Goal: Information Seeking & Learning: Learn about a topic

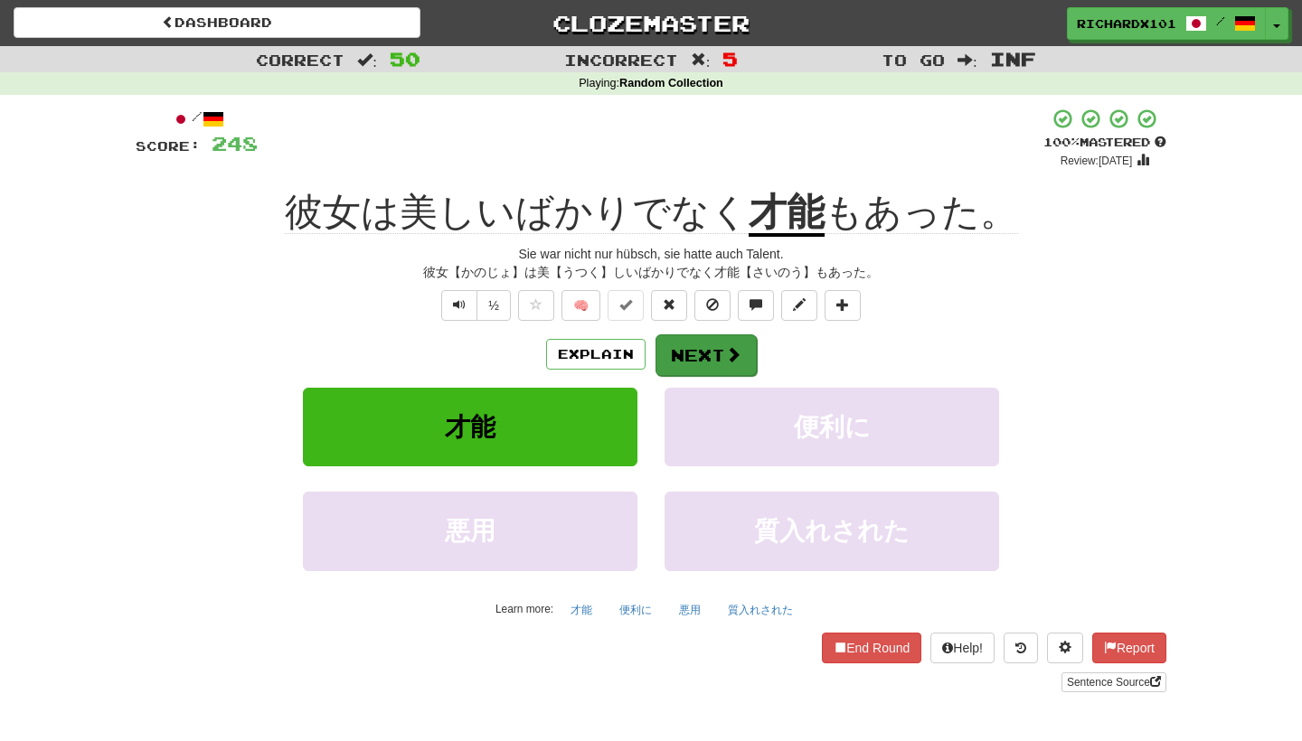
click at [692, 362] on button "Next" at bounding box center [705, 355] width 101 height 42
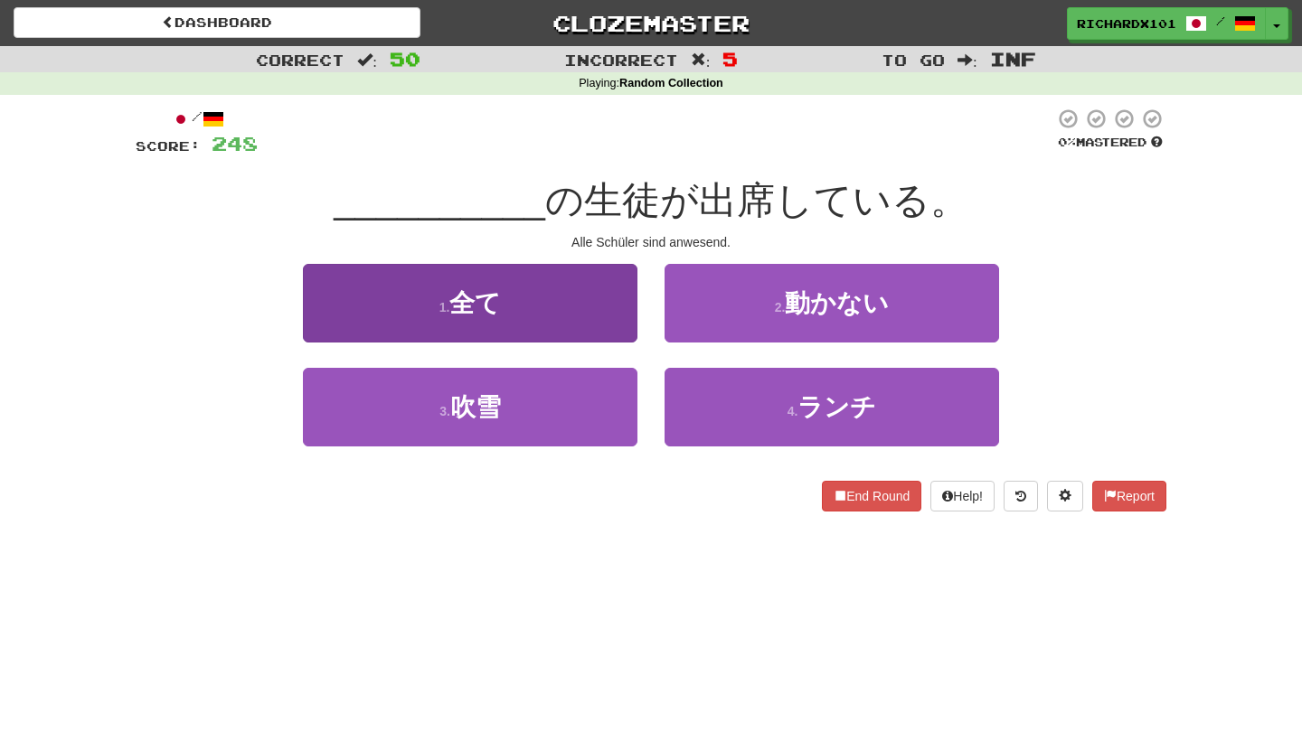
click at [606, 306] on button "1 . 全て" at bounding box center [470, 303] width 334 height 79
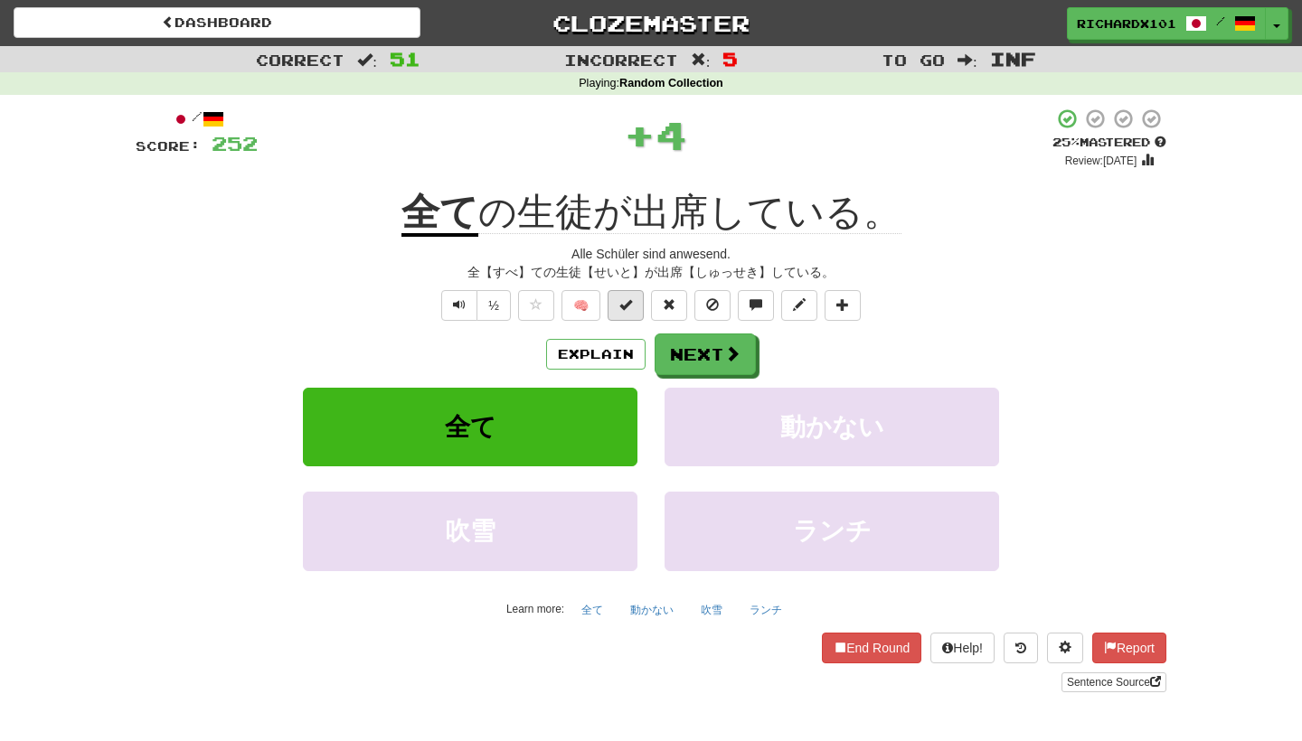
click at [626, 301] on span at bounding box center [625, 304] width 13 height 13
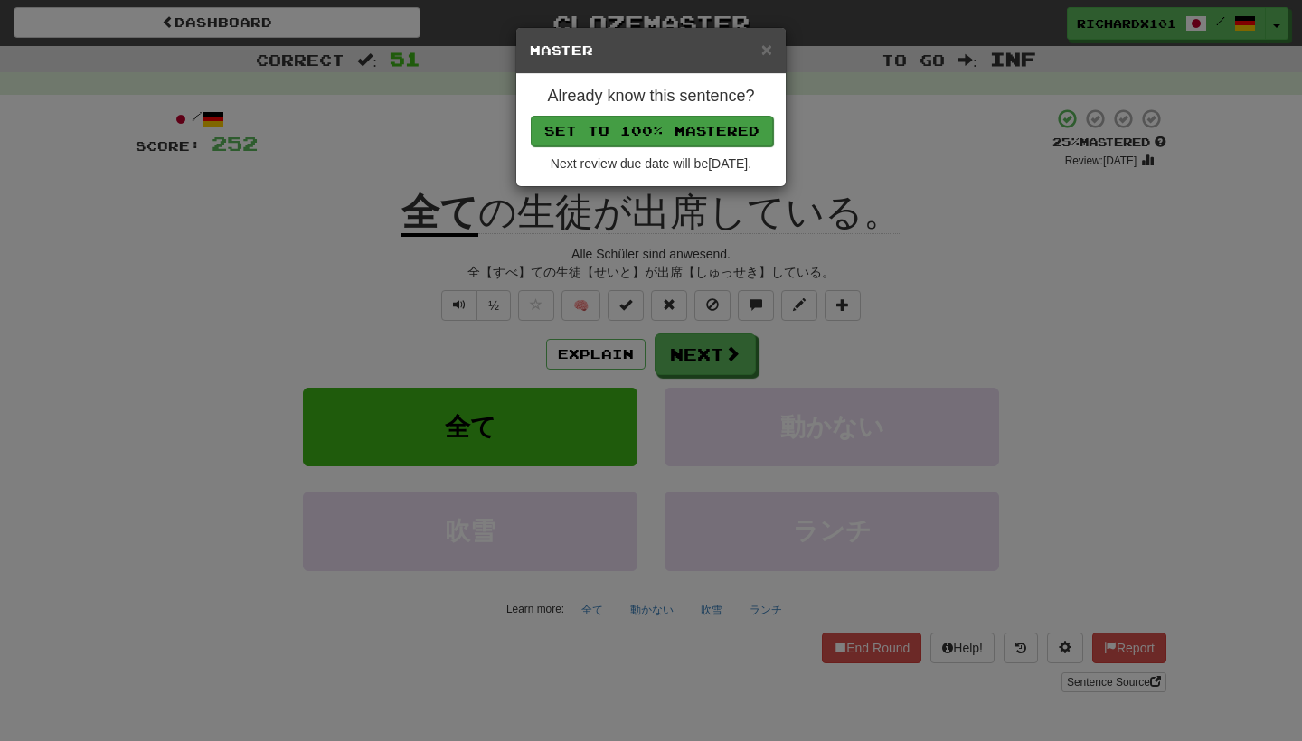
click at [701, 133] on button "Set to 100% Mastered" at bounding box center [652, 131] width 242 height 31
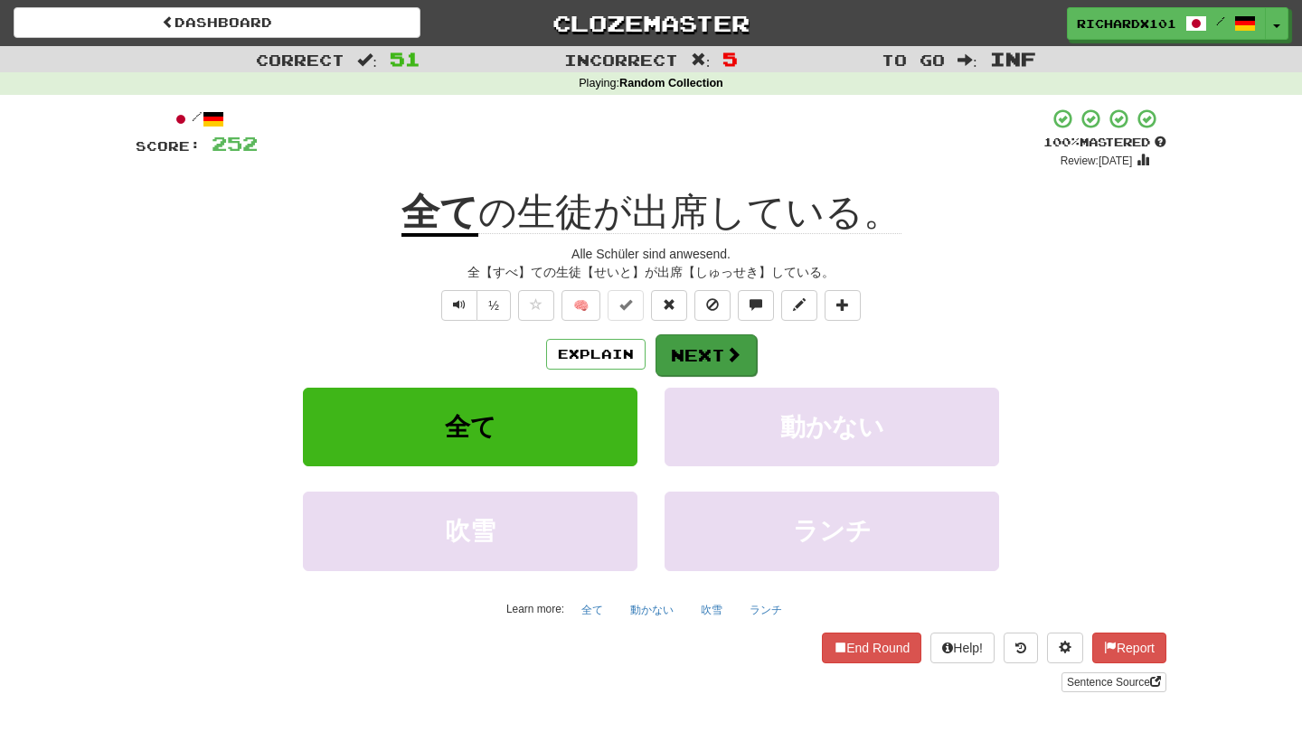
click at [701, 352] on button "Next" at bounding box center [705, 355] width 101 height 42
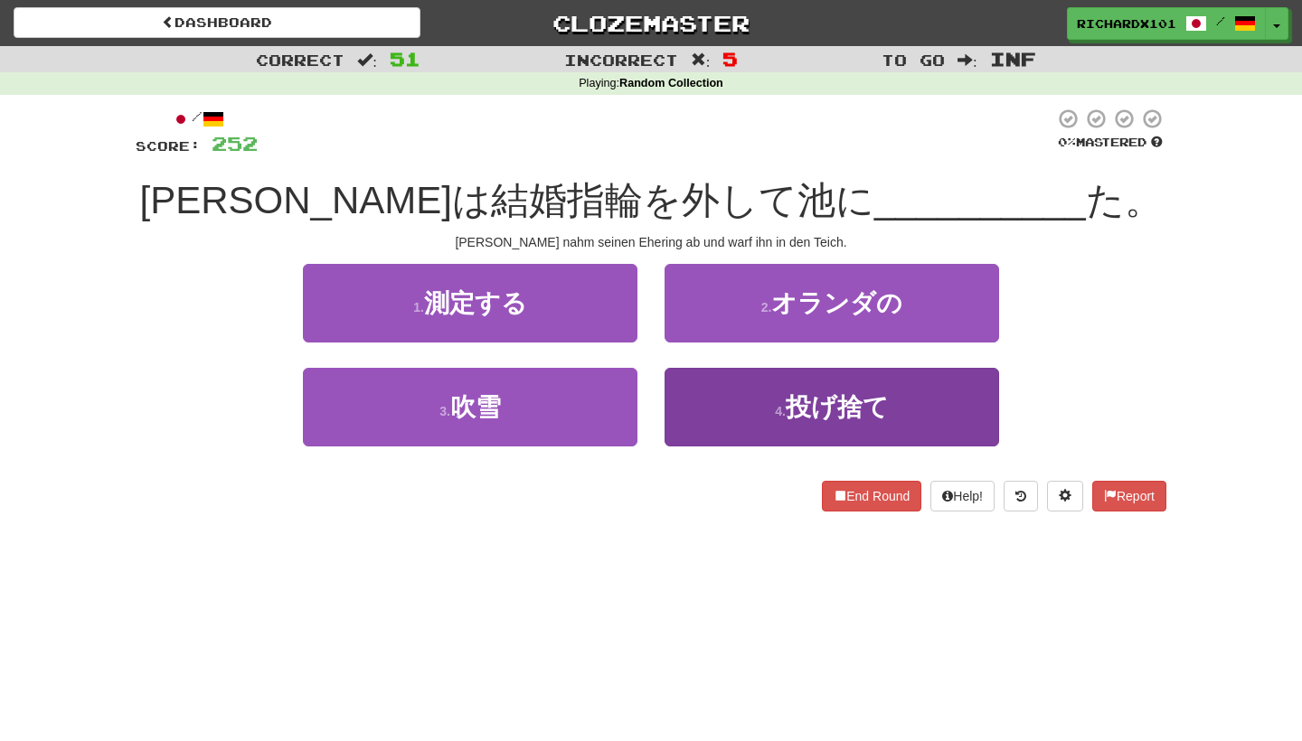
click at [730, 432] on button "4 . 投げ捨て" at bounding box center [831, 407] width 334 height 79
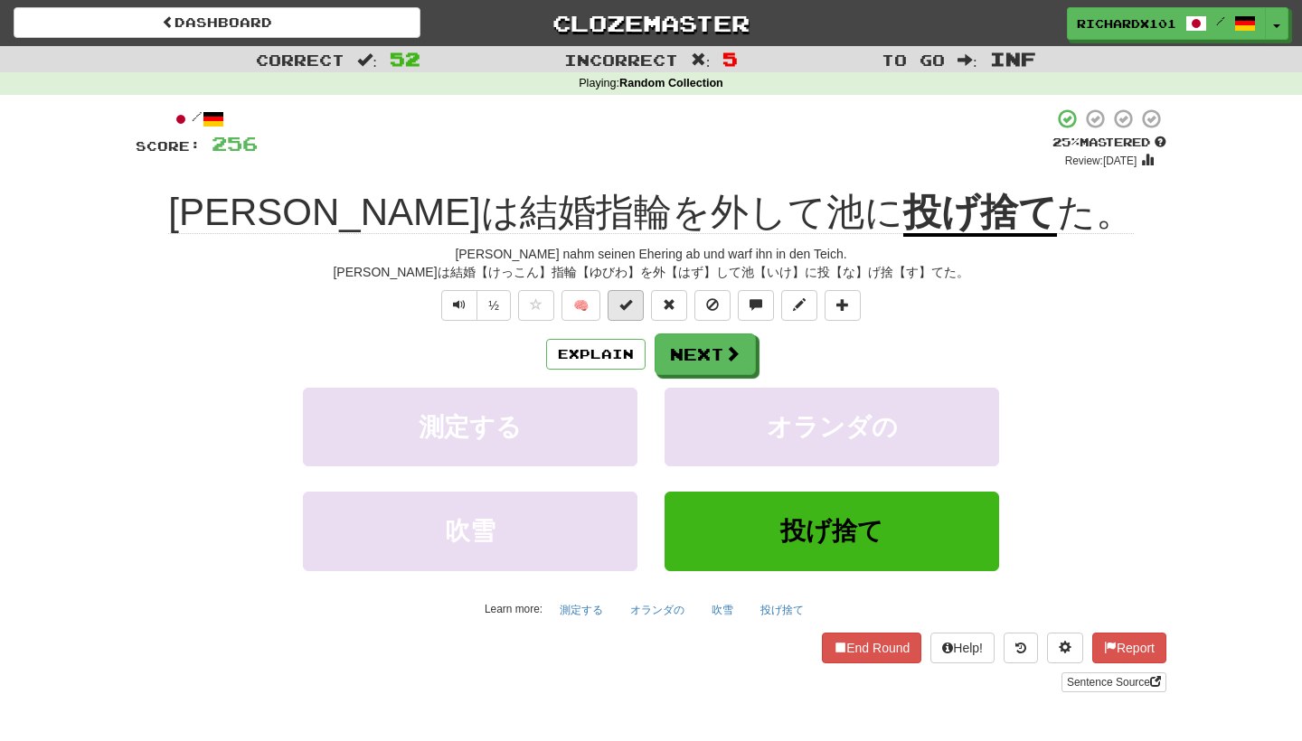
click at [623, 309] on span at bounding box center [625, 304] width 13 height 13
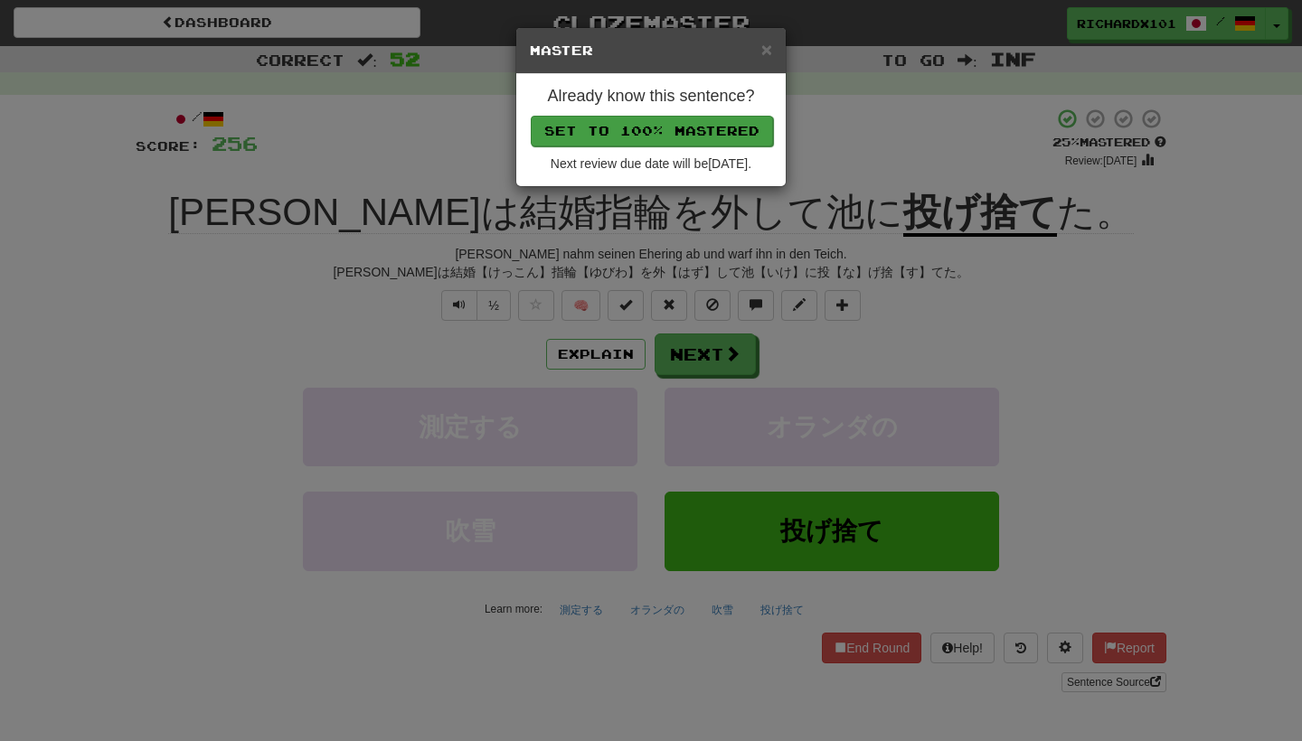
click at [687, 121] on button "Set to 100% Mastered" at bounding box center [652, 131] width 242 height 31
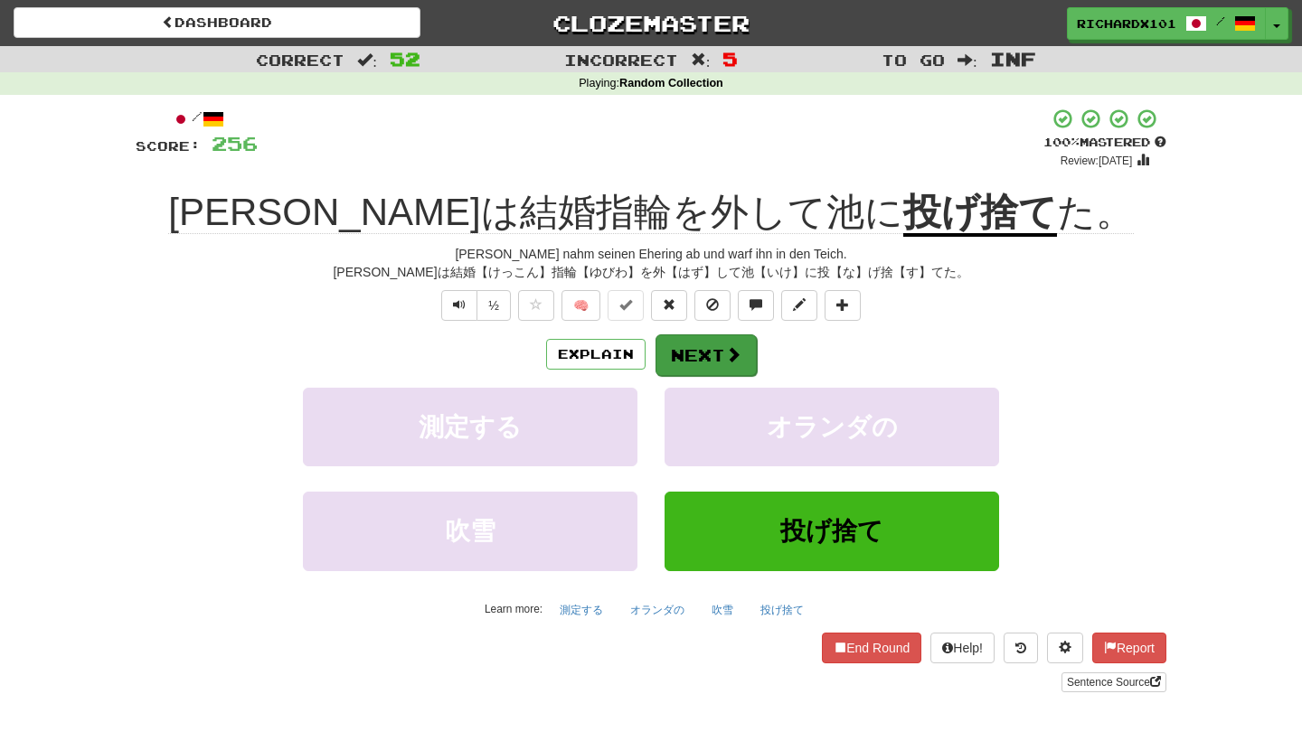
click at [700, 346] on button "Next" at bounding box center [705, 355] width 101 height 42
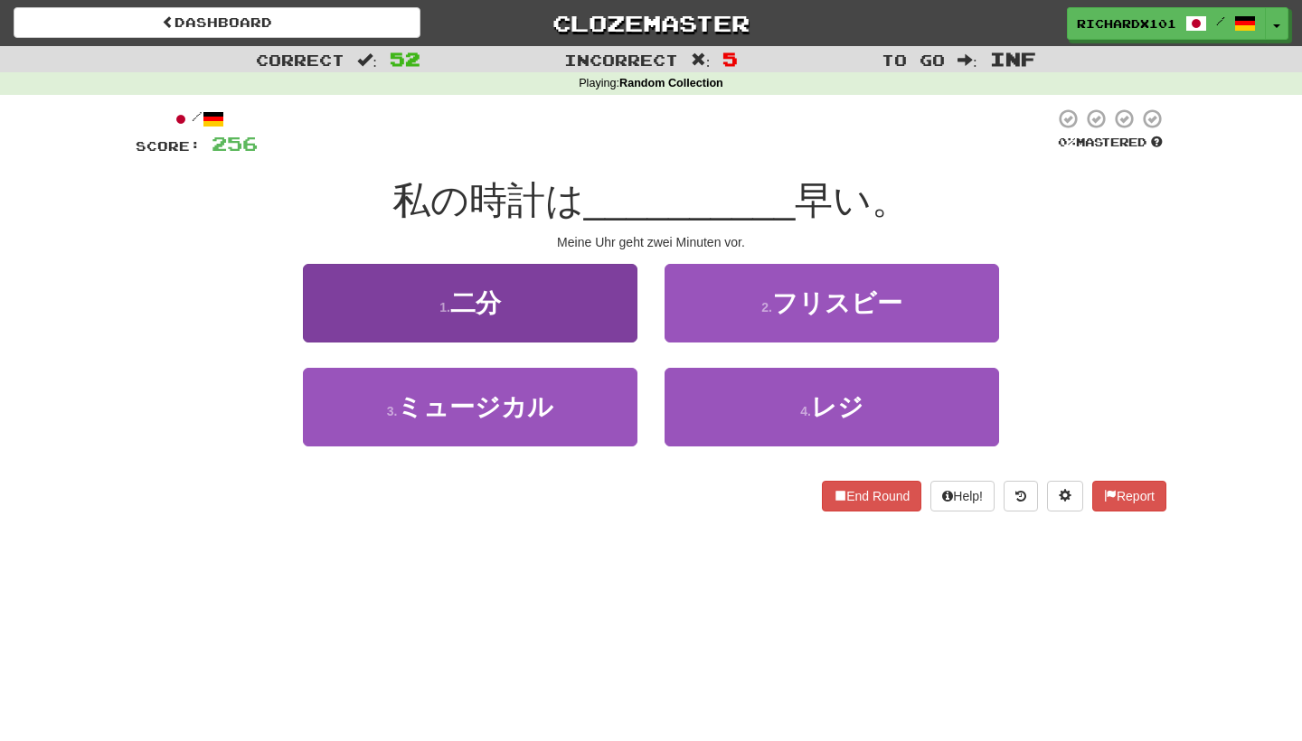
click at [621, 301] on button "1 . 二分" at bounding box center [470, 303] width 334 height 79
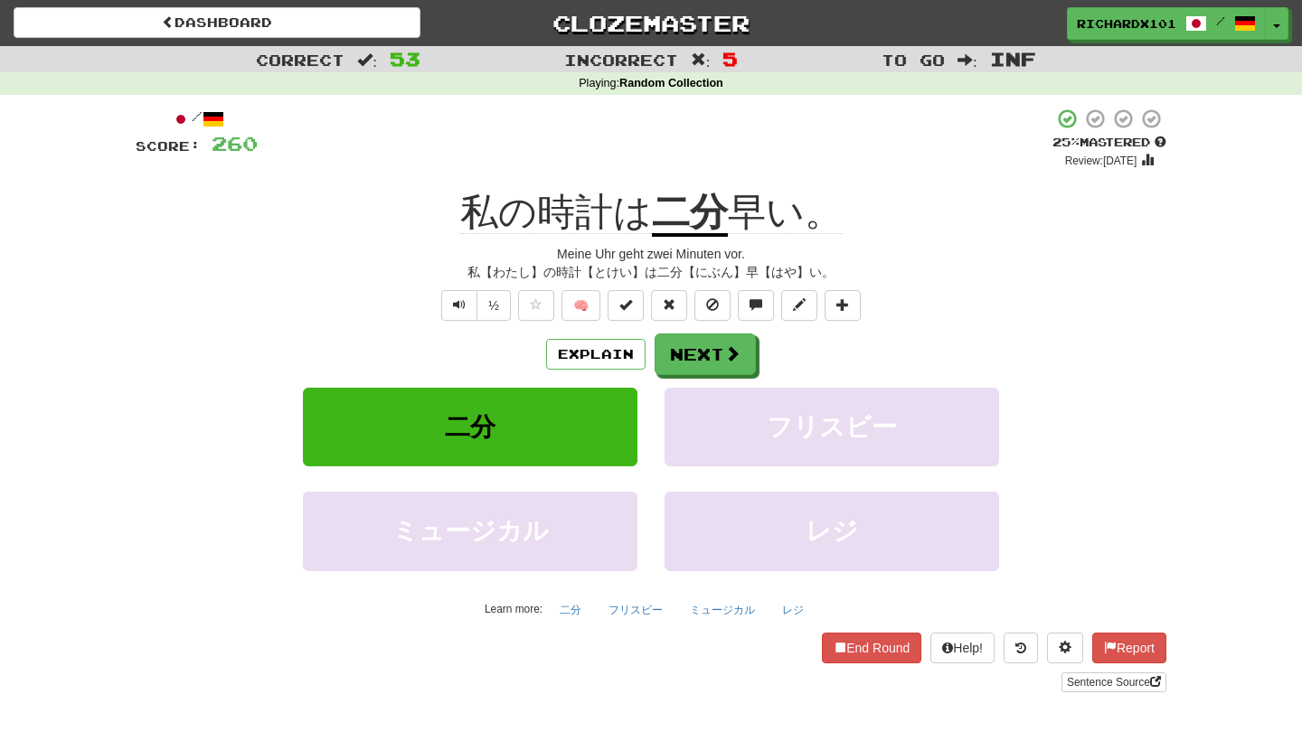
click at [621, 301] on span at bounding box center [625, 304] width 13 height 13
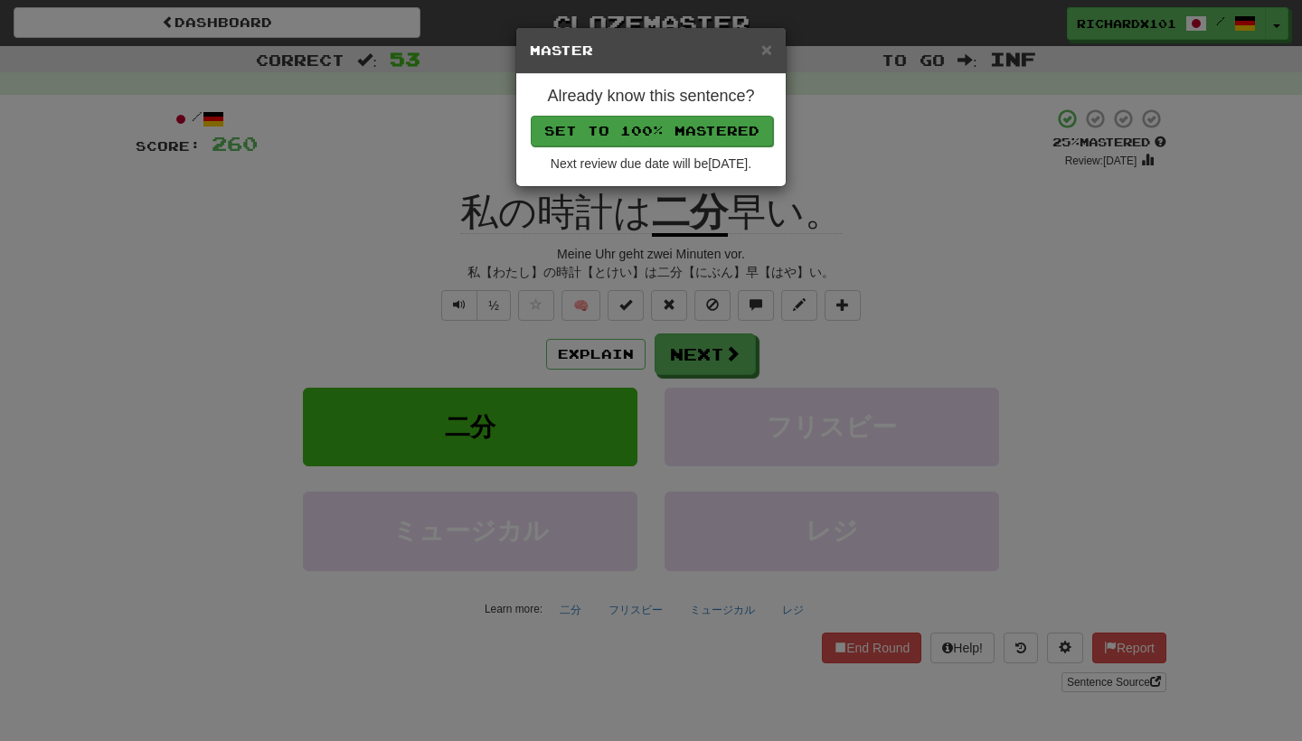
click at [676, 135] on button "Set to 100% Mastered" at bounding box center [652, 131] width 242 height 31
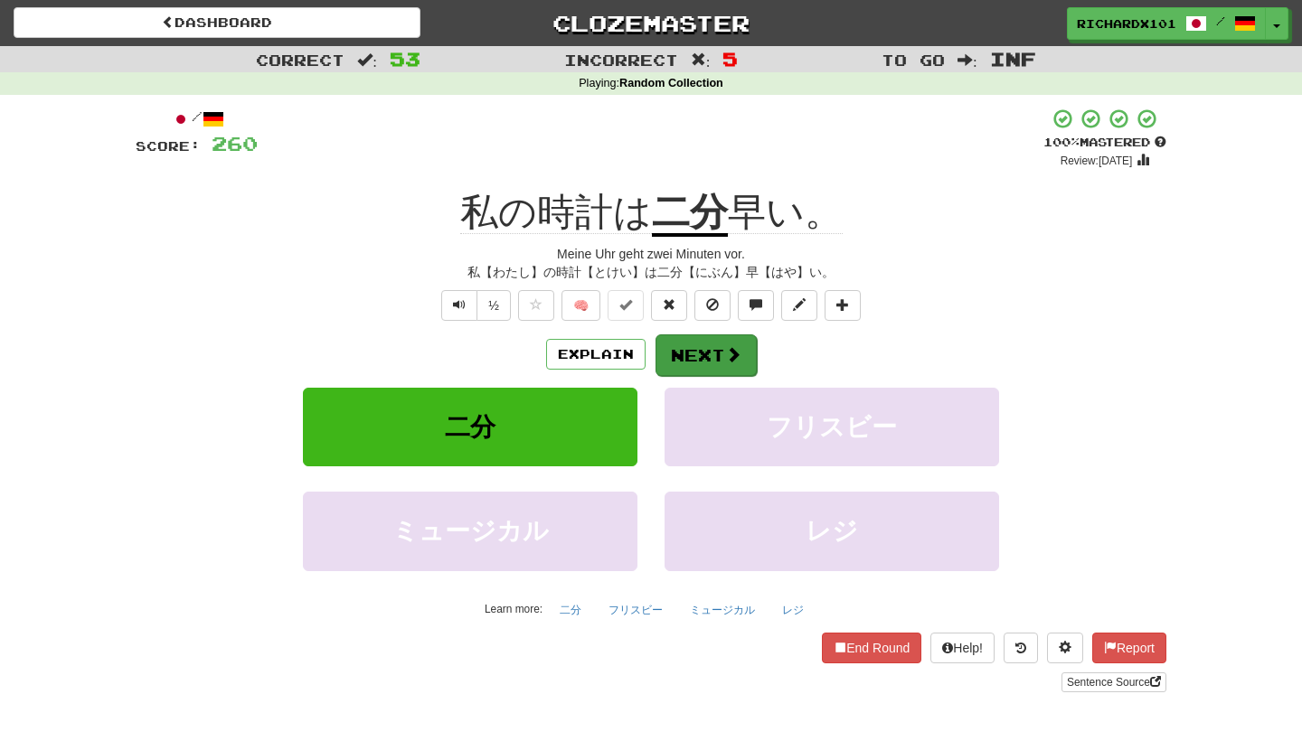
click at [684, 351] on button "Next" at bounding box center [705, 355] width 101 height 42
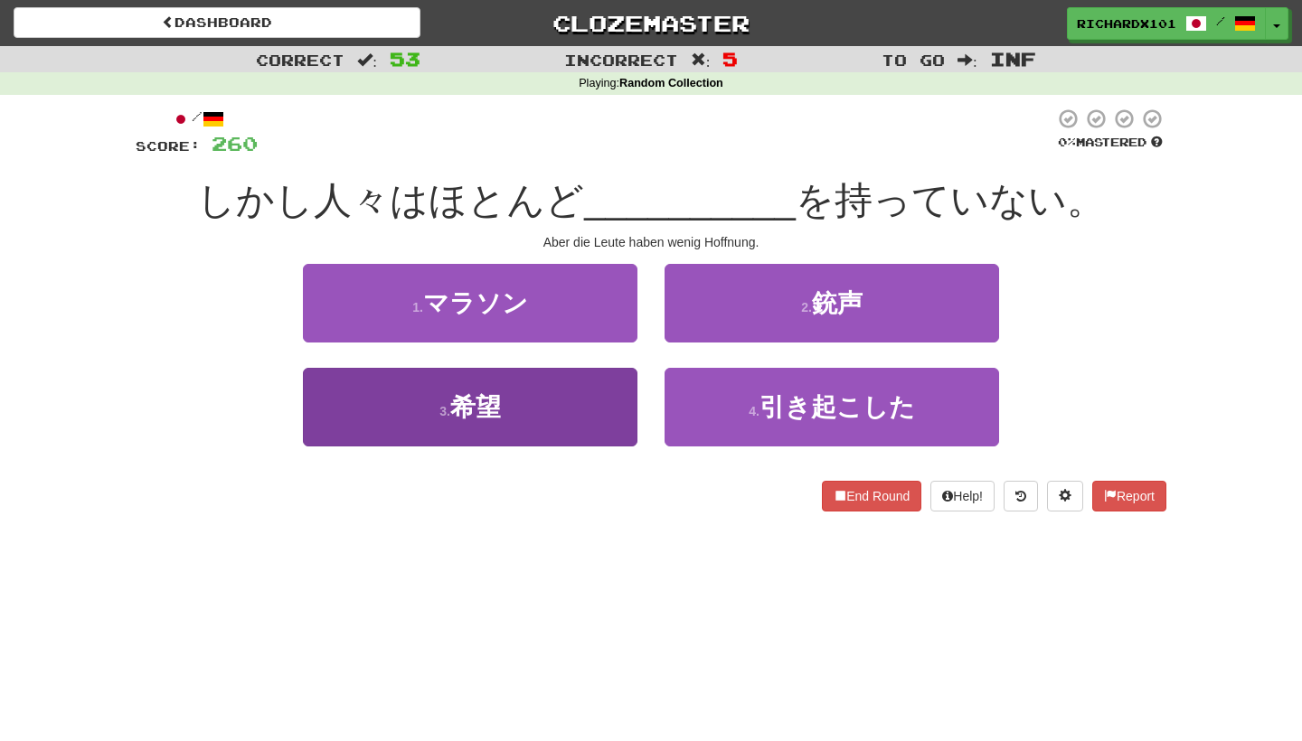
click at [612, 406] on button "3 . 希望" at bounding box center [470, 407] width 334 height 79
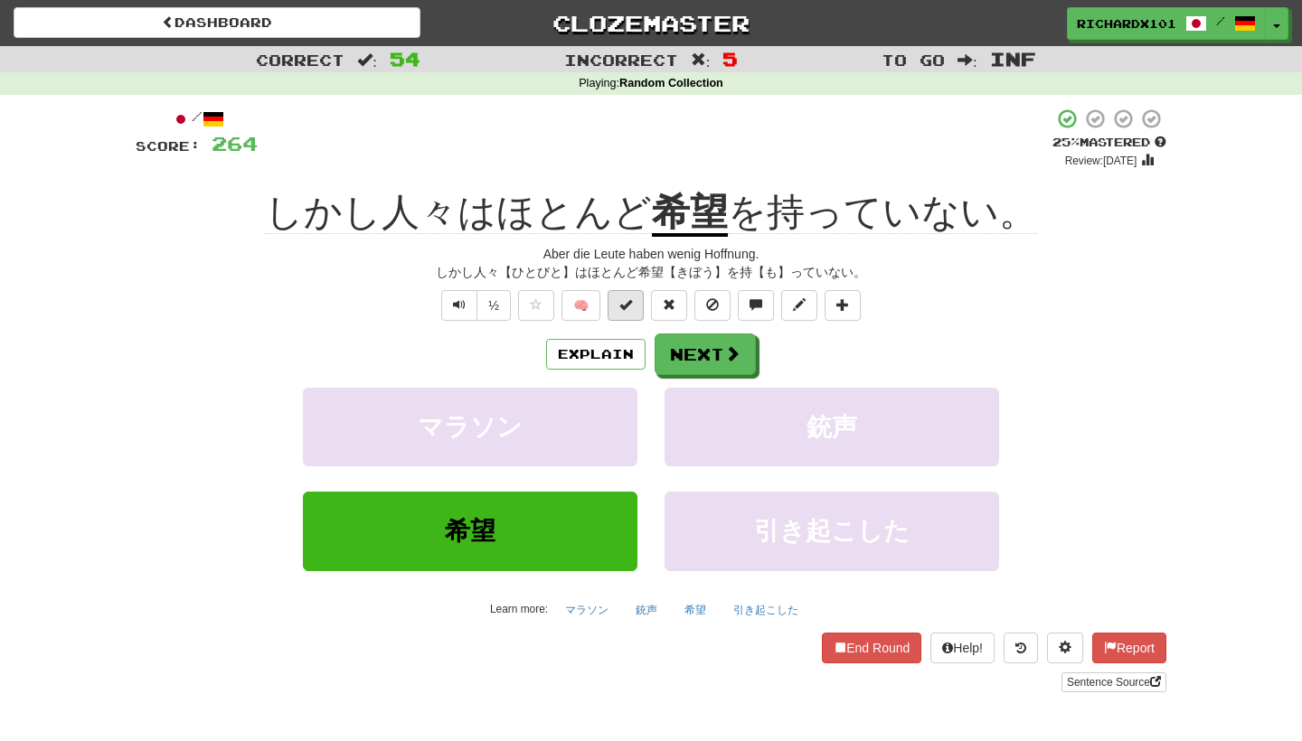
click at [631, 310] on button at bounding box center [625, 305] width 36 height 31
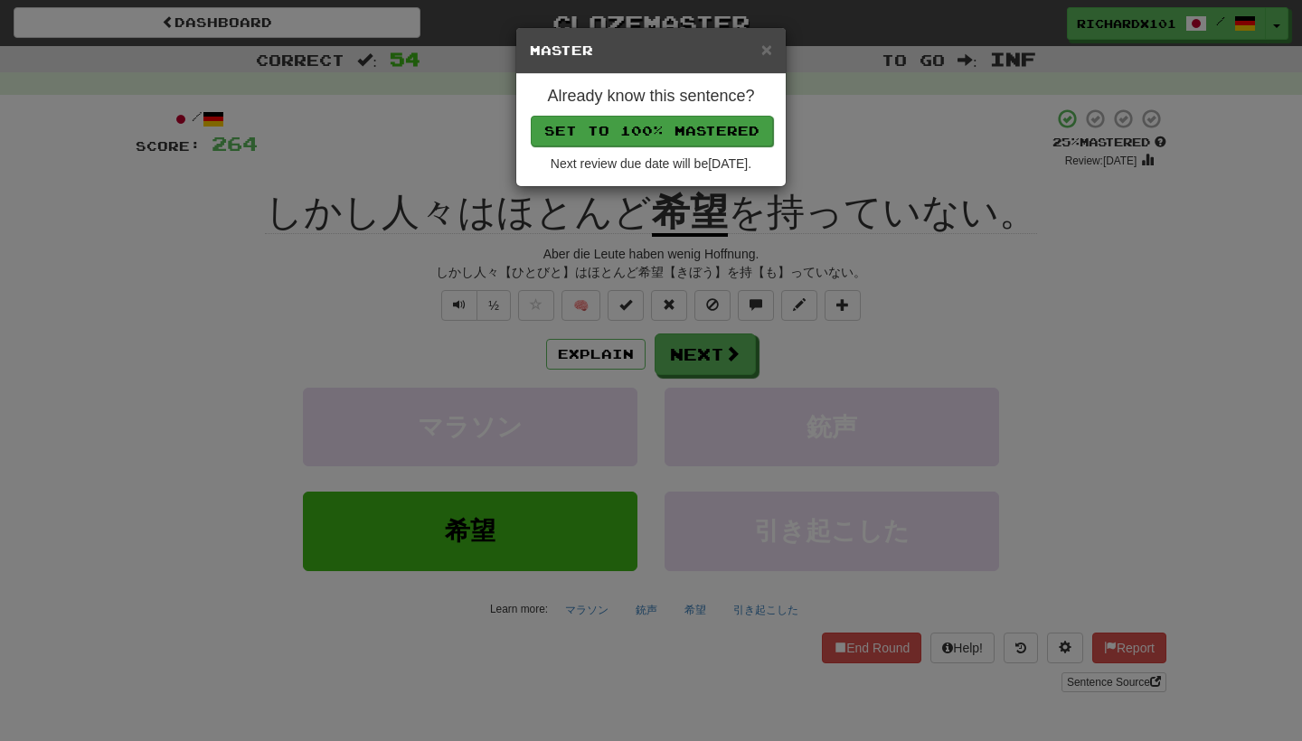
click at [697, 132] on button "Set to 100% Mastered" at bounding box center [652, 131] width 242 height 31
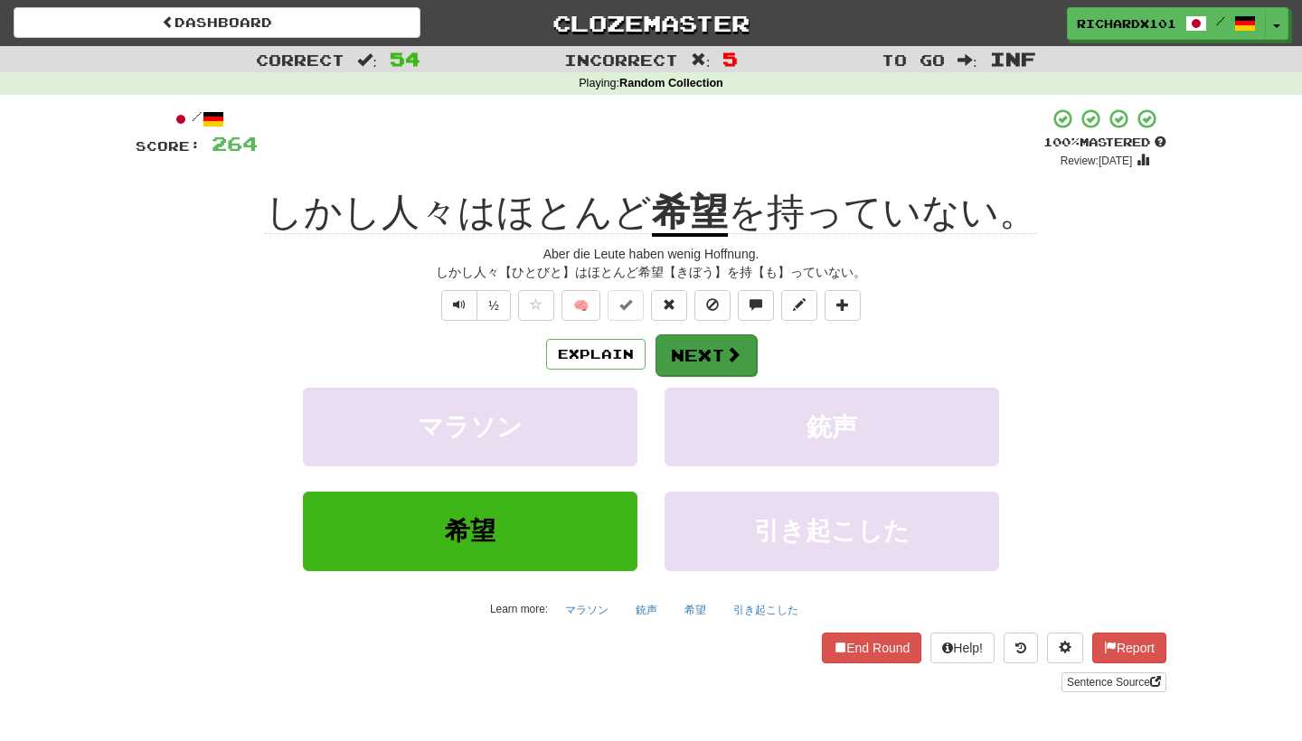
click at [688, 355] on button "Next" at bounding box center [705, 355] width 101 height 42
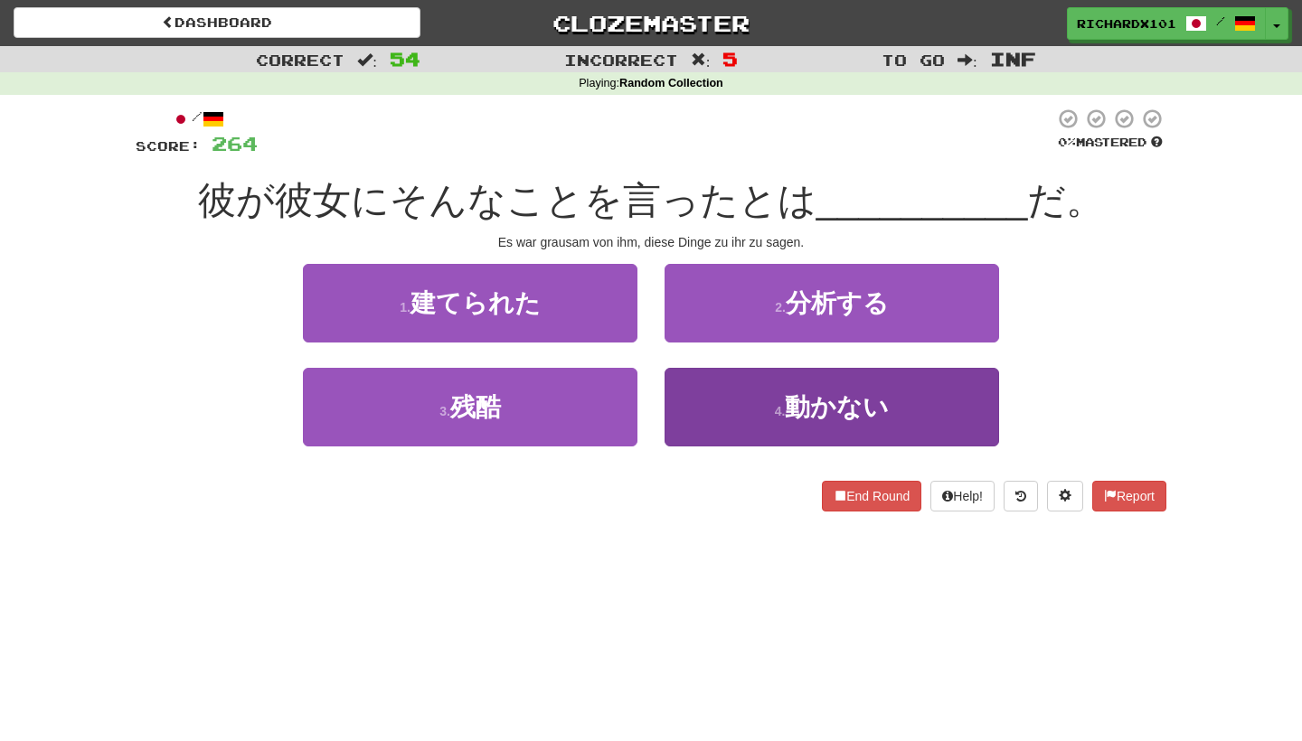
click at [708, 385] on button "4 . 動かない" at bounding box center [831, 407] width 334 height 79
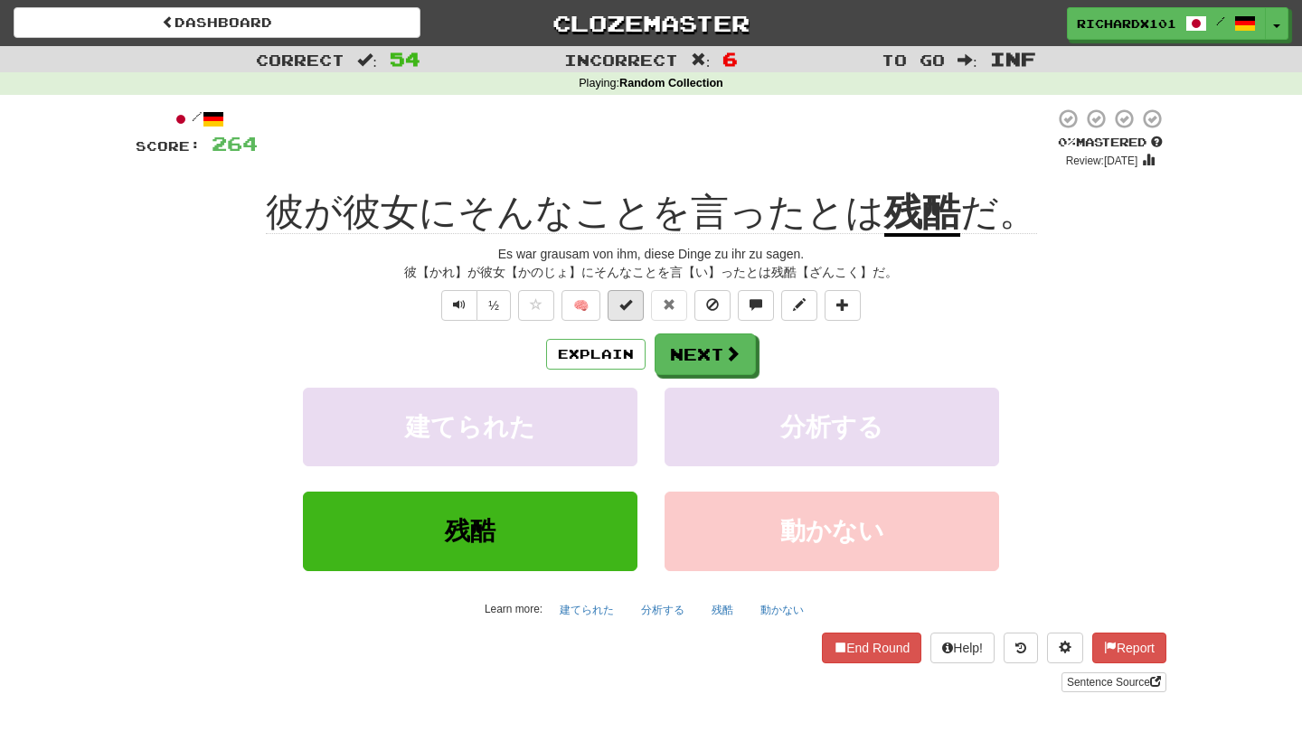
click at [626, 312] on button at bounding box center [625, 305] width 36 height 31
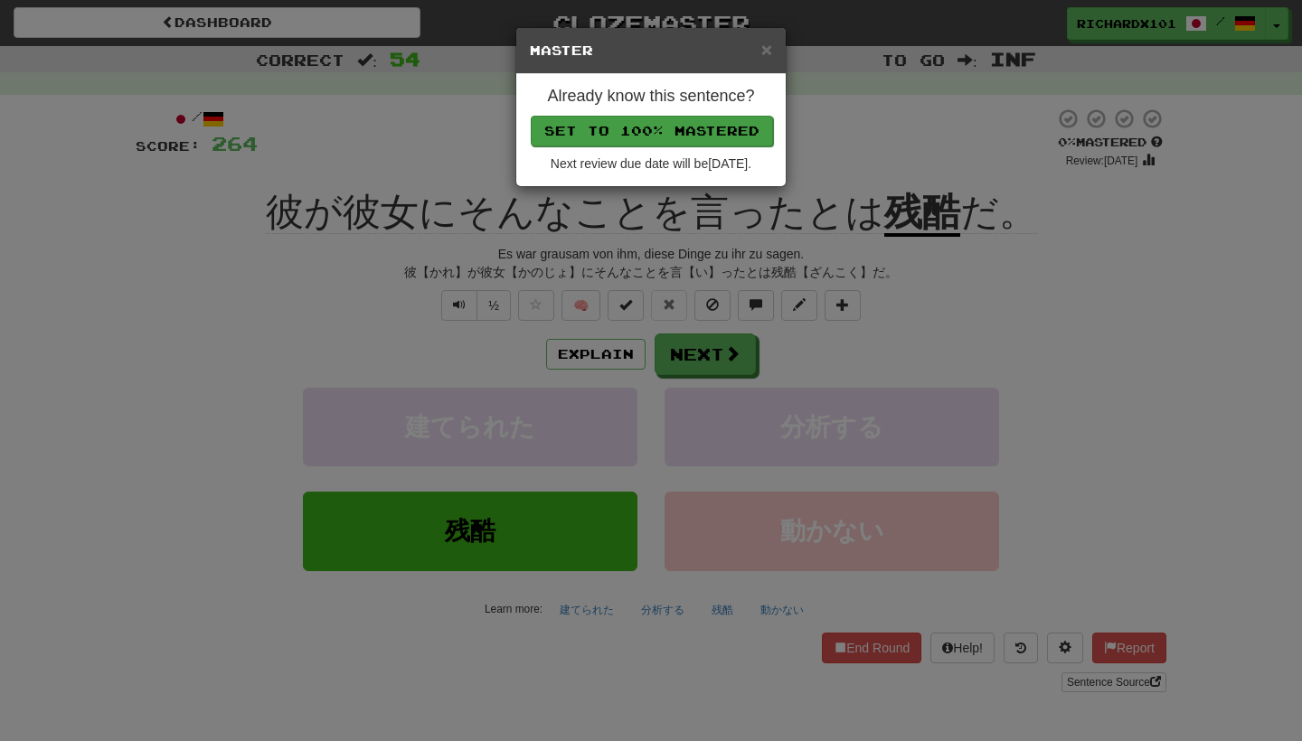
click at [693, 116] on button "Set to 100% Mastered" at bounding box center [652, 131] width 242 height 31
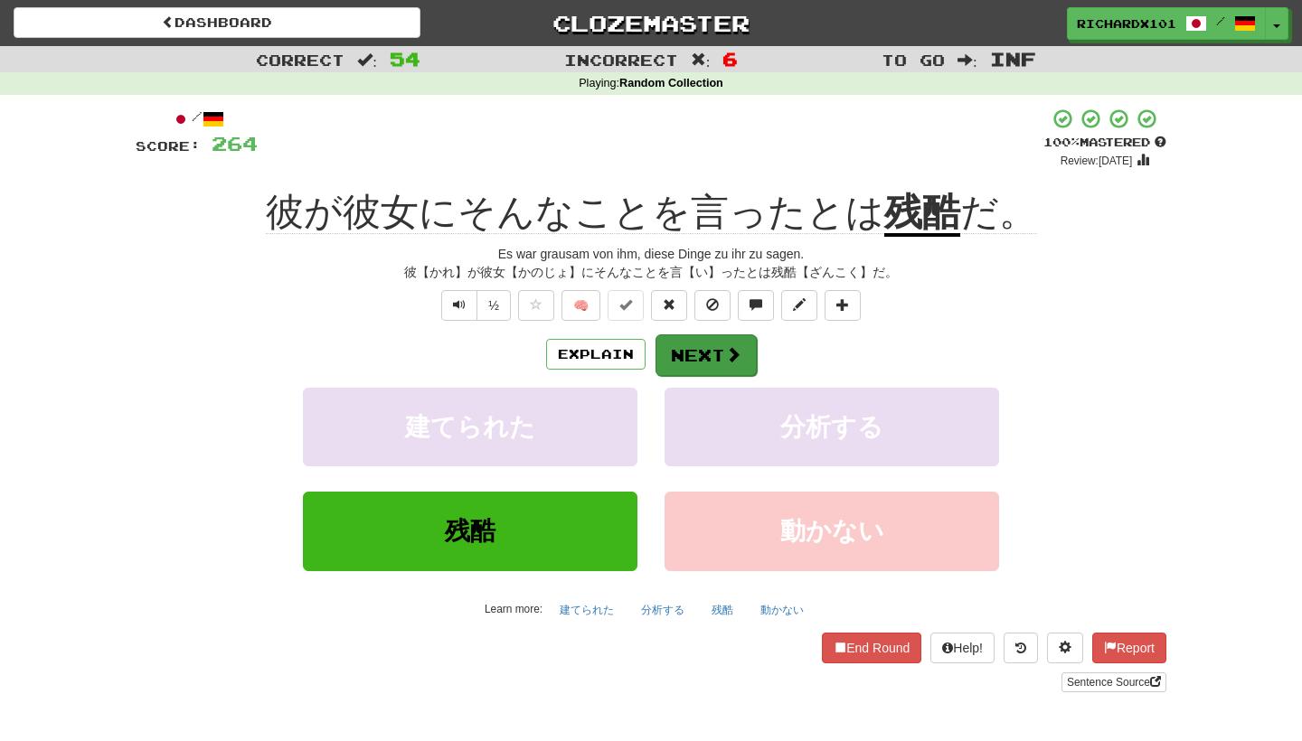
click at [698, 342] on button "Next" at bounding box center [705, 355] width 101 height 42
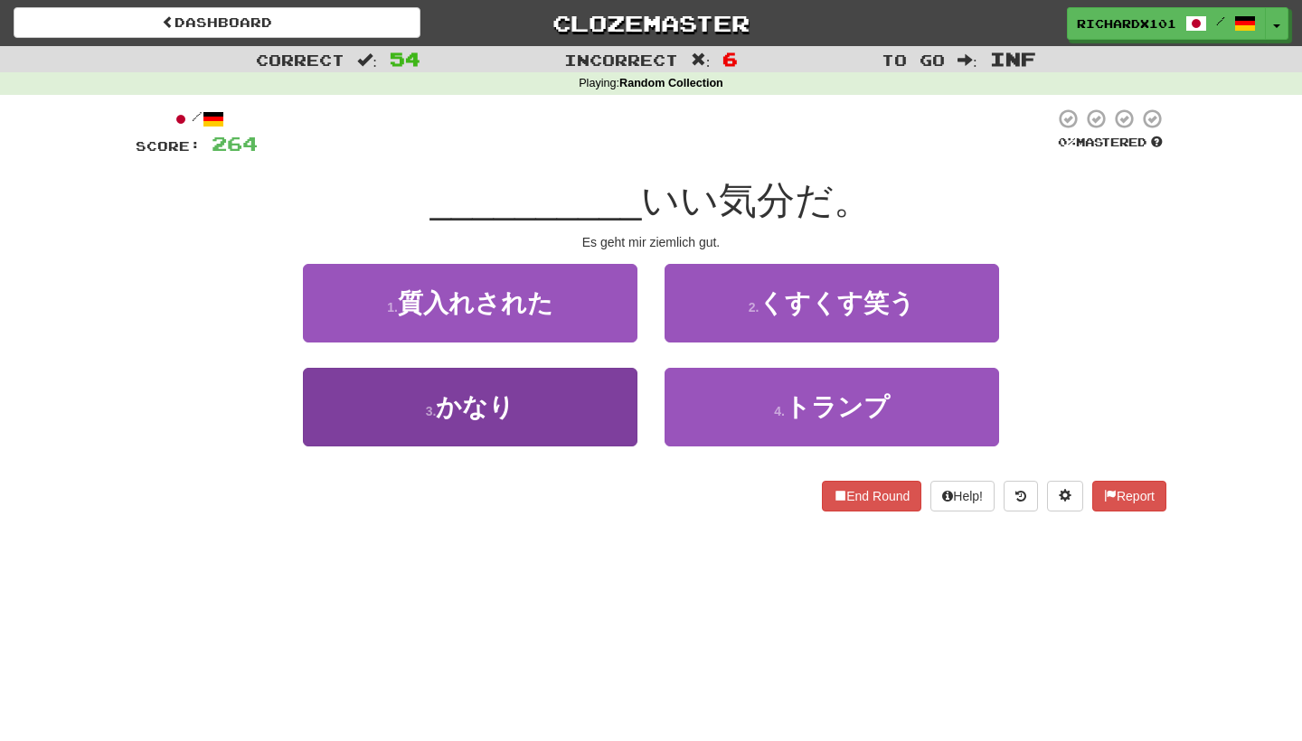
click at [587, 397] on button "3 . かなり" at bounding box center [470, 407] width 334 height 79
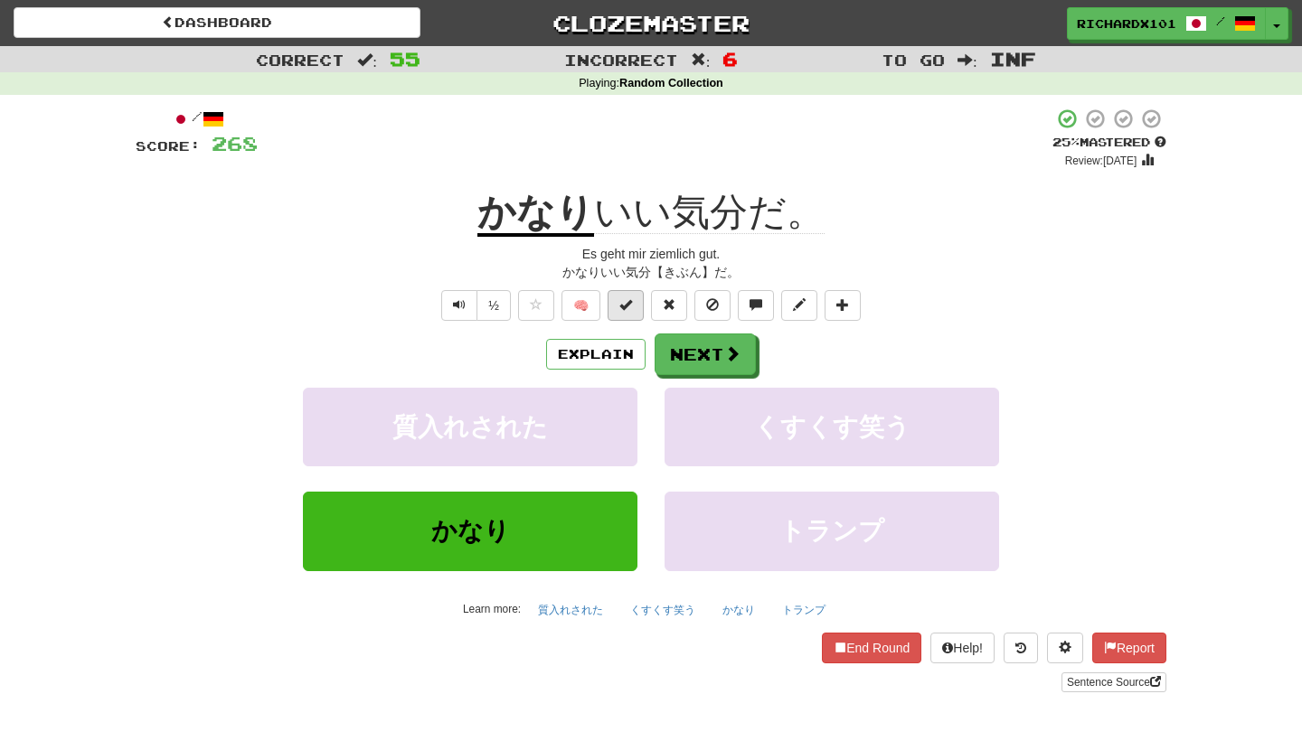
click at [629, 308] on span at bounding box center [625, 304] width 13 height 13
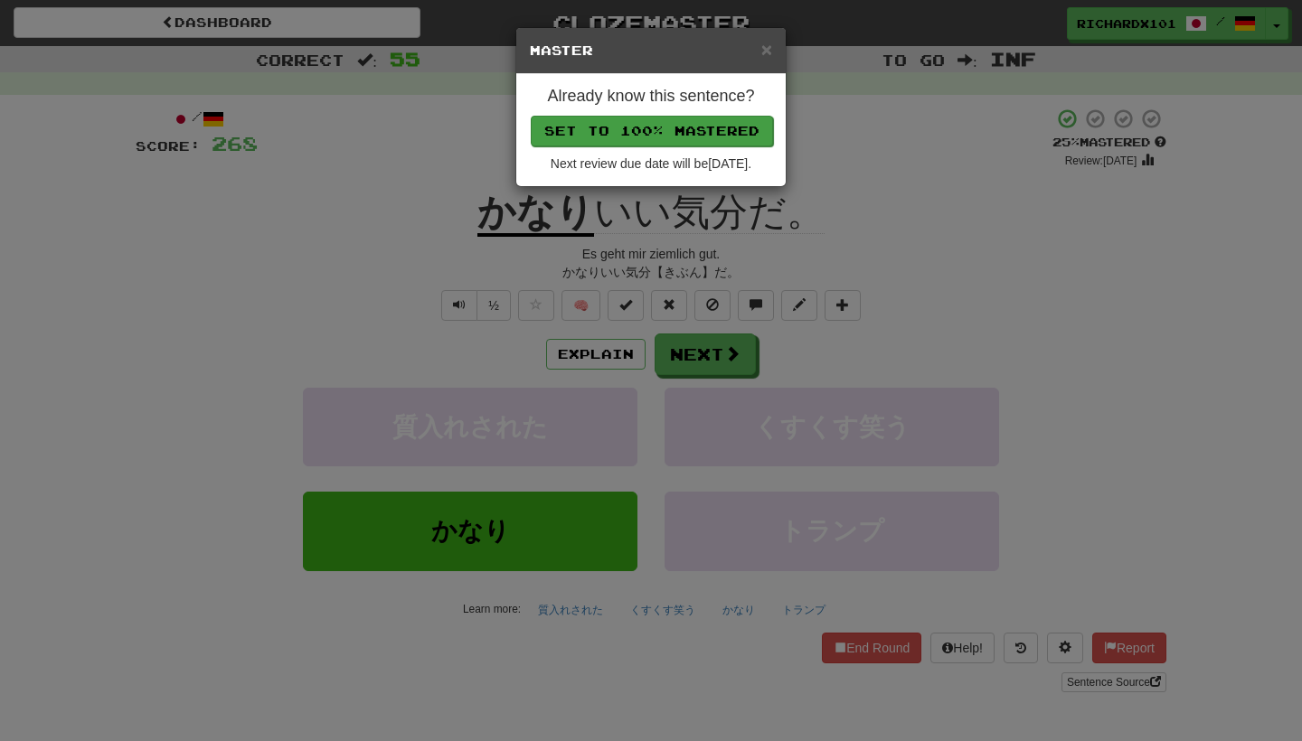
click at [693, 119] on button "Set to 100% Mastered" at bounding box center [652, 131] width 242 height 31
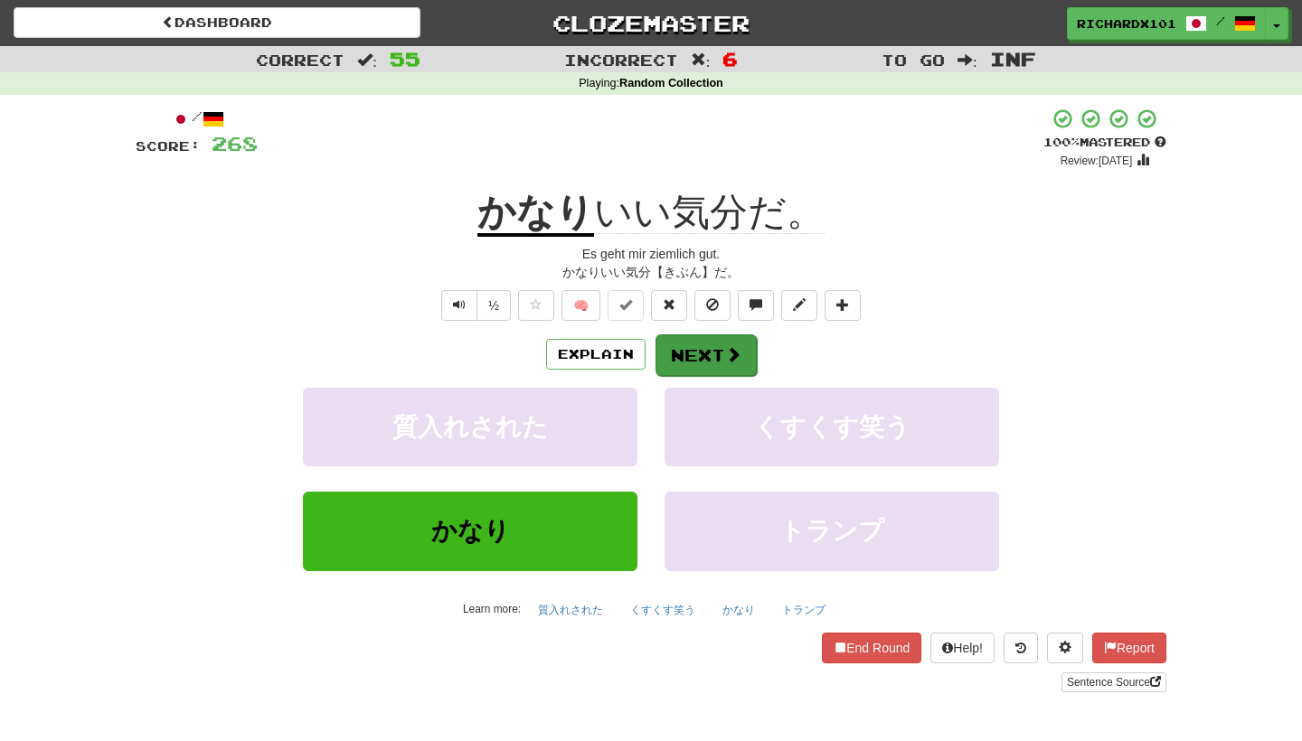
click at [690, 359] on button "Next" at bounding box center [705, 355] width 101 height 42
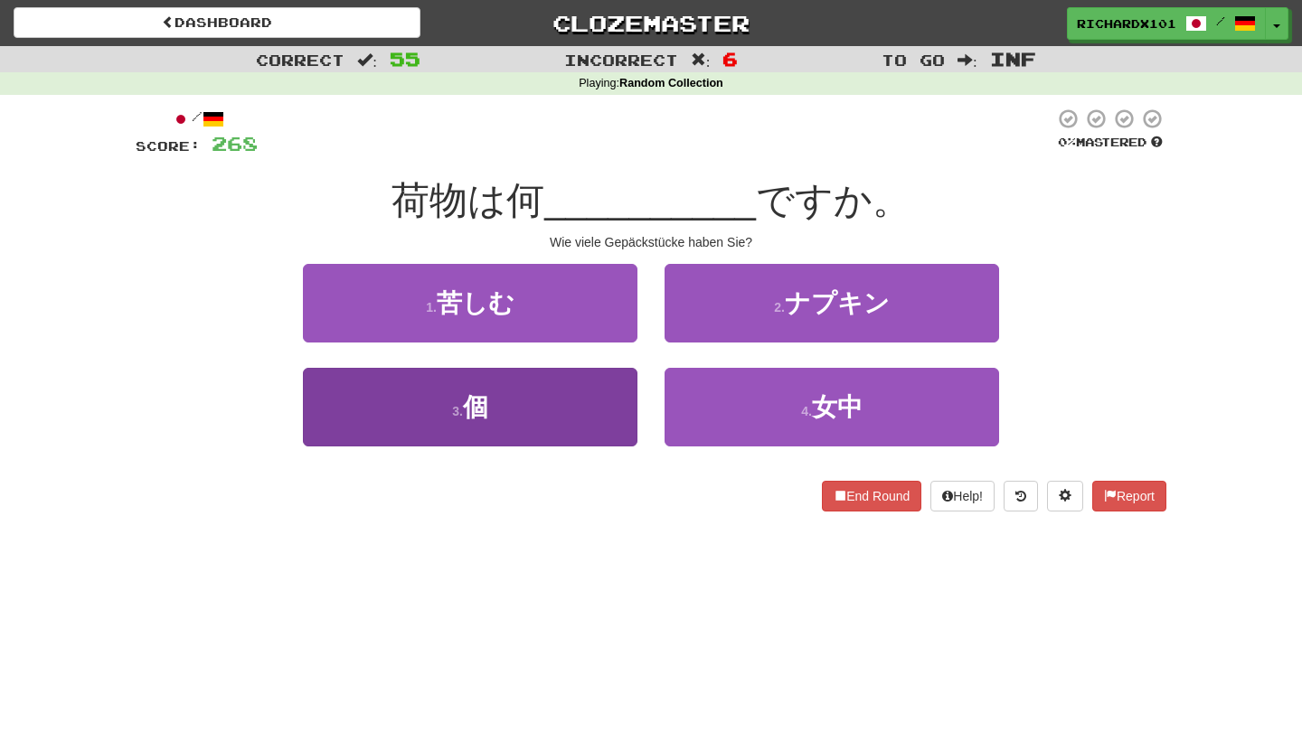
click at [622, 400] on button "3 . 個" at bounding box center [470, 407] width 334 height 79
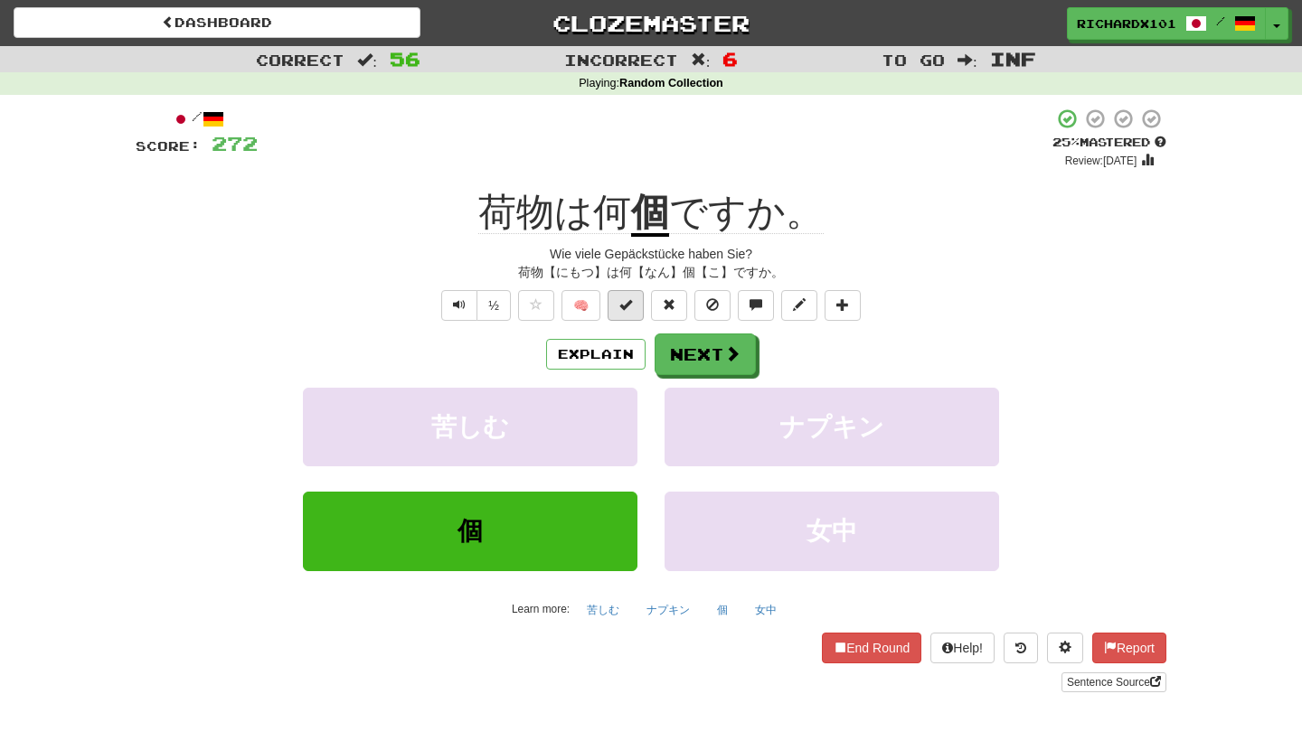
click at [629, 306] on span at bounding box center [625, 304] width 13 height 13
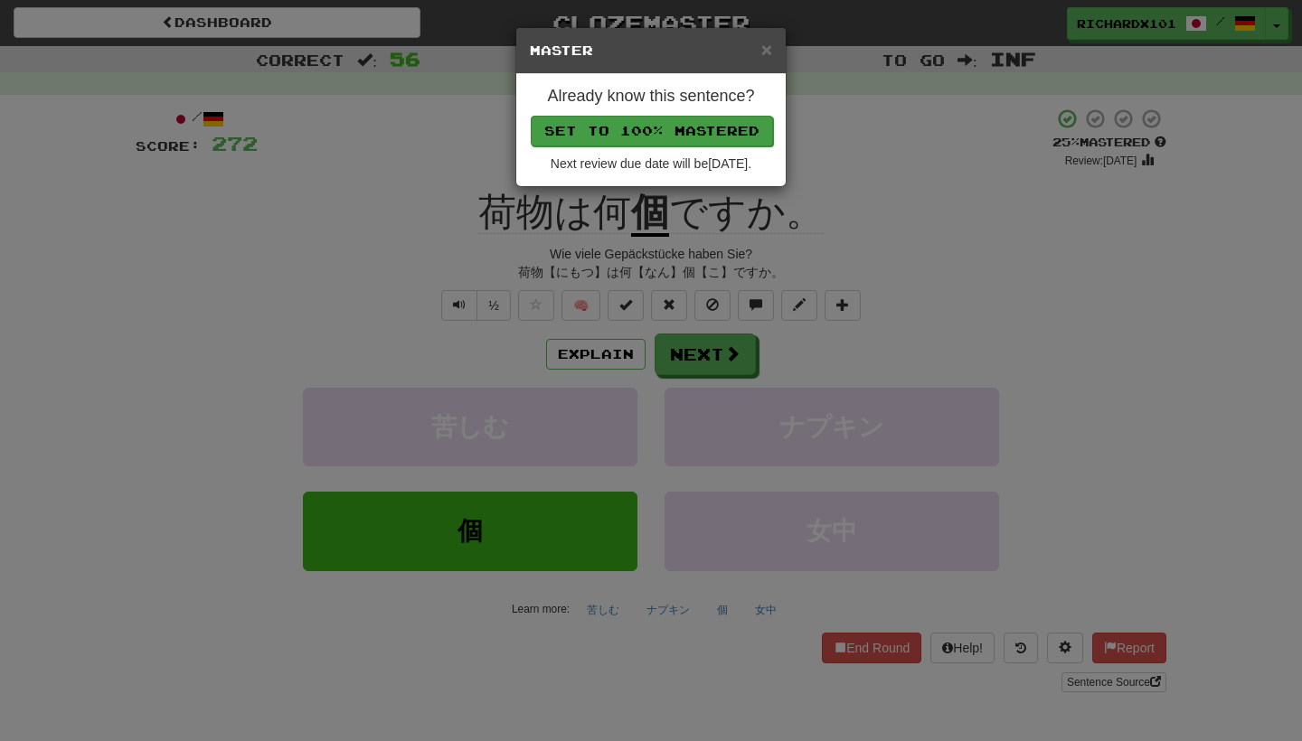
click at [691, 136] on button "Set to 100% Mastered" at bounding box center [652, 131] width 242 height 31
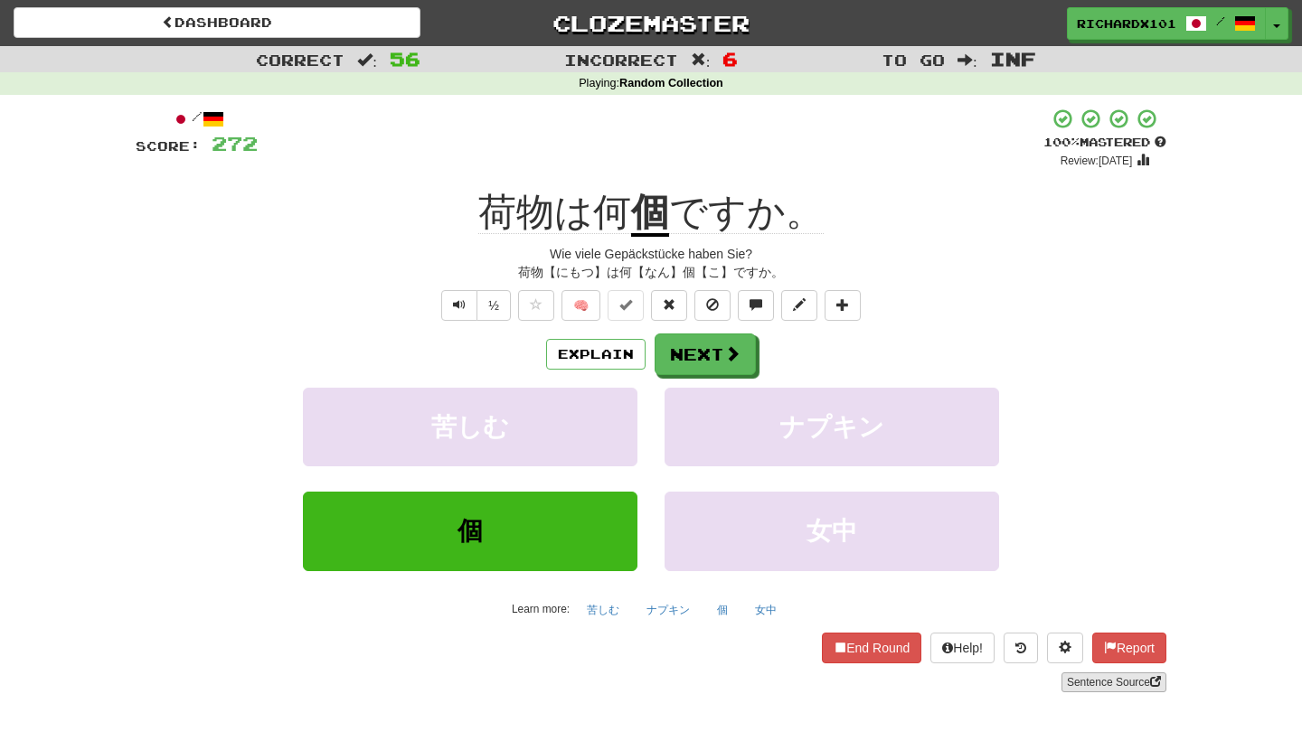
click at [1079, 675] on link "Sentence Source" at bounding box center [1113, 683] width 105 height 20
click at [849, 304] on span at bounding box center [842, 304] width 13 height 13
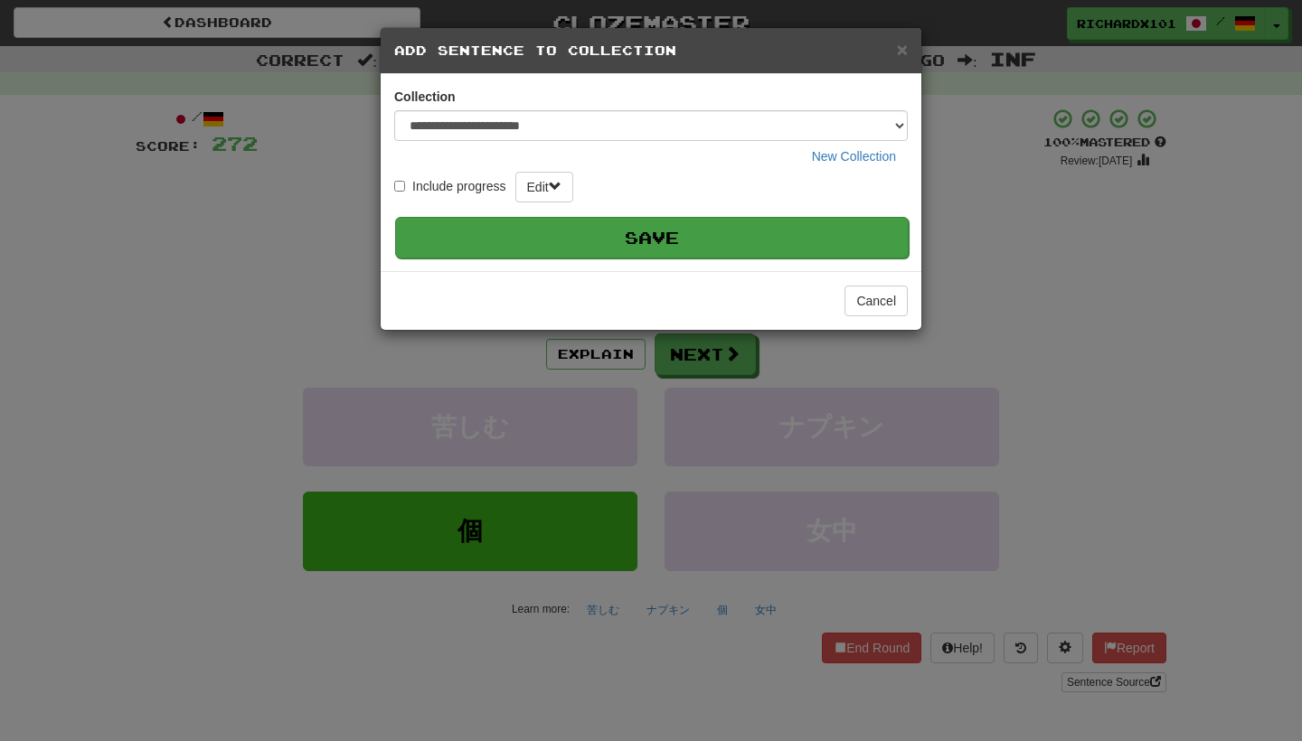
click at [811, 236] on button "Save" at bounding box center [651, 238] width 513 height 42
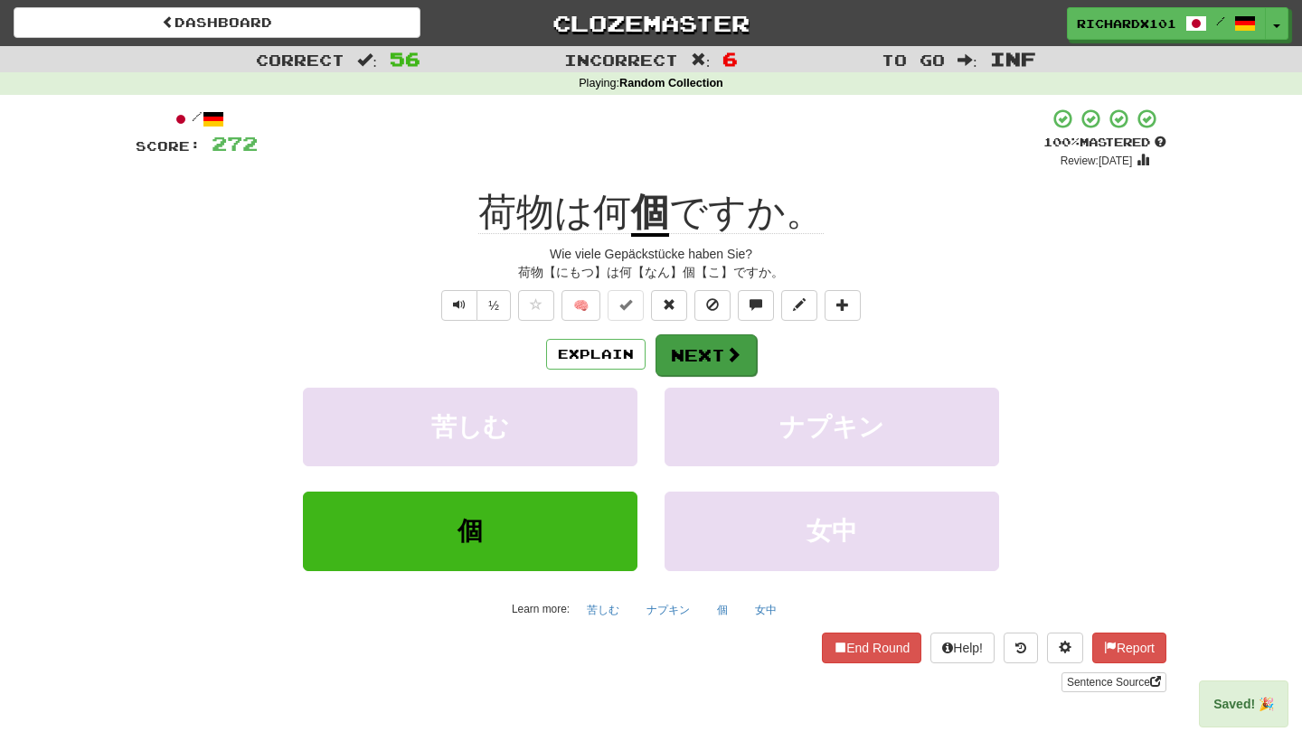
click at [746, 351] on button "Next" at bounding box center [705, 355] width 101 height 42
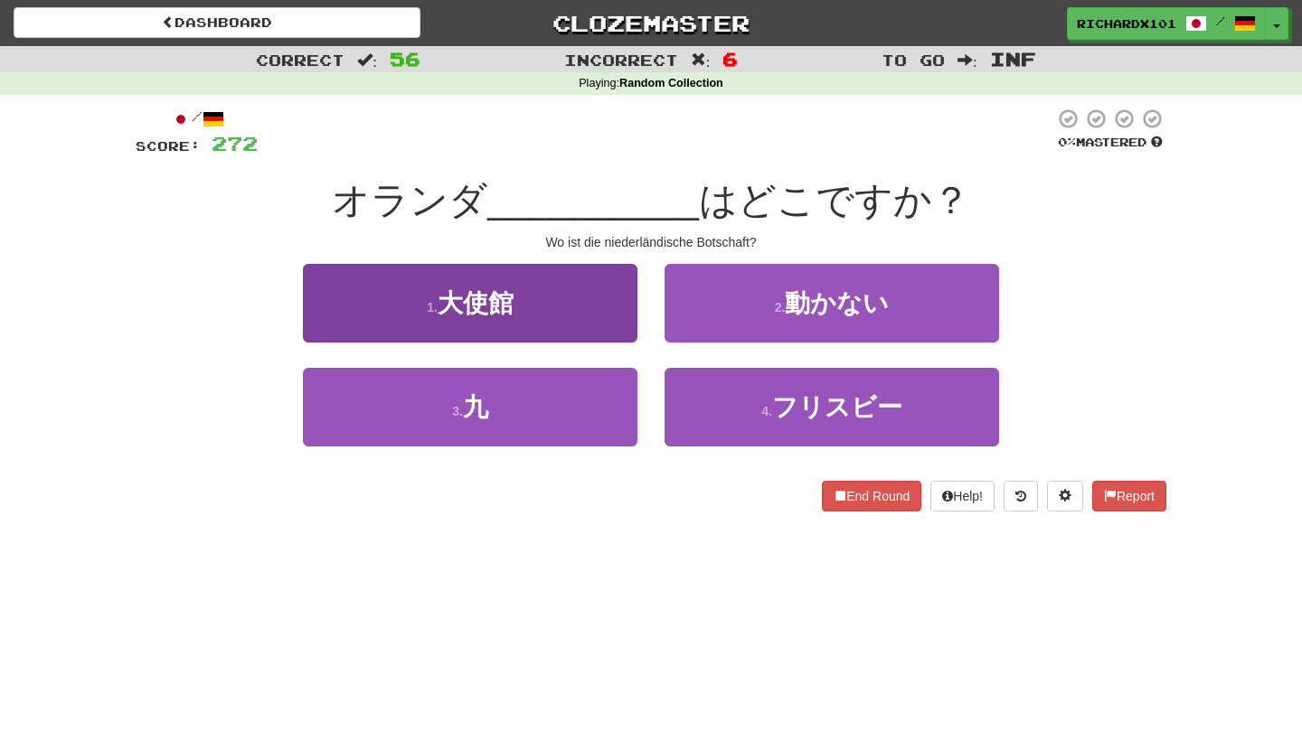
click at [619, 302] on button "1 . 大使館" at bounding box center [470, 303] width 334 height 79
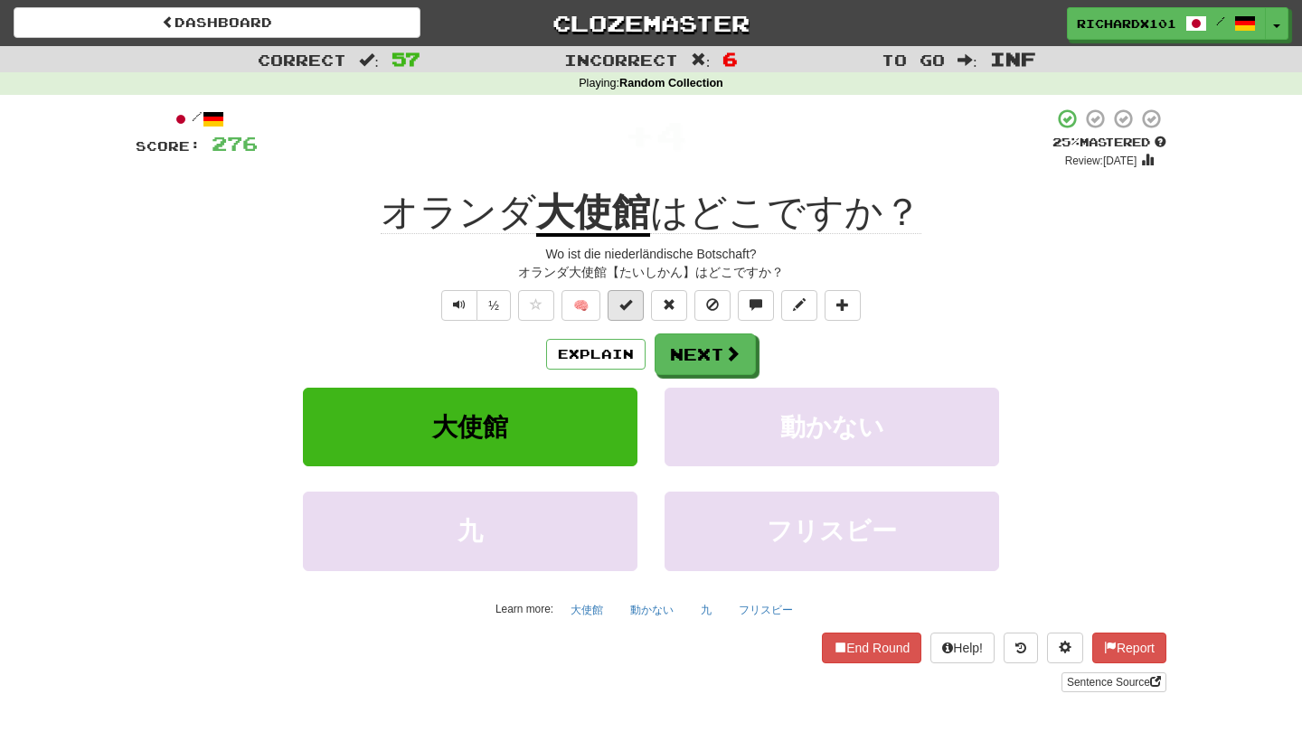
click at [619, 303] on span at bounding box center [625, 304] width 13 height 13
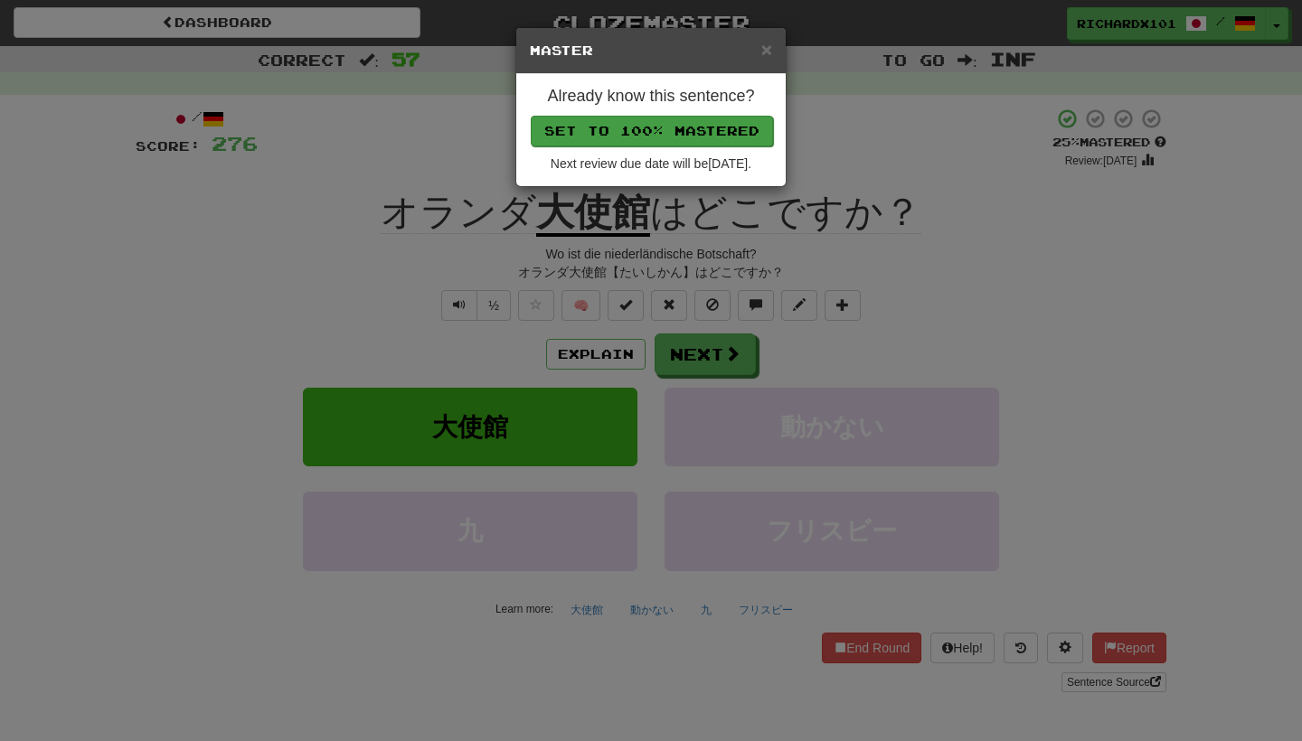
click at [678, 132] on button "Set to 100% Mastered" at bounding box center [652, 131] width 242 height 31
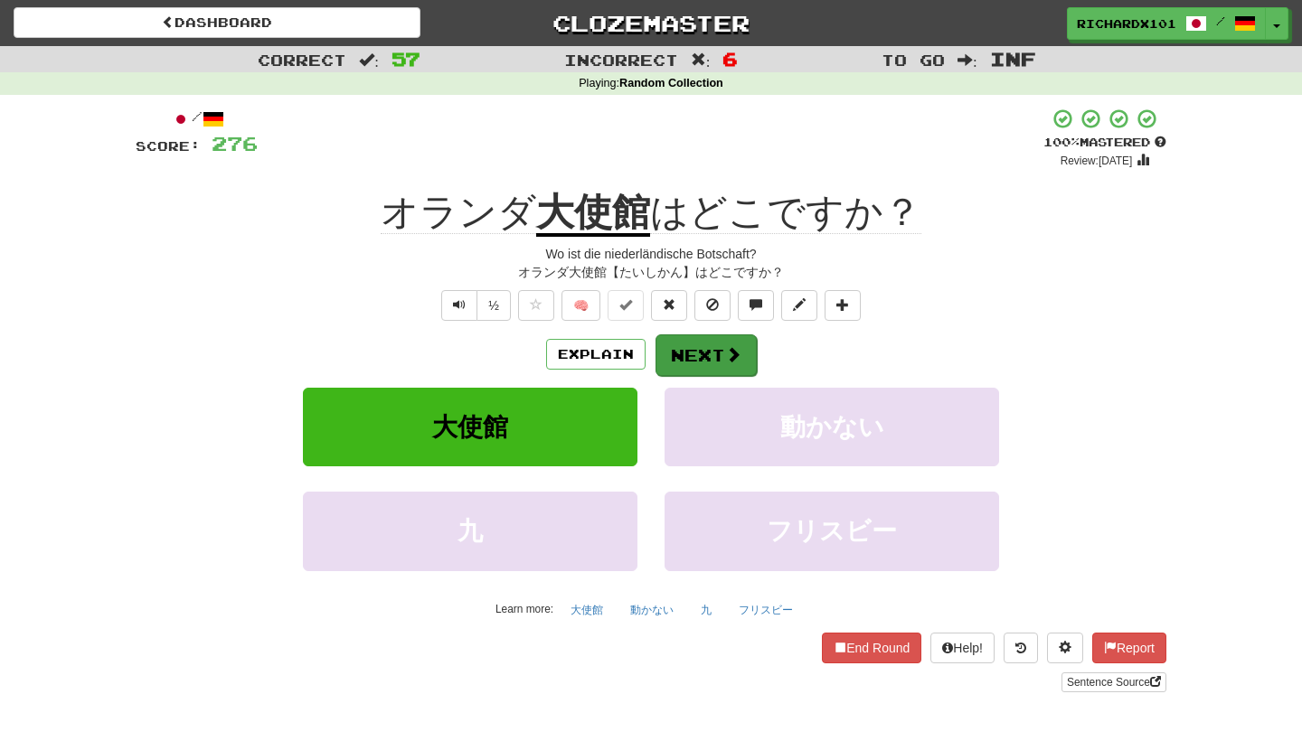
click at [703, 346] on button "Next" at bounding box center [705, 355] width 101 height 42
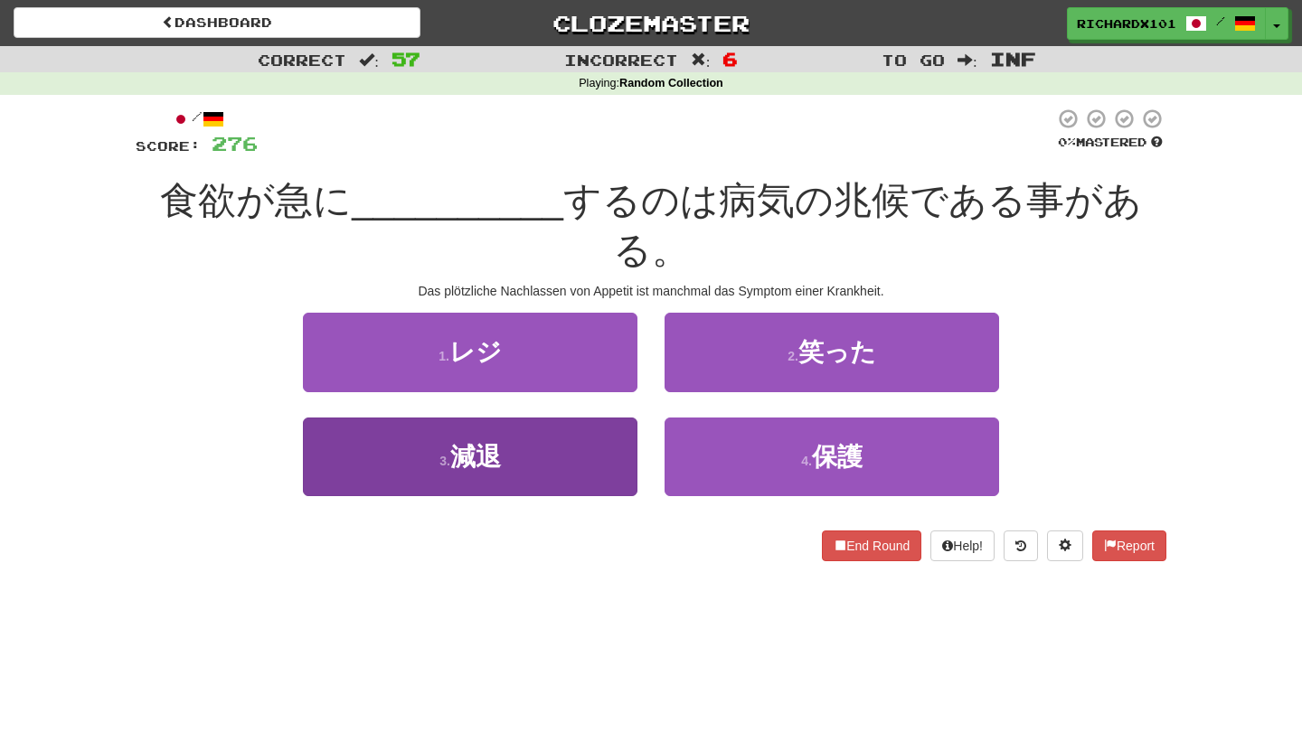
click at [608, 418] on button "3 . 減退" at bounding box center [470, 457] width 334 height 79
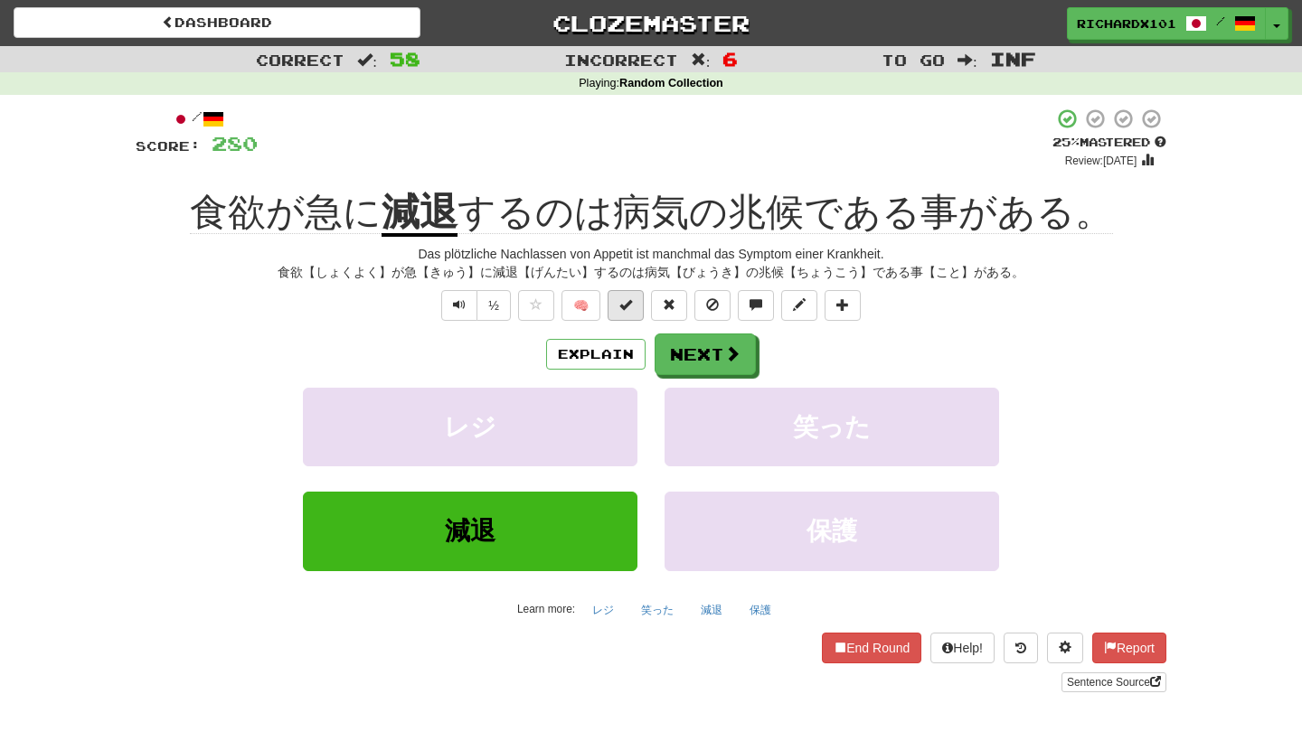
click at [631, 311] on button at bounding box center [625, 305] width 36 height 31
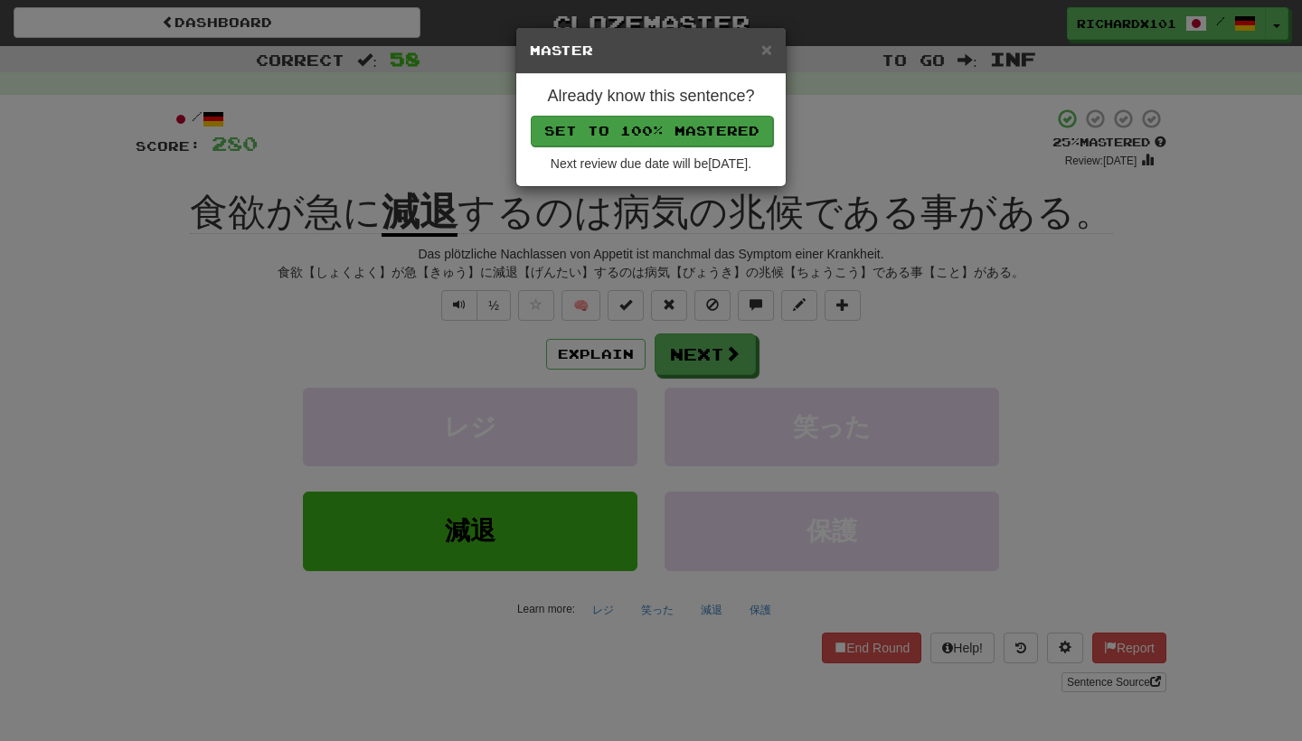
click at [692, 133] on button "Set to 100% Mastered" at bounding box center [652, 131] width 242 height 31
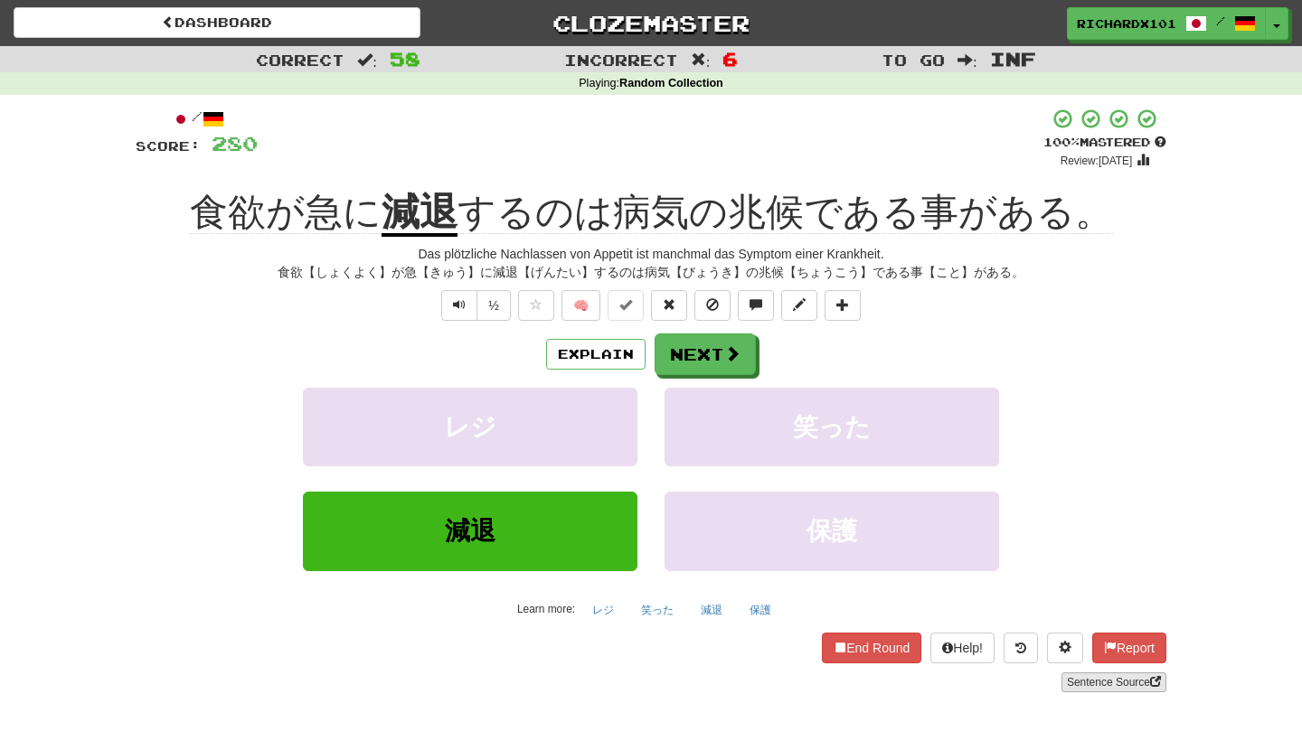
click at [1078, 682] on link "Sentence Source" at bounding box center [1113, 683] width 105 height 20
drag, startPoint x: 701, startPoint y: 347, endPoint x: 809, endPoint y: 330, distance: 109.8
click at [809, 330] on div "/ Score: 280 + 4 100 % Mastered Review: [DATE] 食欲が急に 減退 するのは病気の兆候である事がある。 Das p…" at bounding box center [651, 400] width 1030 height 585
click at [845, 299] on span at bounding box center [842, 304] width 13 height 13
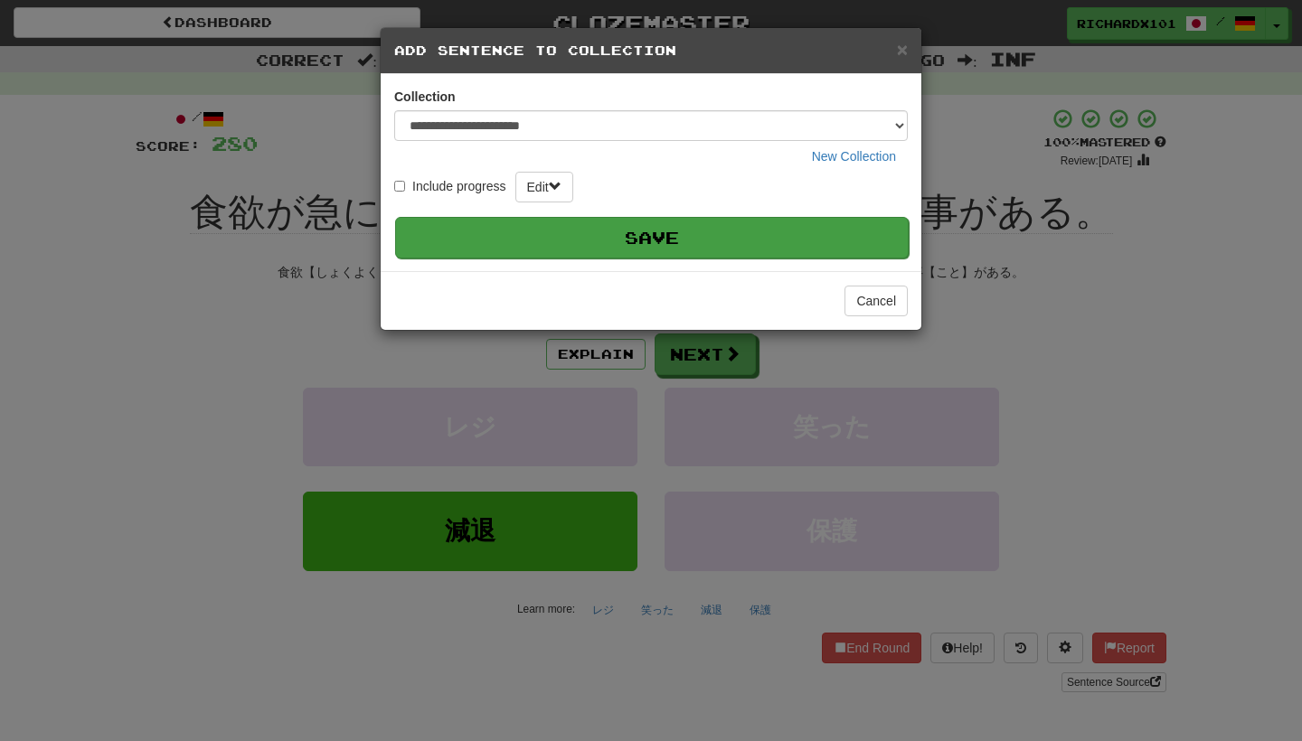
click at [843, 229] on button "Save" at bounding box center [651, 238] width 513 height 42
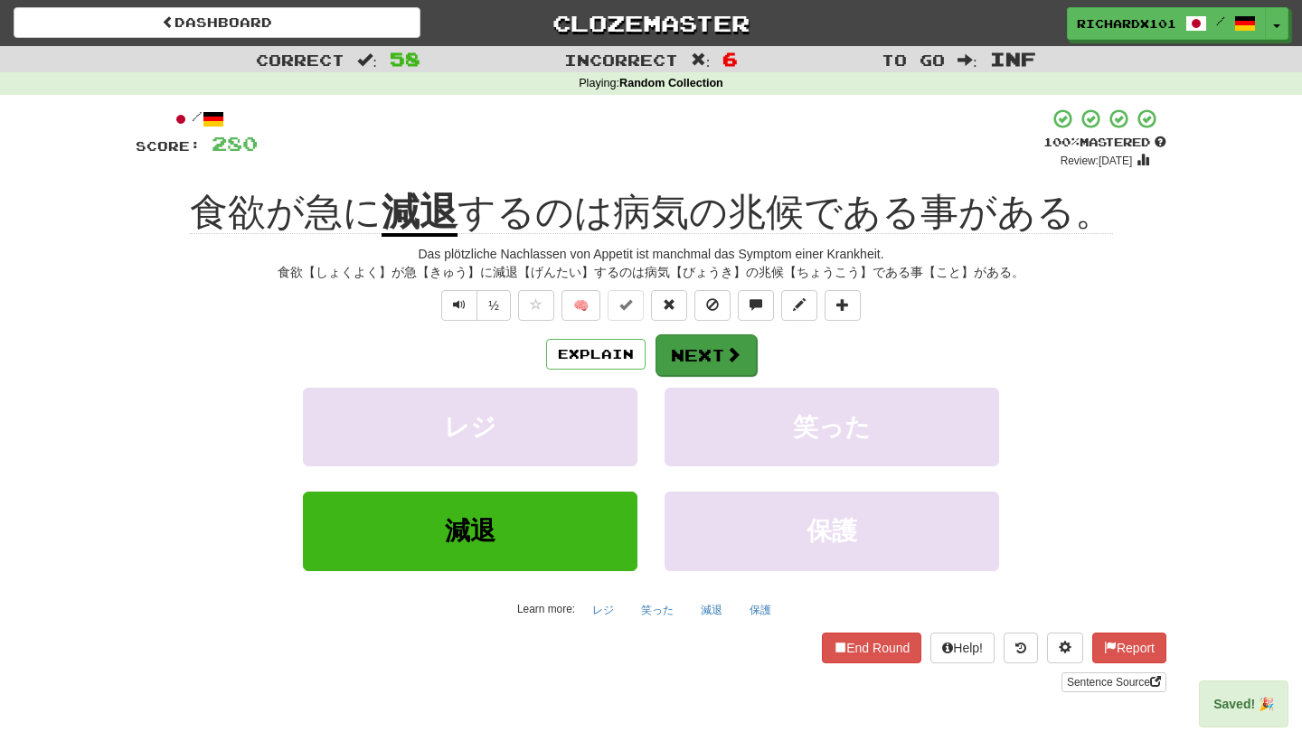
click at [731, 352] on span at bounding box center [733, 354] width 16 height 16
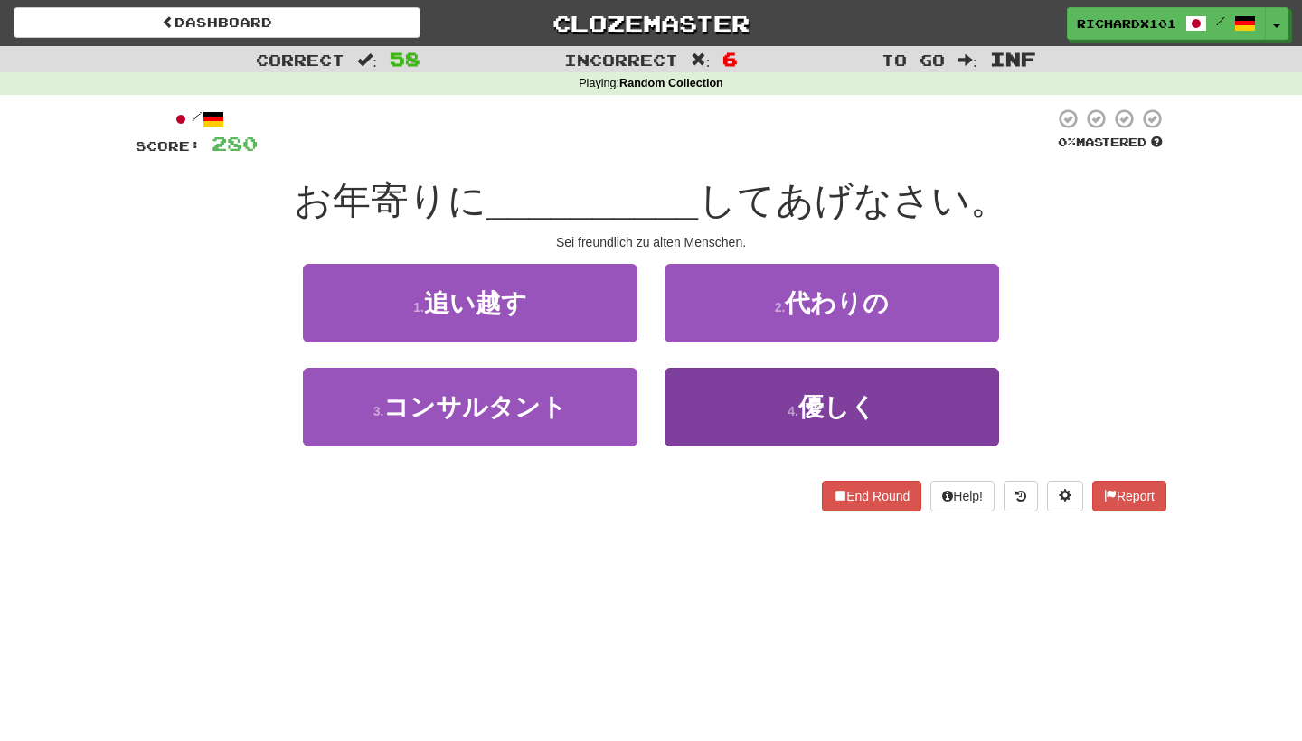
click at [727, 393] on button "4 . 優しく" at bounding box center [831, 407] width 334 height 79
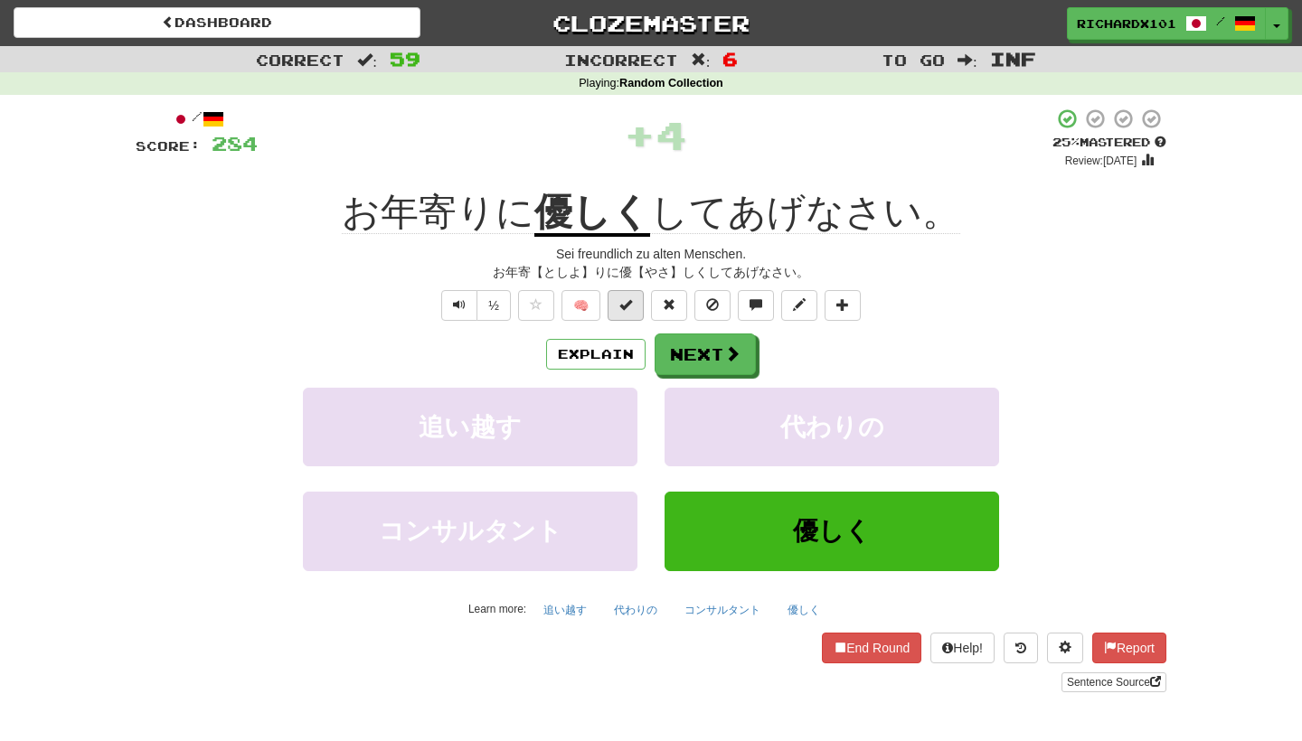
click at [633, 305] on button at bounding box center [625, 305] width 36 height 31
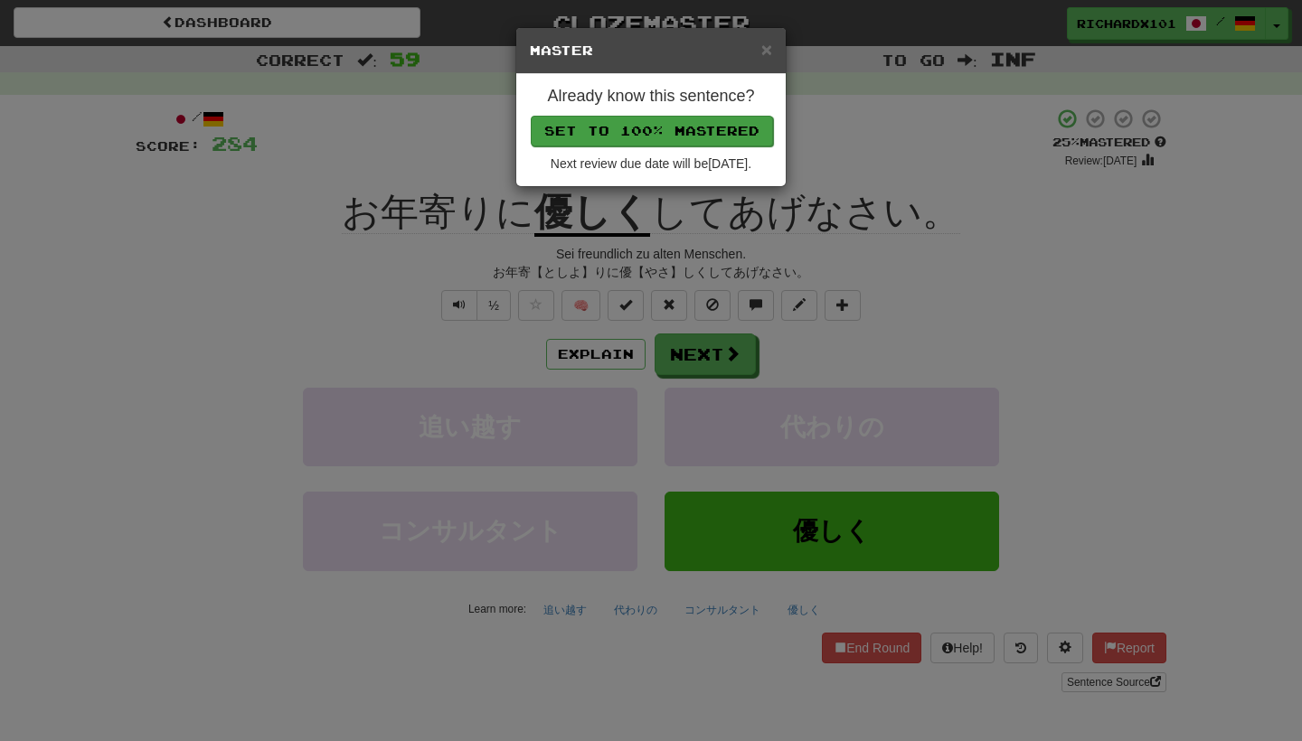
click at [697, 121] on button "Set to 100% Mastered" at bounding box center [652, 131] width 242 height 31
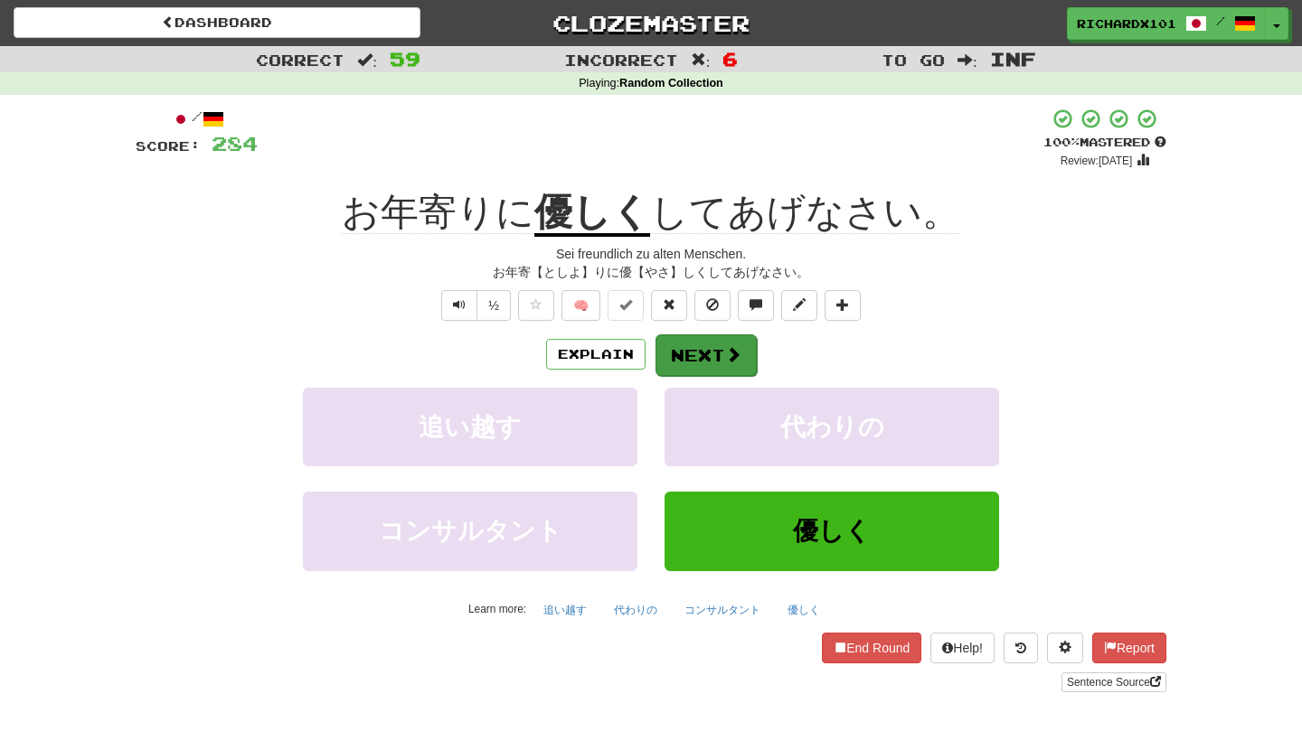
click at [688, 351] on button "Next" at bounding box center [705, 355] width 101 height 42
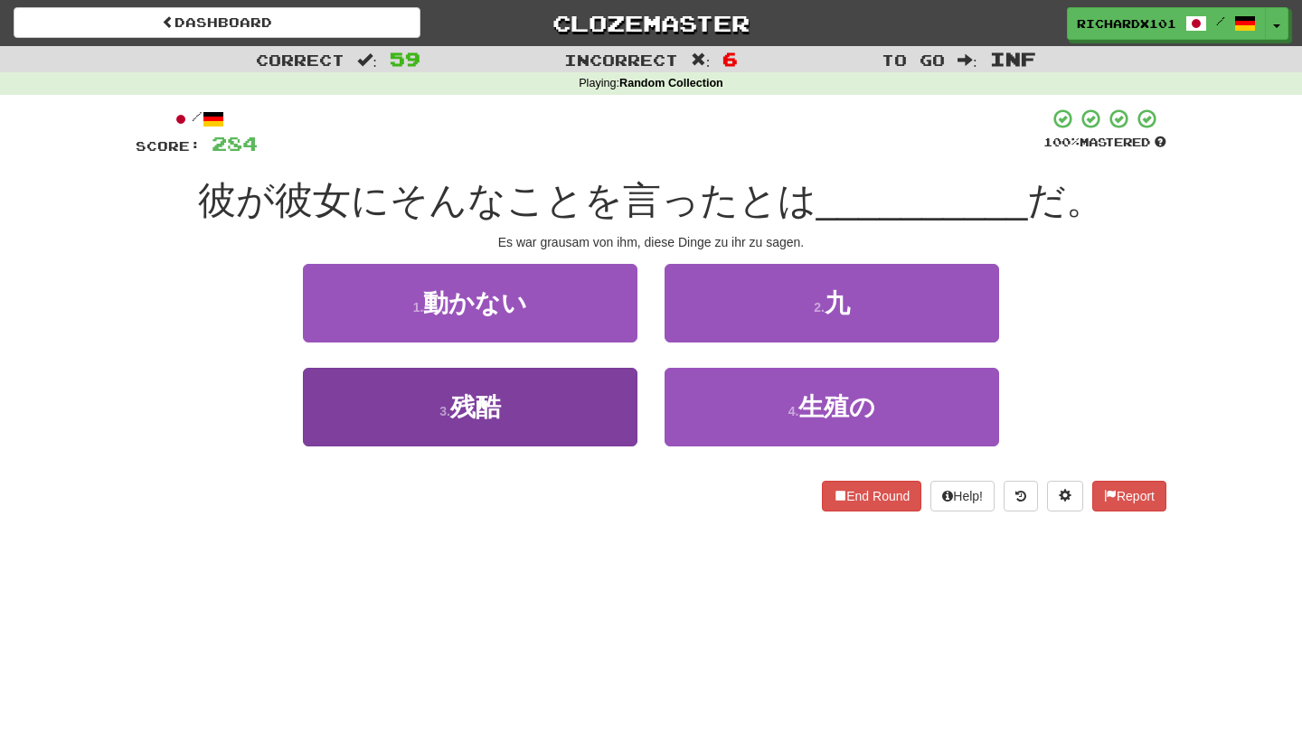
click at [586, 415] on button "3 . 残酷" at bounding box center [470, 407] width 334 height 79
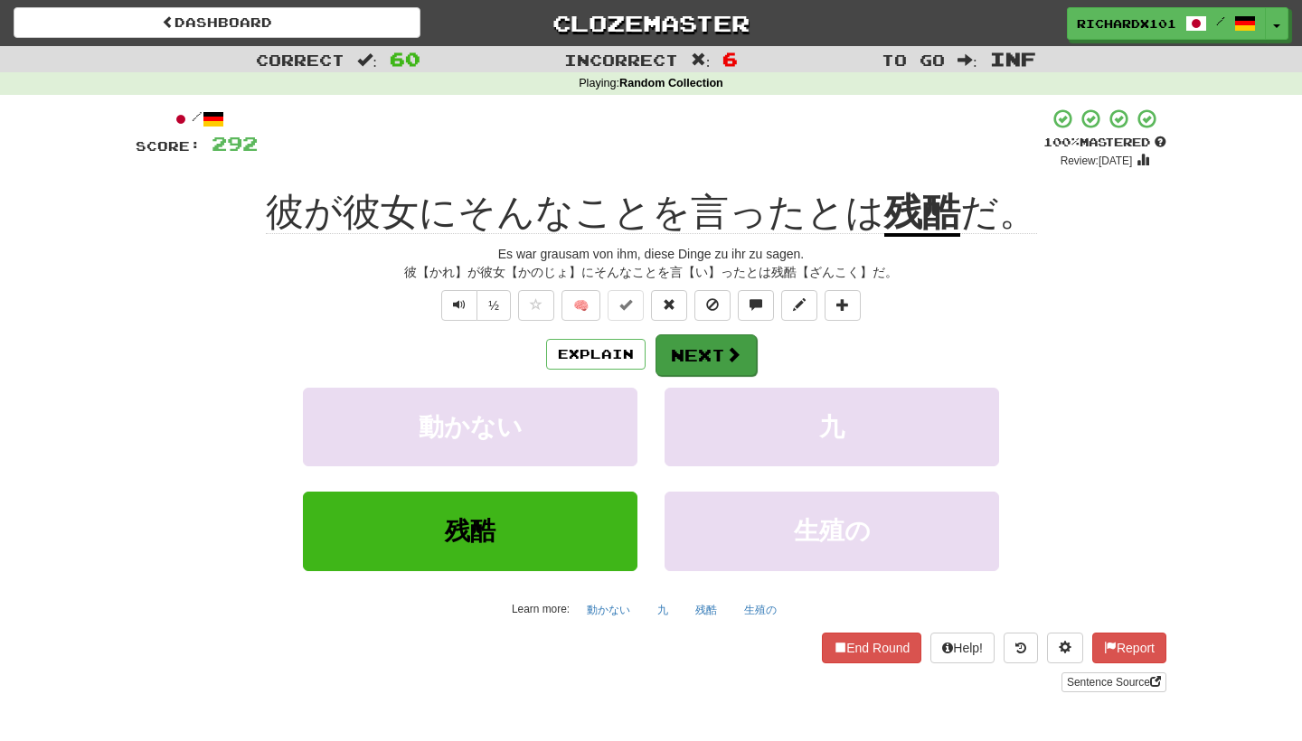
click at [684, 355] on button "Next" at bounding box center [705, 355] width 101 height 42
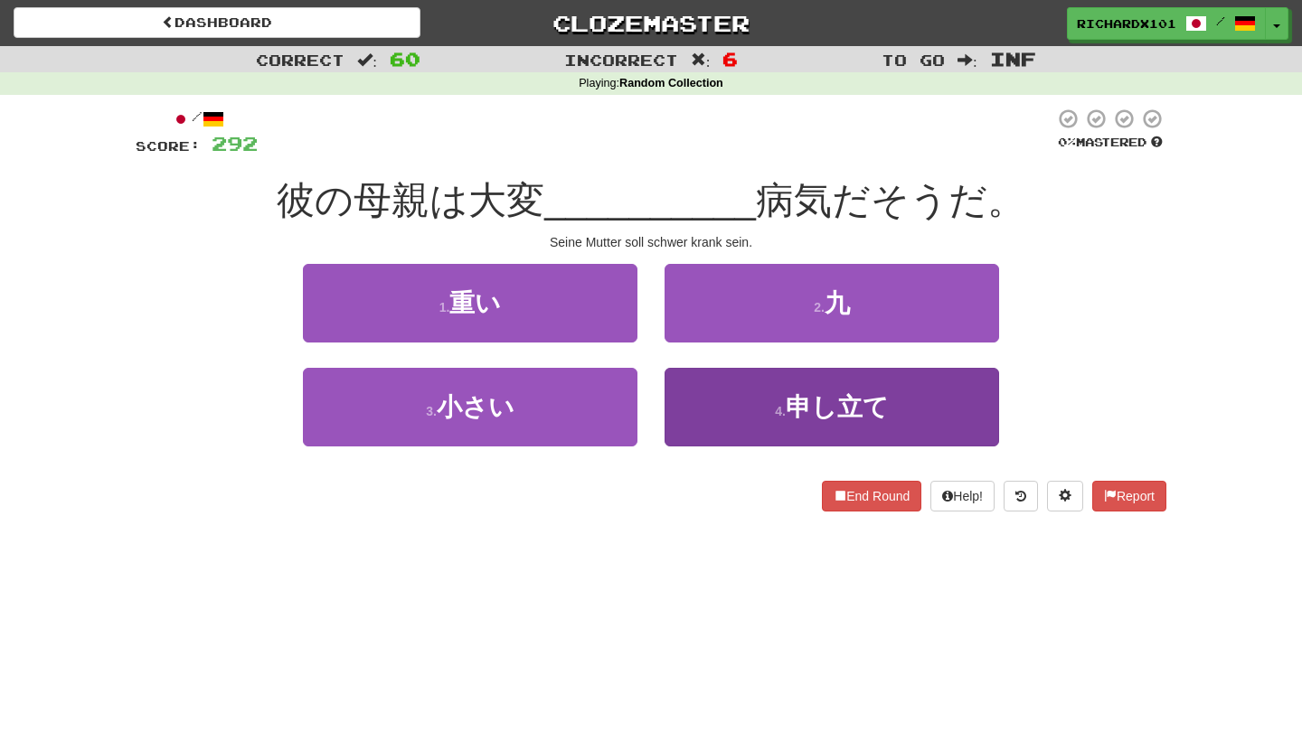
click at [743, 391] on button "4 . 申し立て" at bounding box center [831, 407] width 334 height 79
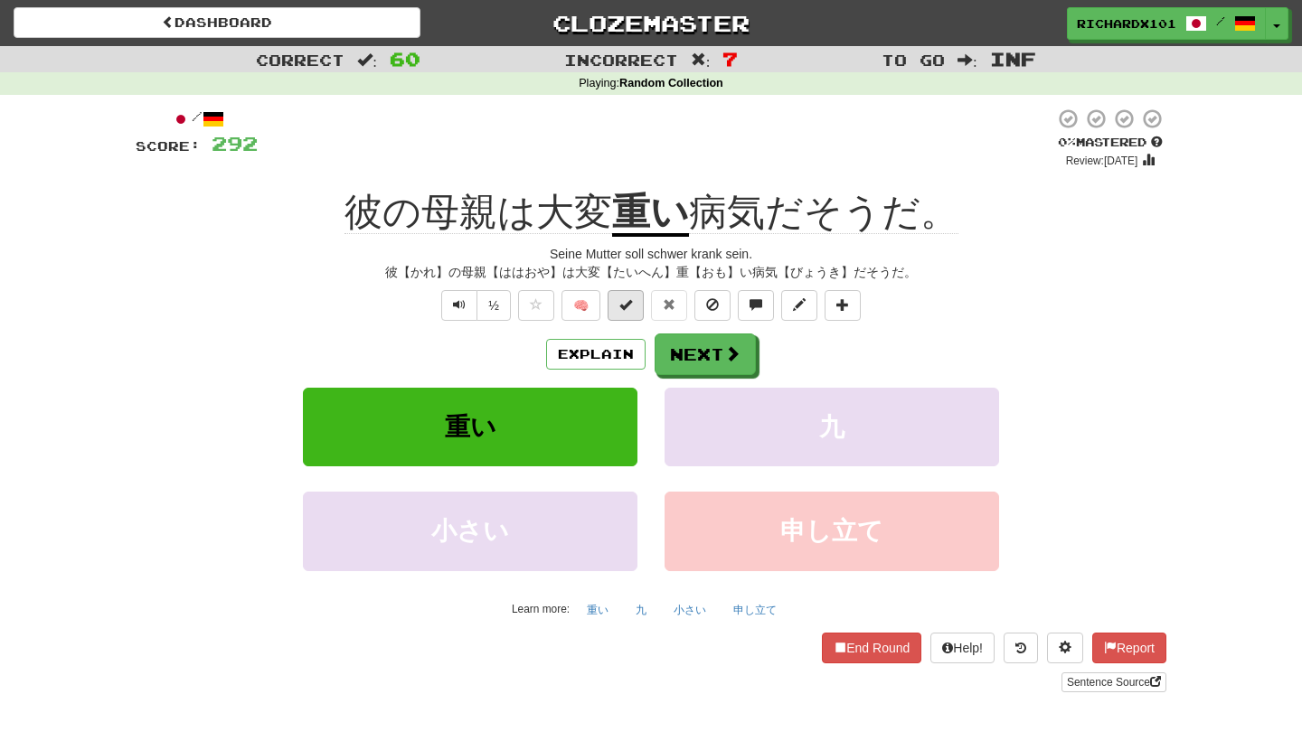
click at [635, 300] on button at bounding box center [625, 305] width 36 height 31
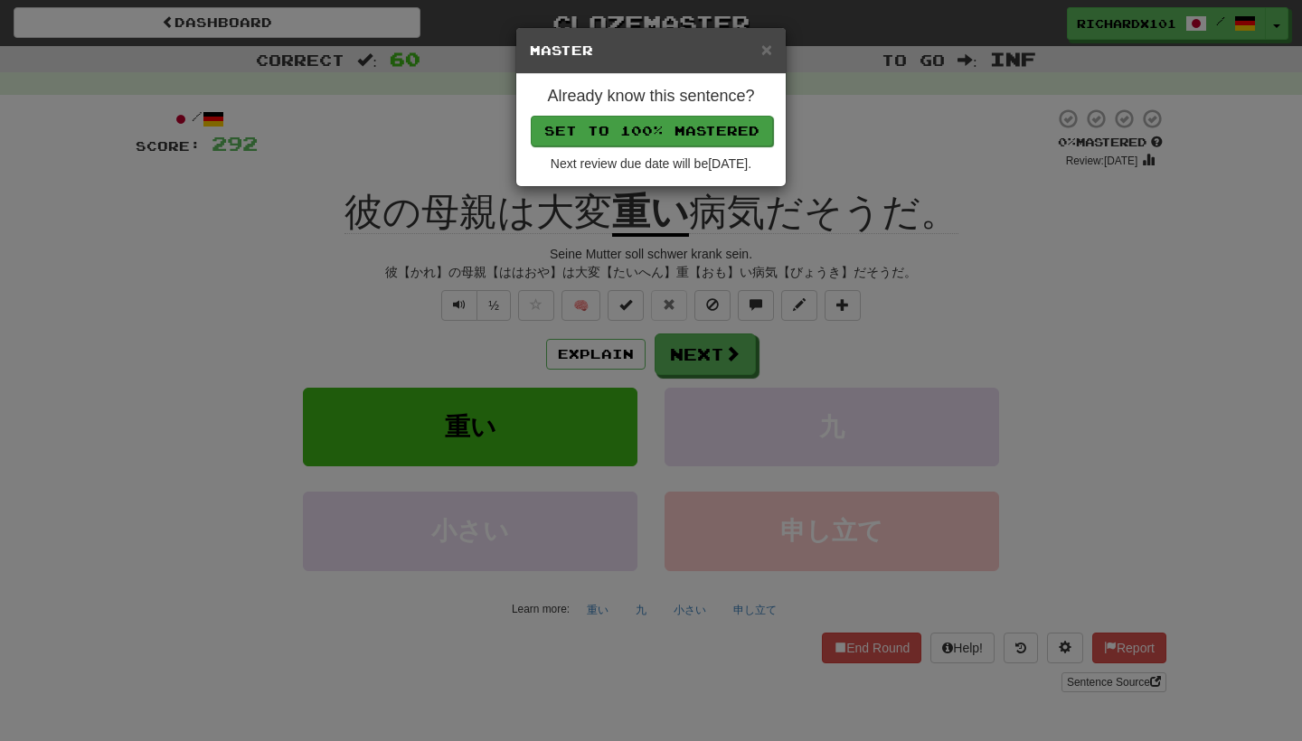
click at [703, 127] on button "Set to 100% Mastered" at bounding box center [652, 131] width 242 height 31
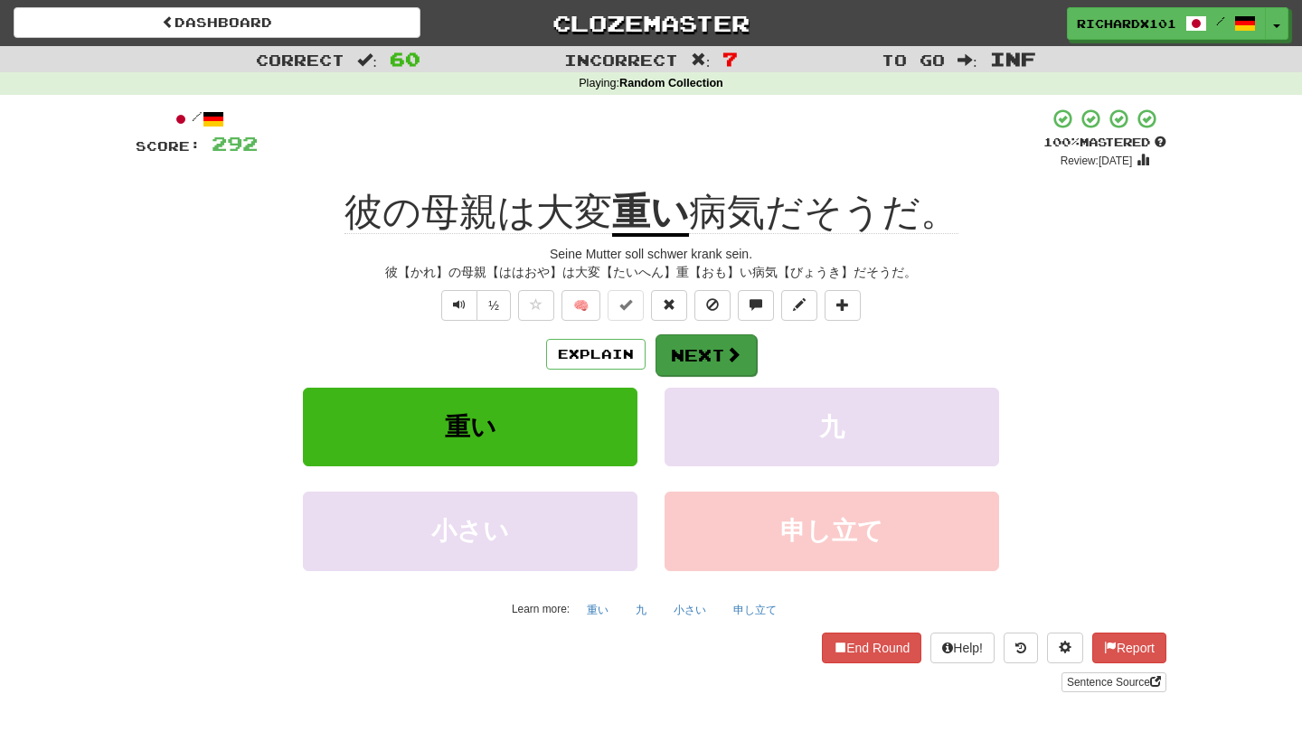
click at [685, 340] on button "Next" at bounding box center [705, 355] width 101 height 42
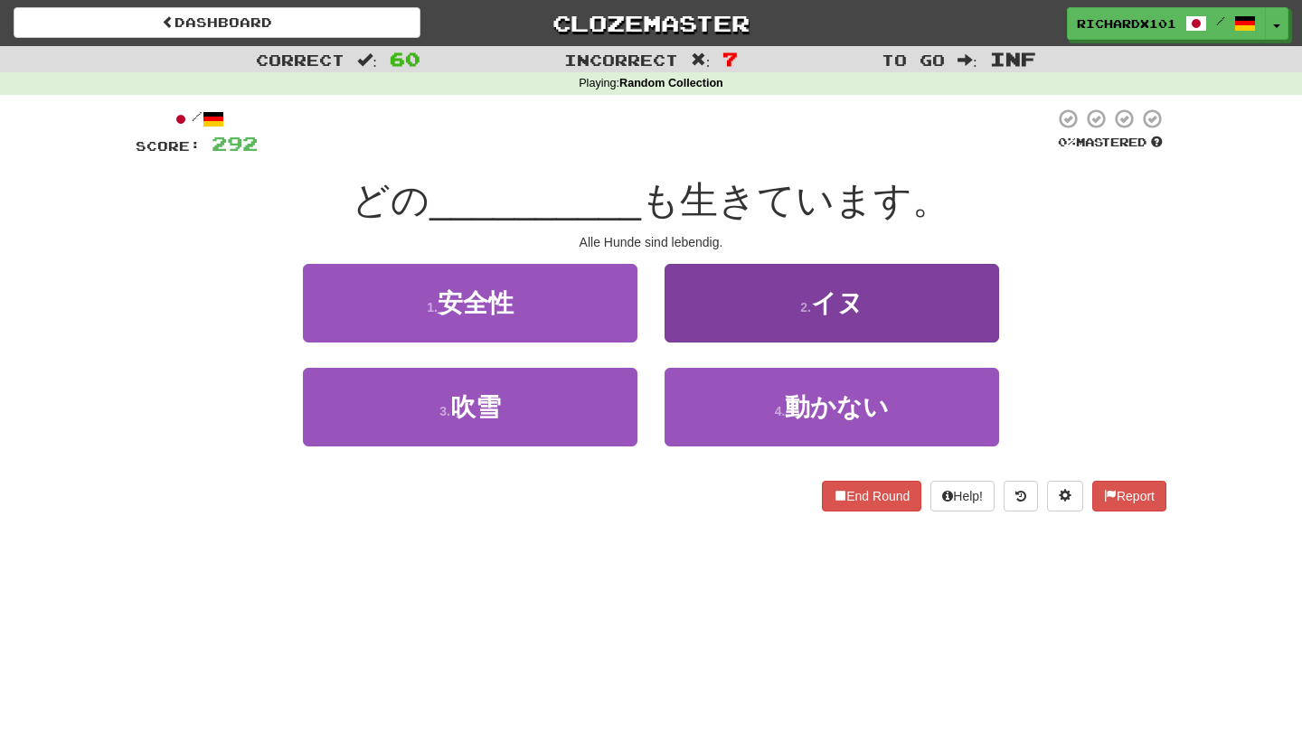
click at [733, 298] on button "2 . イヌ" at bounding box center [831, 303] width 334 height 79
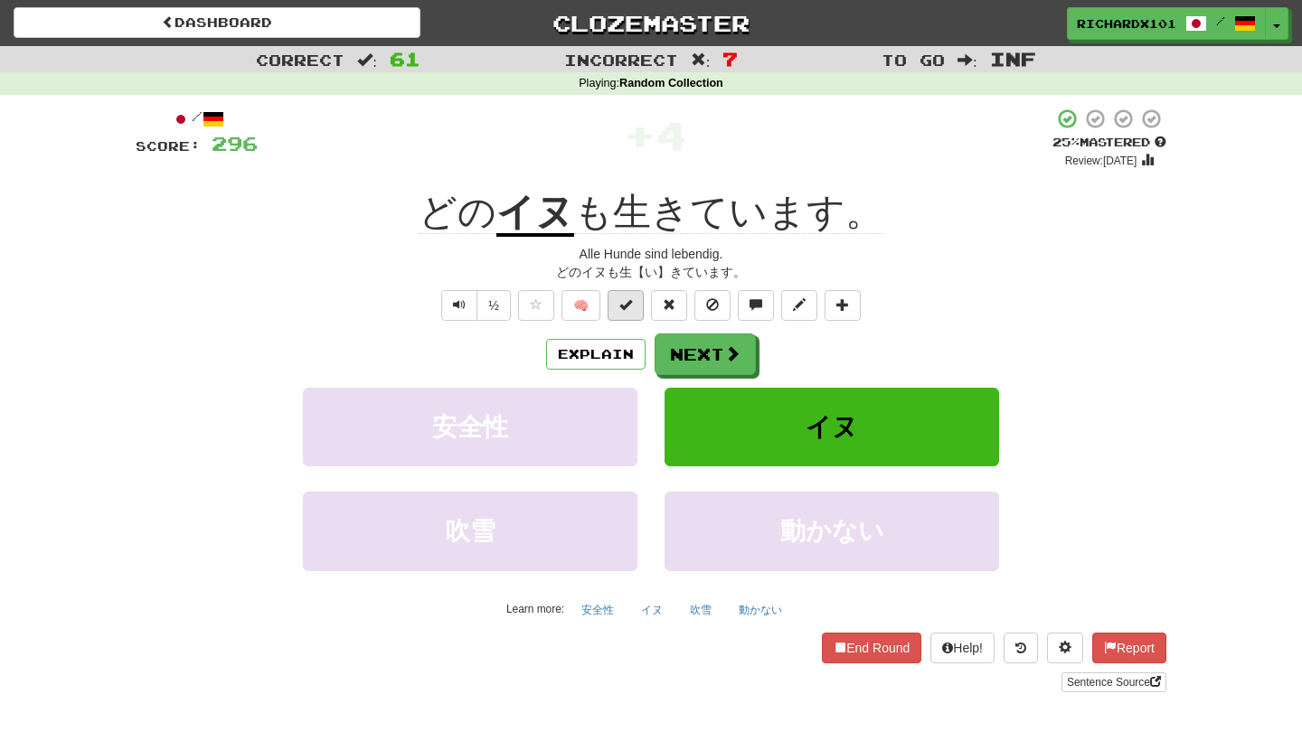
click at [628, 306] on span at bounding box center [625, 304] width 13 height 13
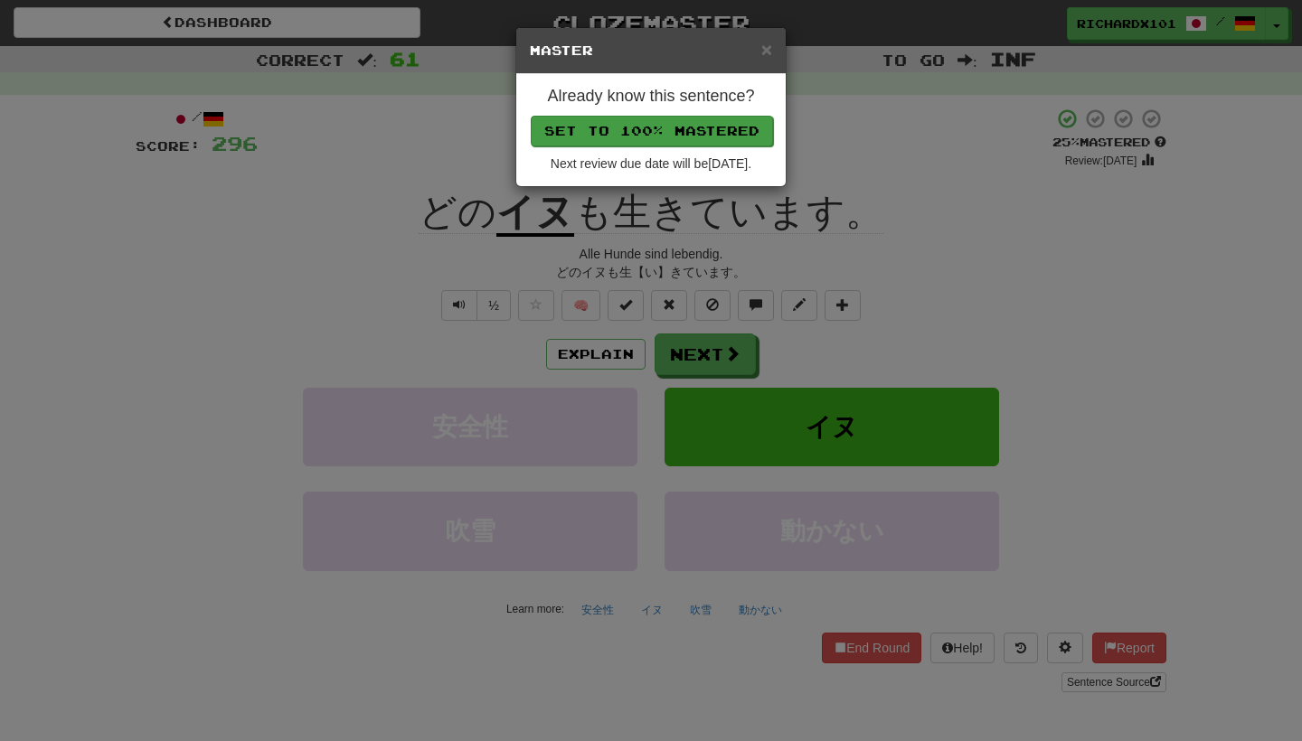
click at [712, 132] on button "Set to 100% Mastered" at bounding box center [652, 131] width 242 height 31
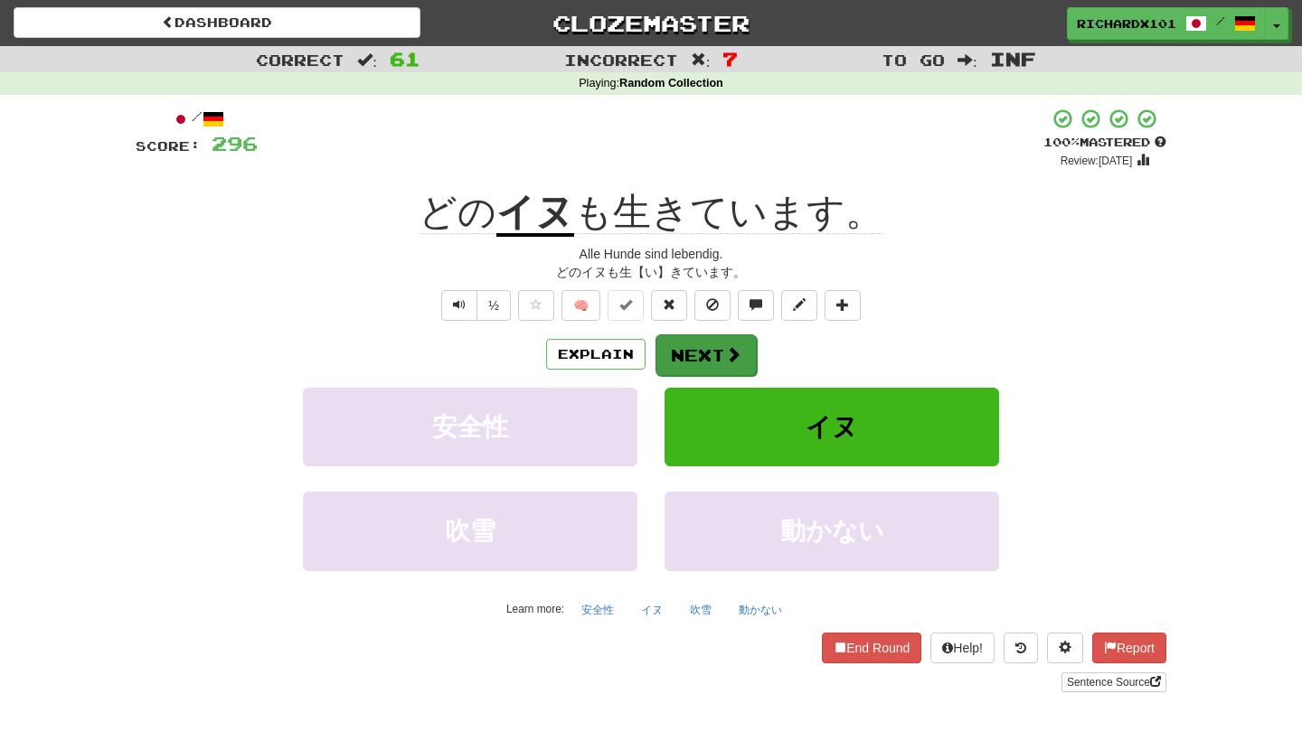
click at [674, 349] on button "Next" at bounding box center [705, 355] width 101 height 42
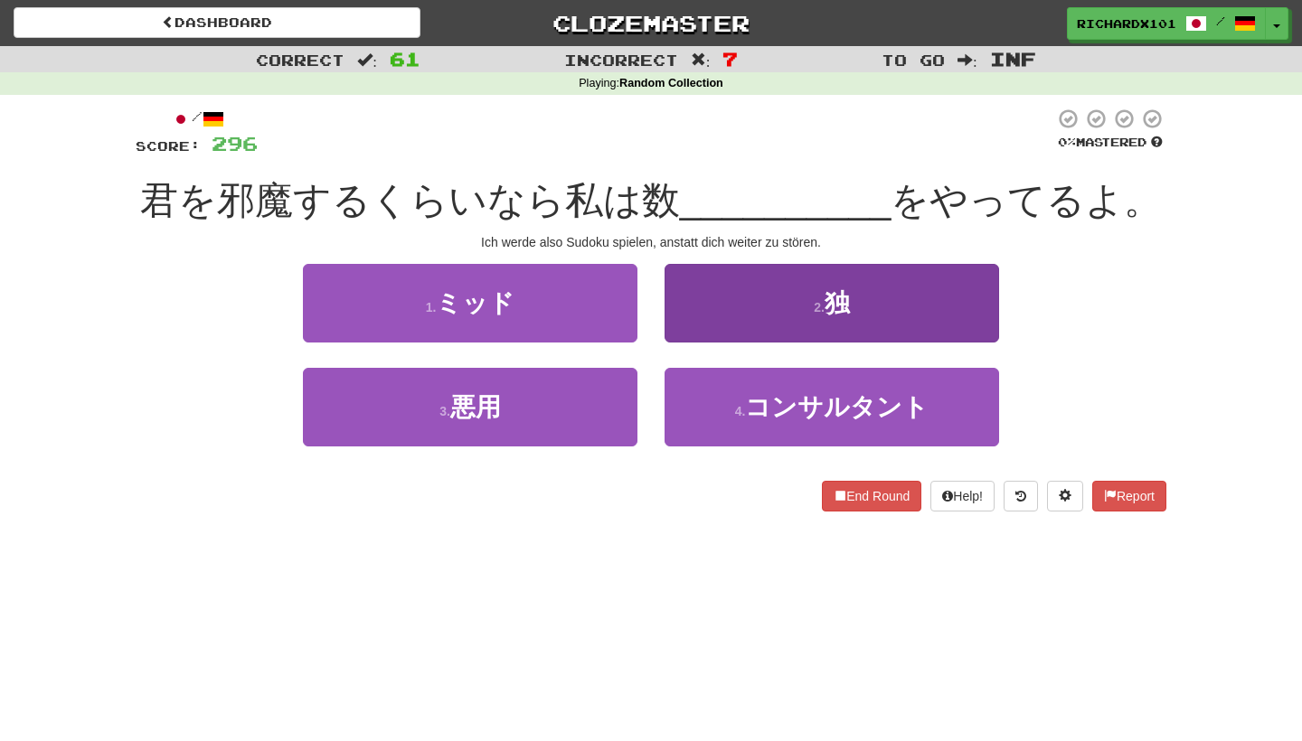
click at [725, 314] on button "2 . 独" at bounding box center [831, 303] width 334 height 79
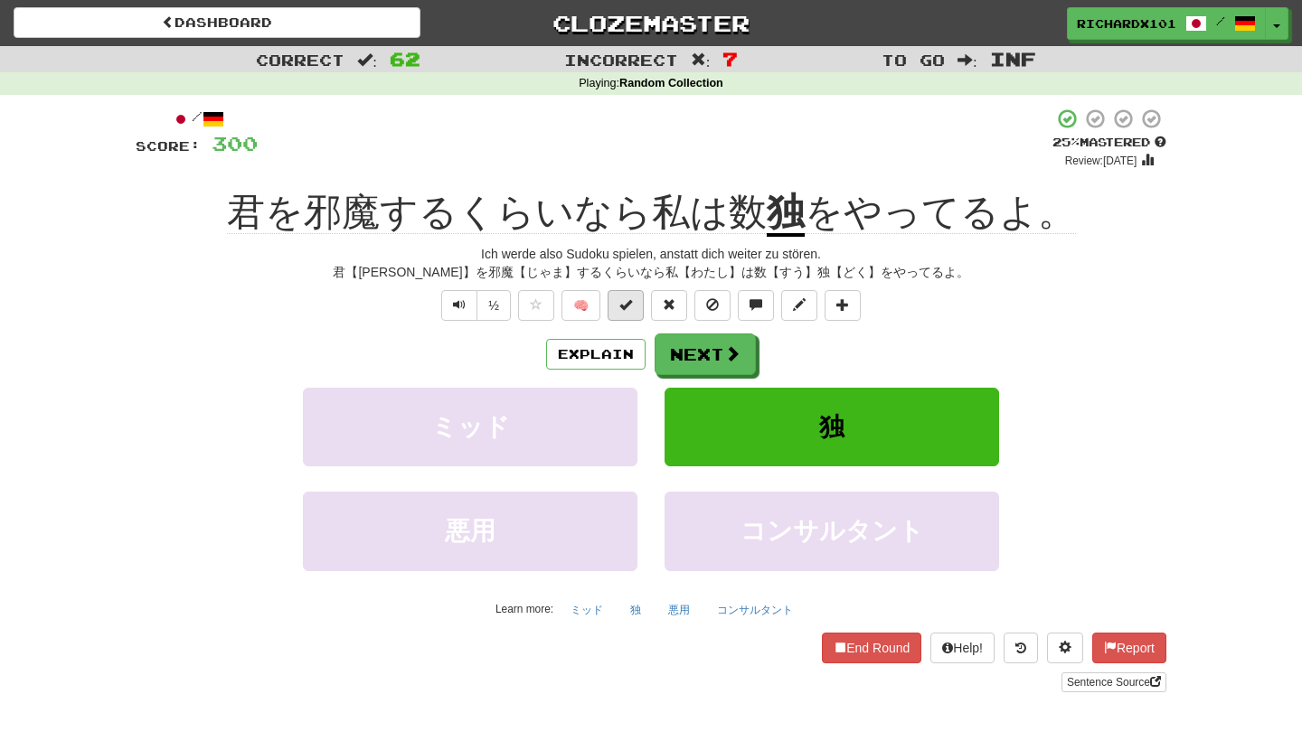
click at [632, 300] on span at bounding box center [625, 304] width 13 height 13
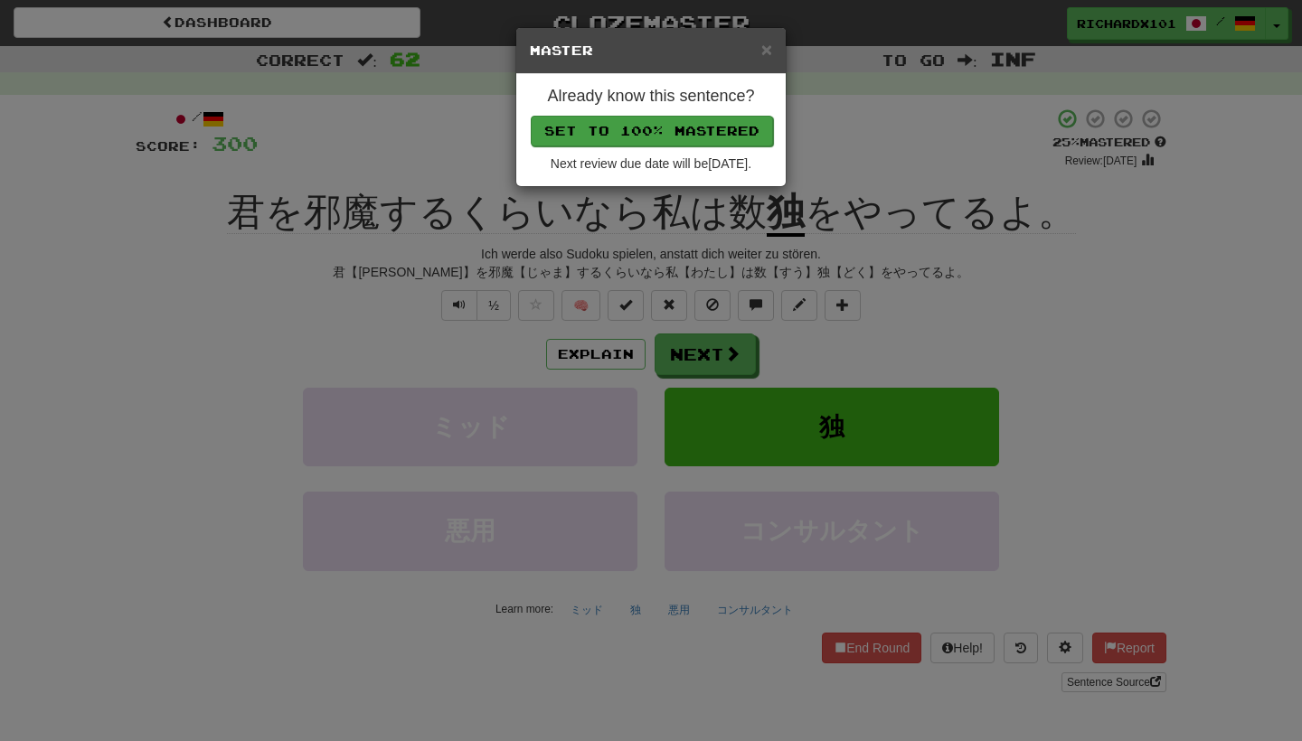
click at [723, 128] on button "Set to 100% Mastered" at bounding box center [652, 131] width 242 height 31
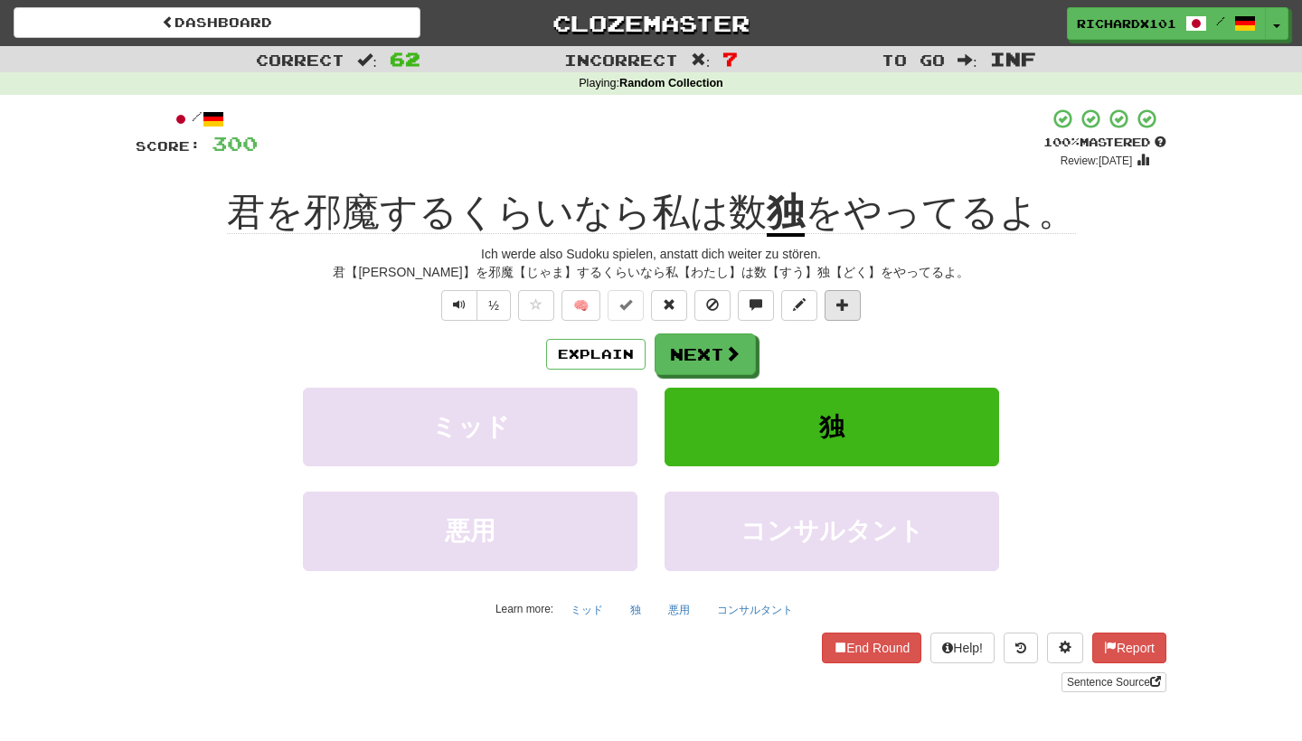
click at [844, 306] on span at bounding box center [842, 304] width 13 height 13
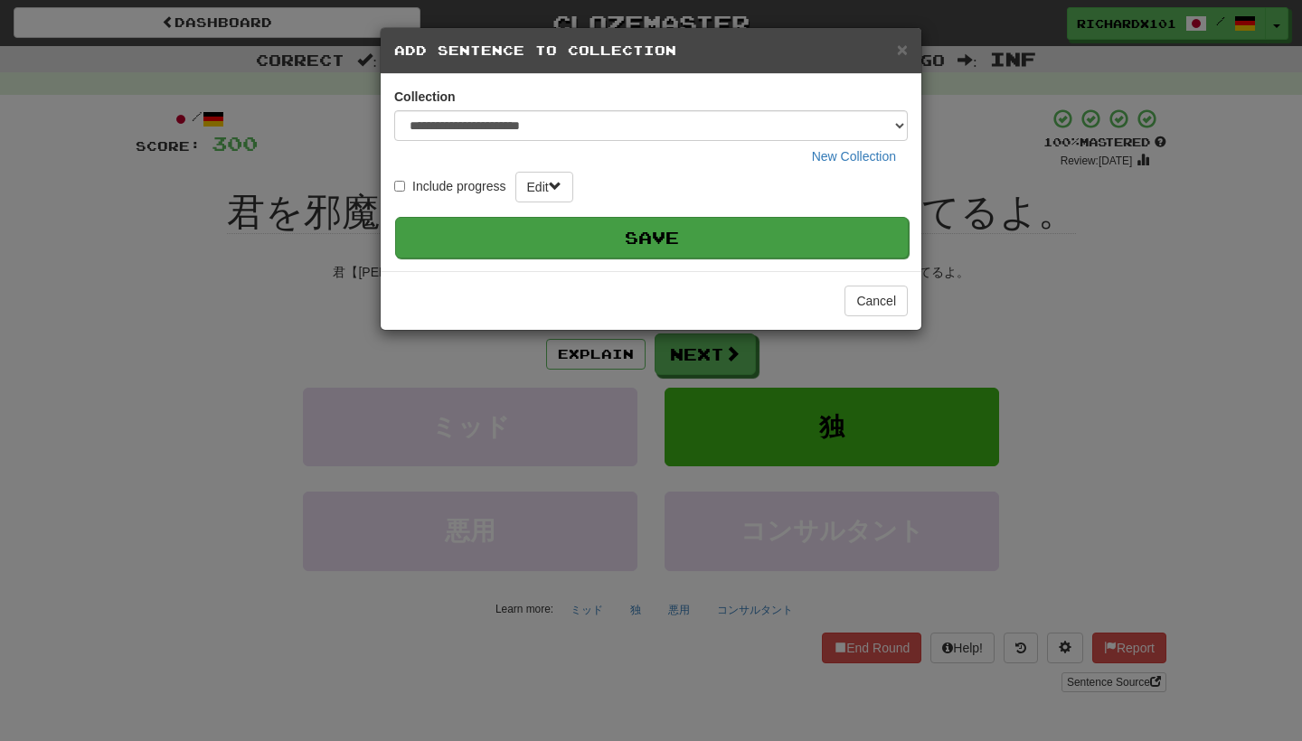
click at [855, 232] on button "Save" at bounding box center [651, 238] width 513 height 42
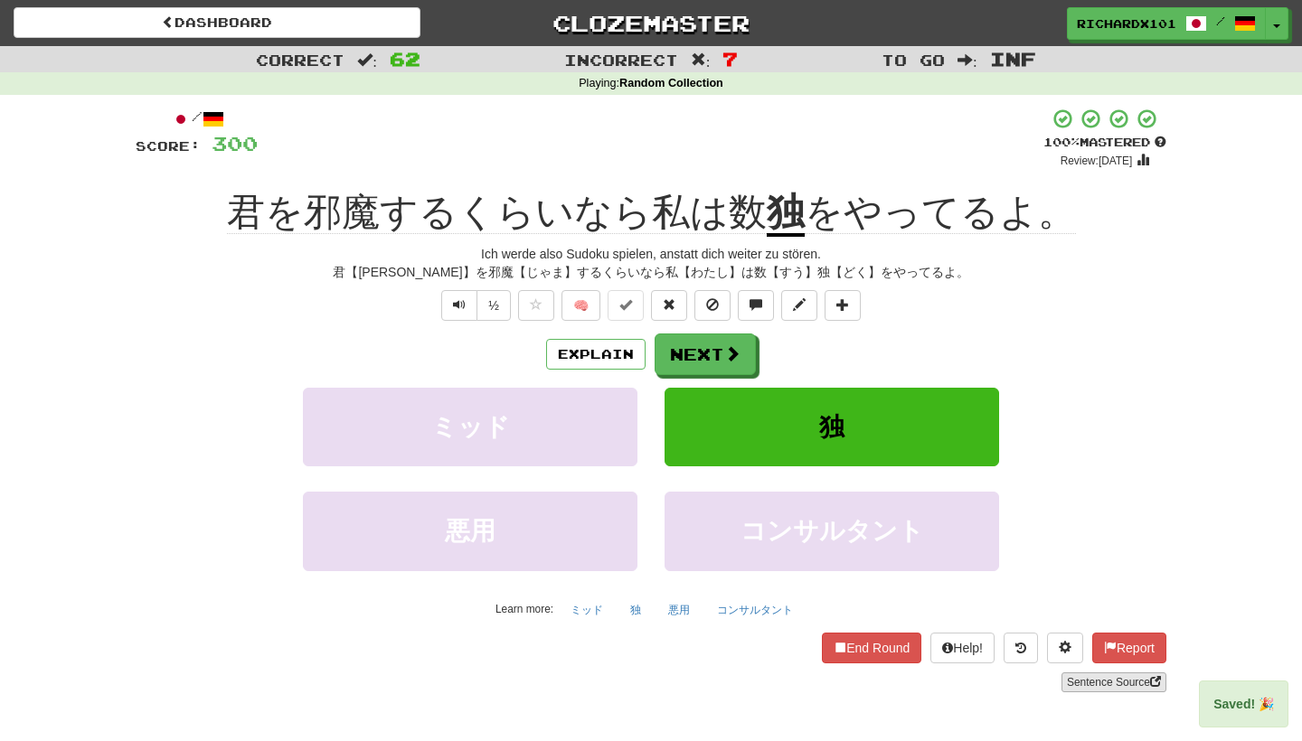
click at [1087, 687] on link "Sentence Source" at bounding box center [1113, 683] width 105 height 20
click at [704, 353] on button "Next" at bounding box center [705, 355] width 101 height 42
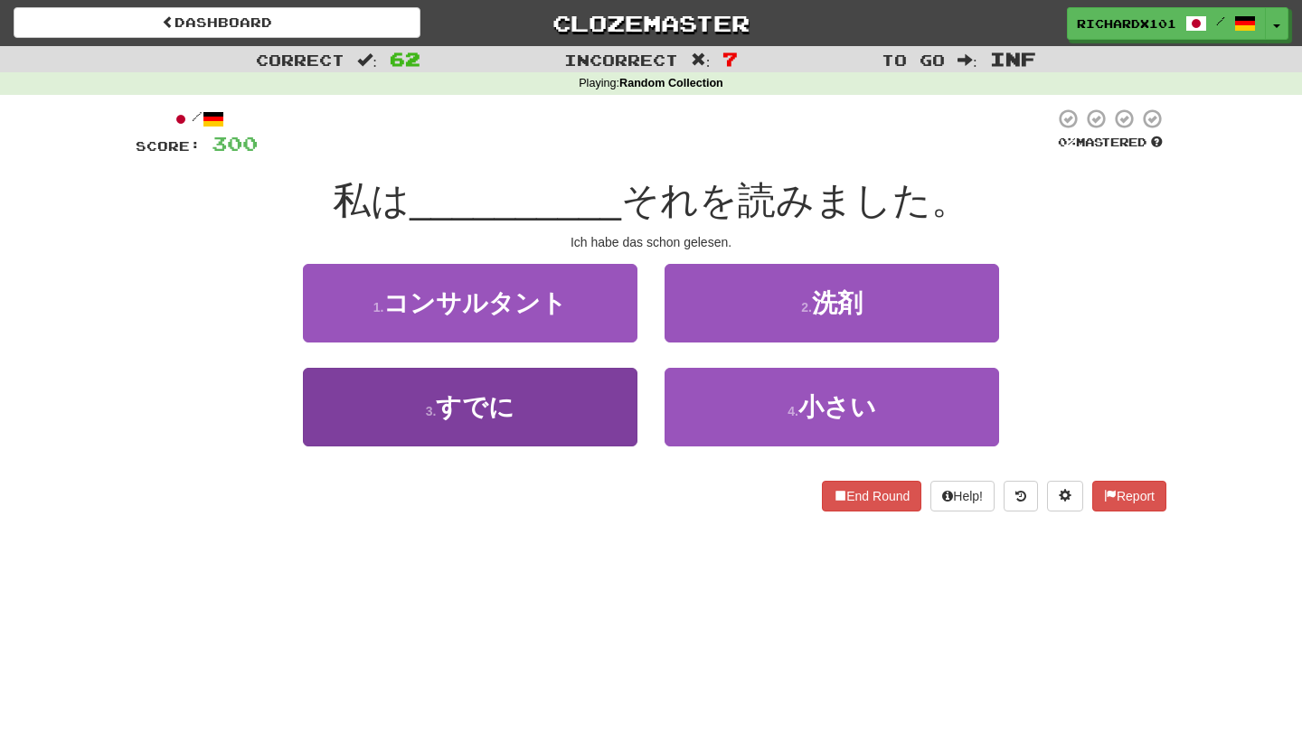
click at [619, 403] on button "3 . すでに" at bounding box center [470, 407] width 334 height 79
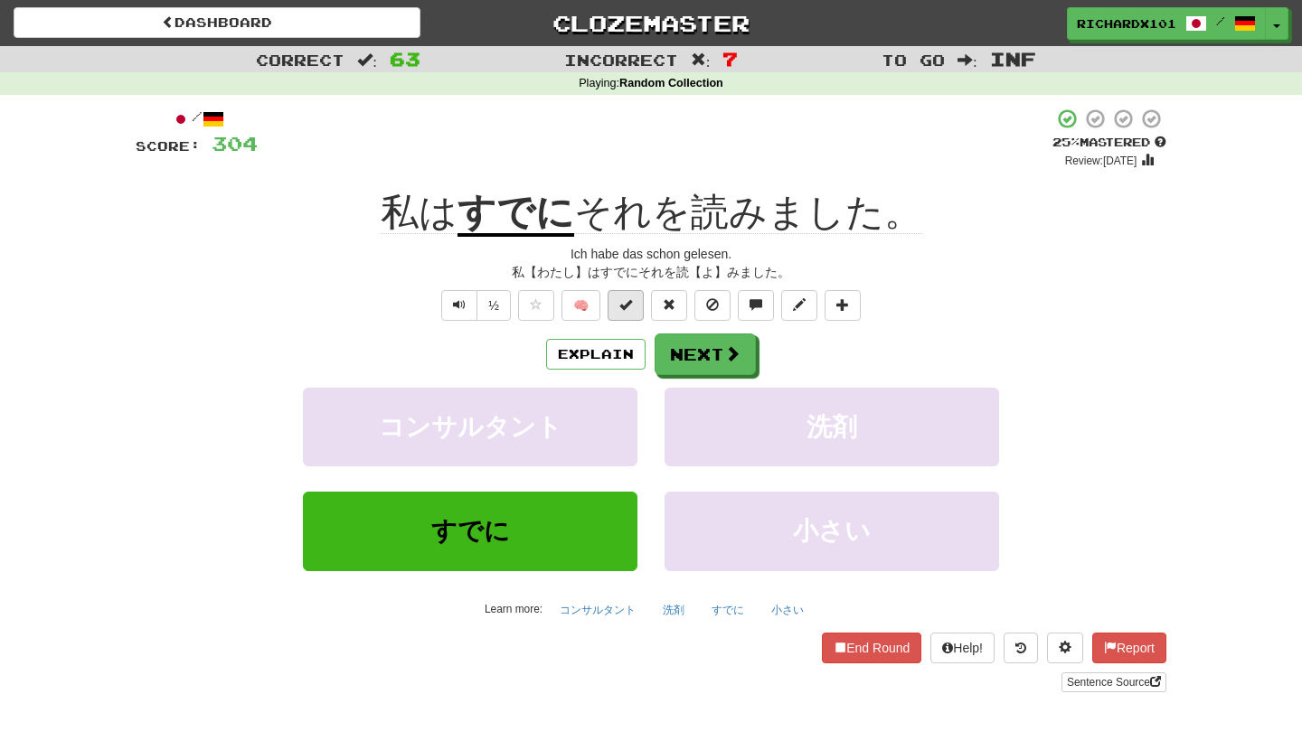
click at [633, 309] on button at bounding box center [625, 305] width 36 height 31
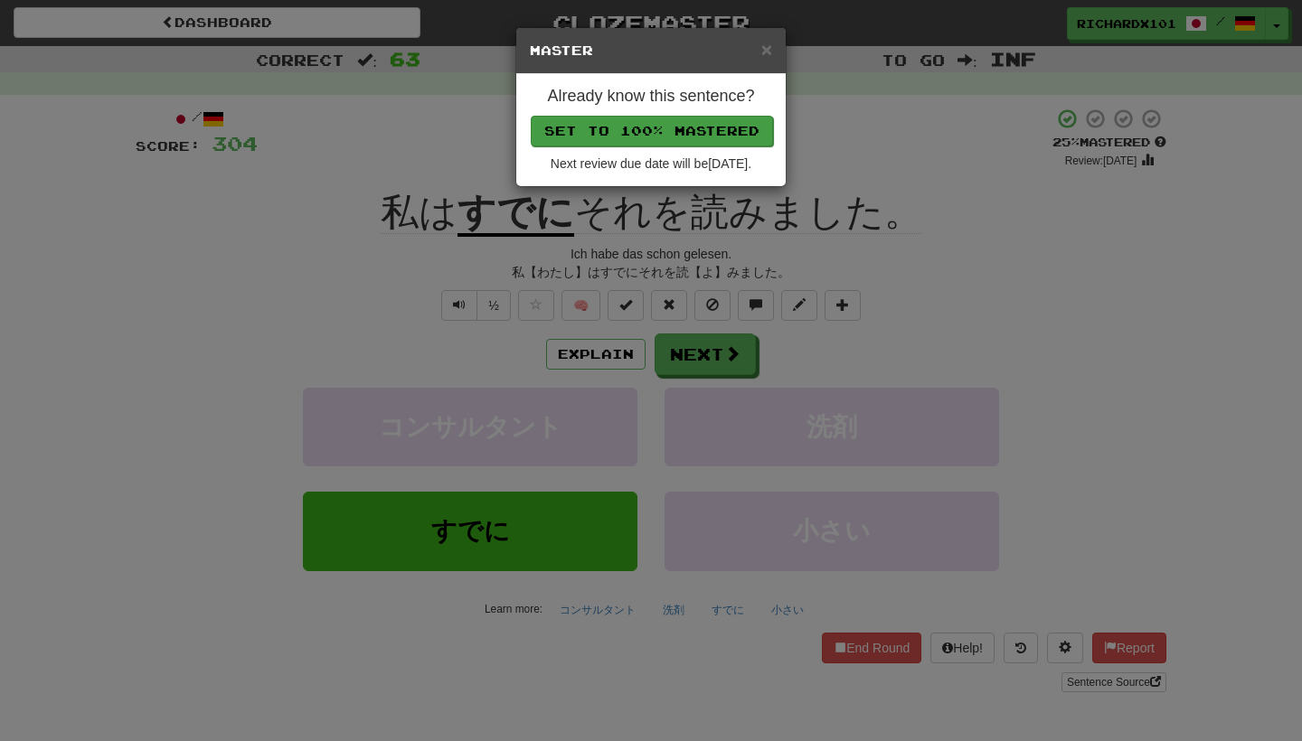
click at [701, 131] on button "Set to 100% Mastered" at bounding box center [652, 131] width 242 height 31
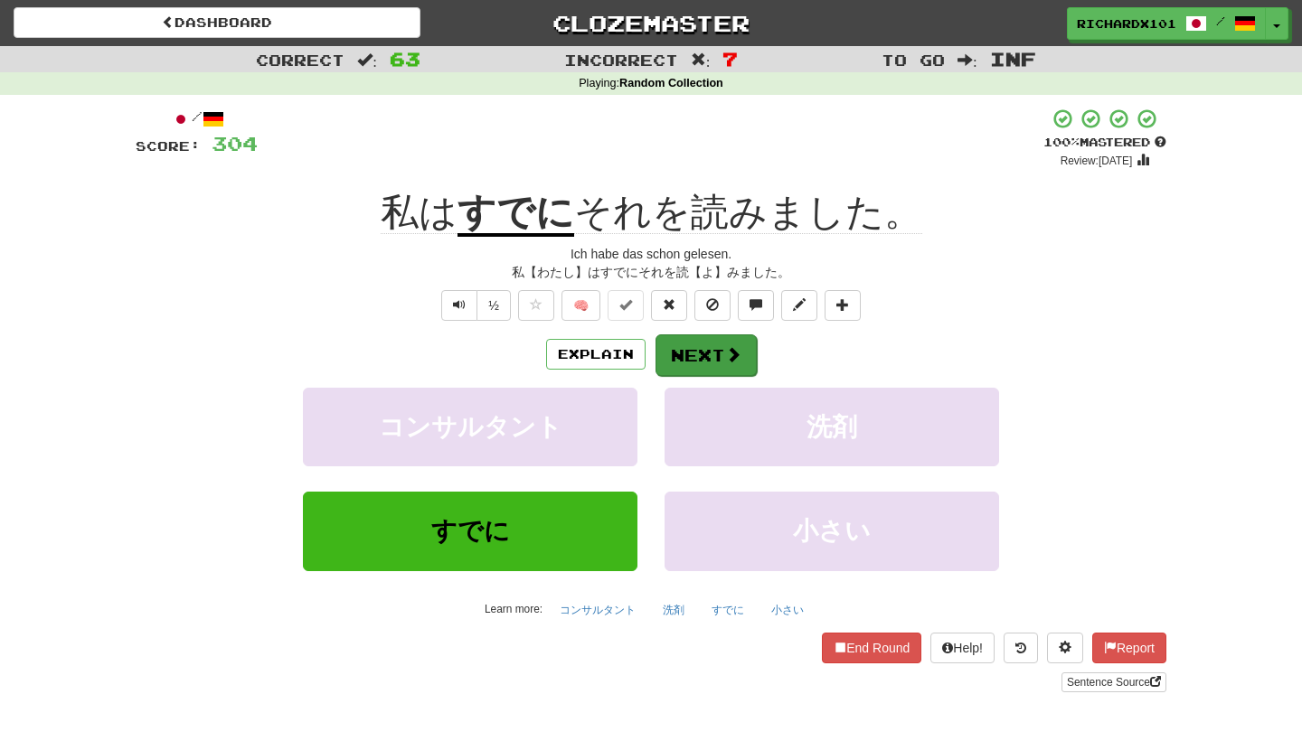
click at [690, 342] on button "Next" at bounding box center [705, 355] width 101 height 42
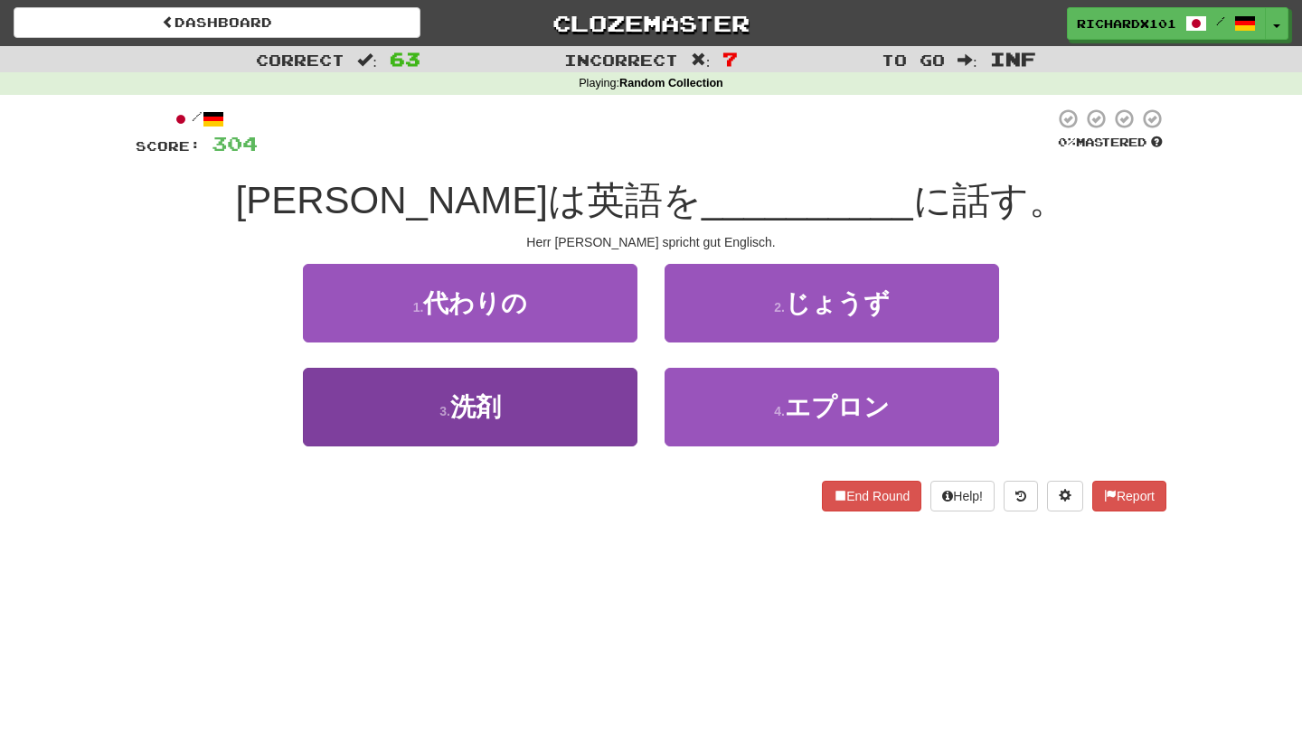
click at [591, 402] on button "3 . 洗剤" at bounding box center [470, 407] width 334 height 79
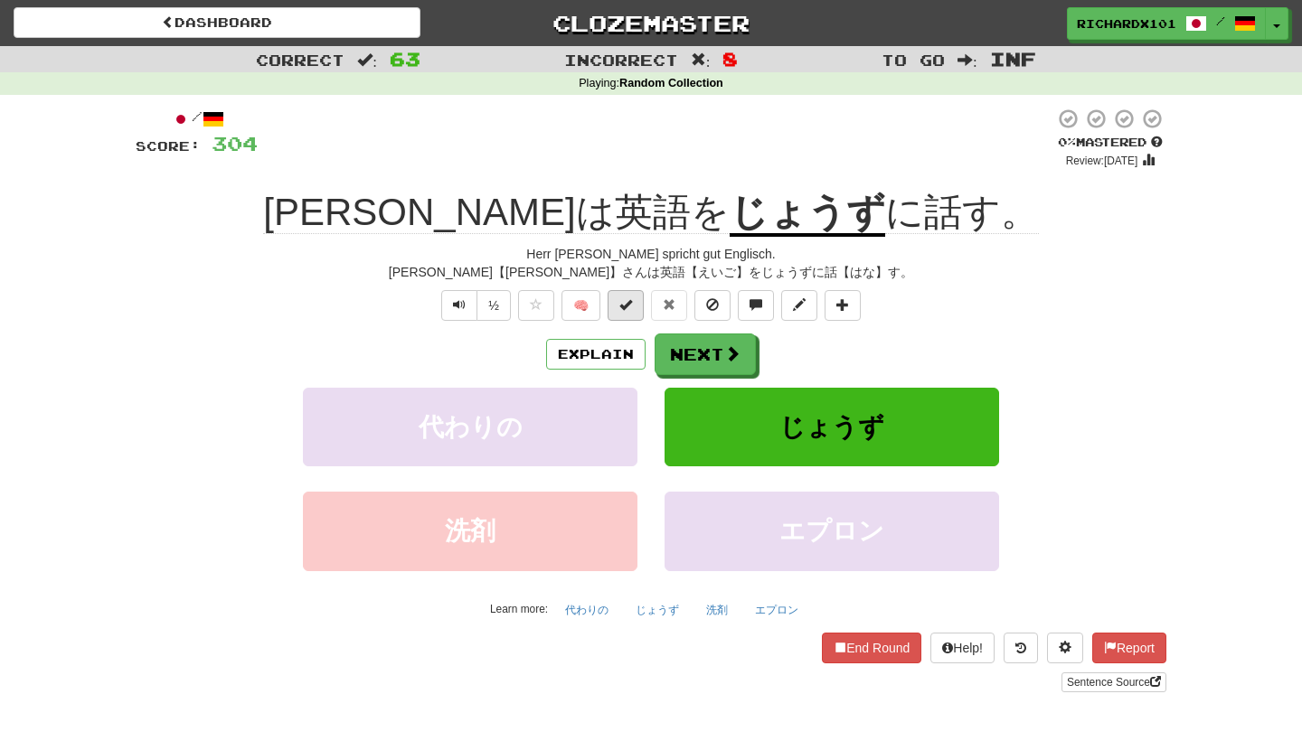
click at [635, 296] on button at bounding box center [625, 305] width 36 height 31
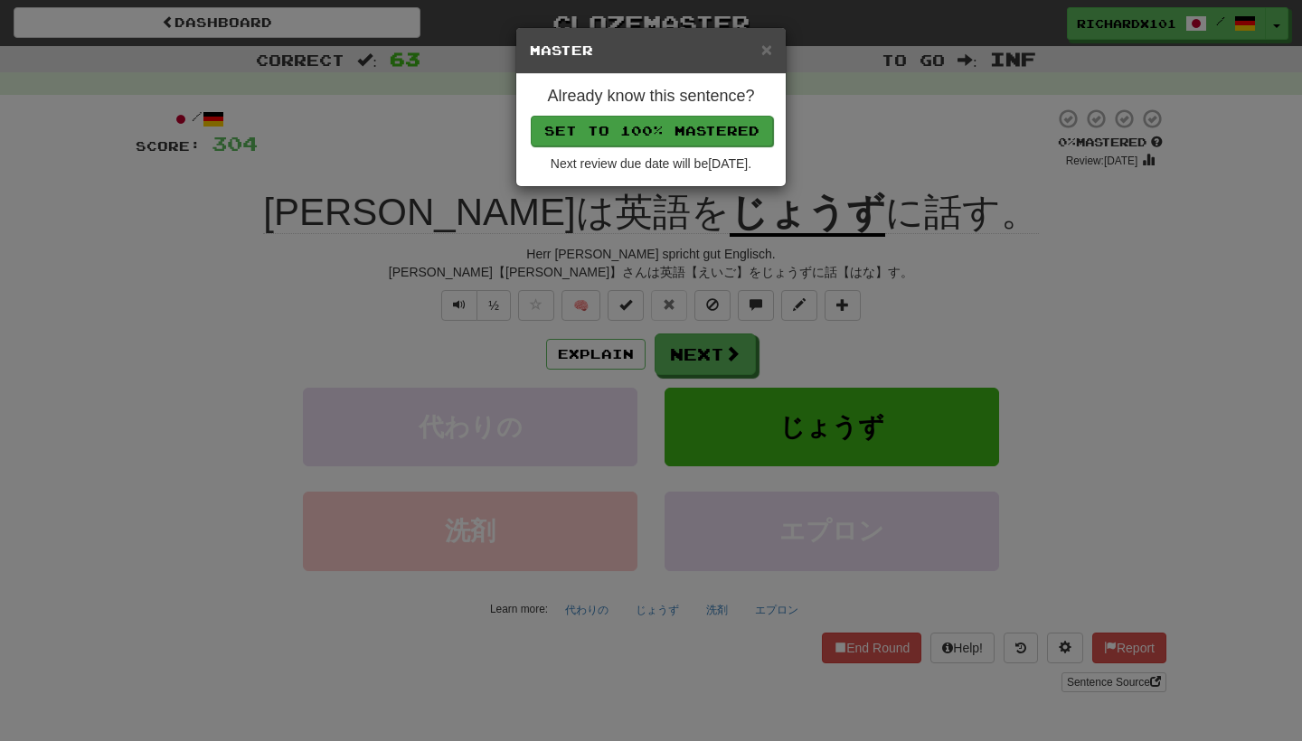
click at [701, 135] on button "Set to 100% Mastered" at bounding box center [652, 131] width 242 height 31
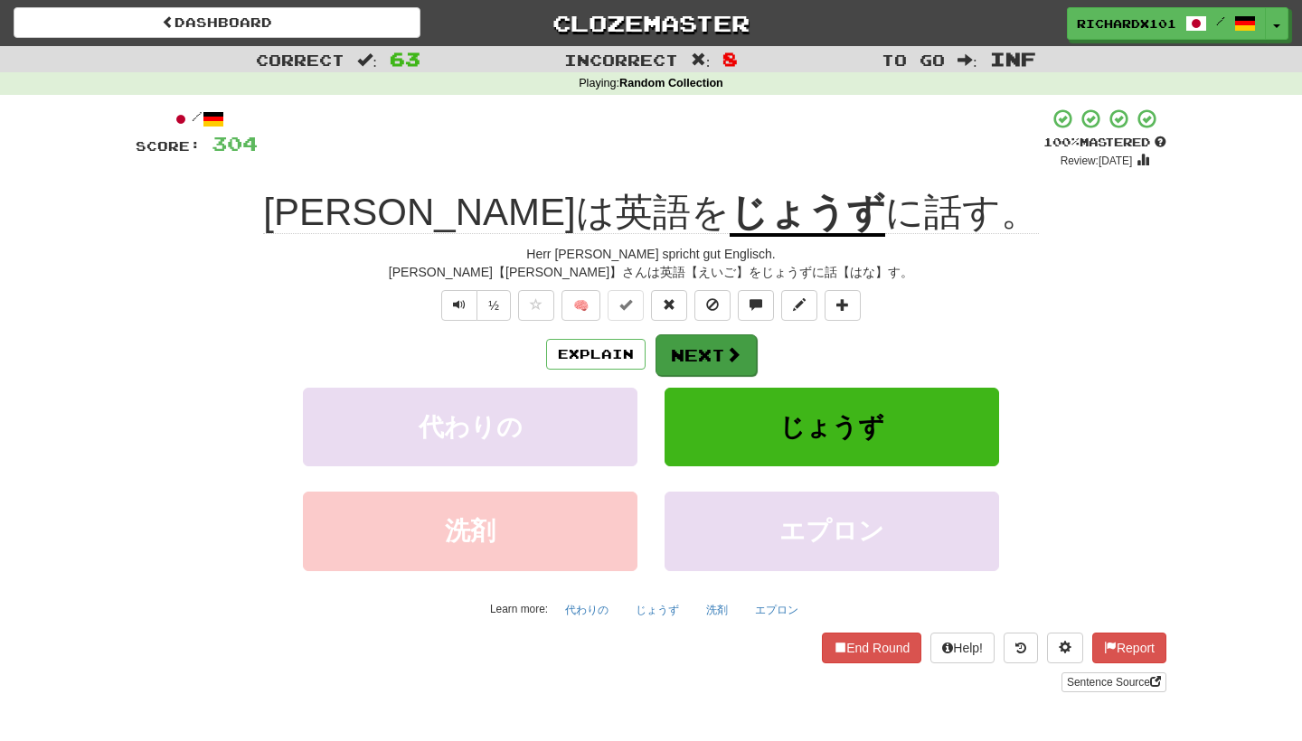
click at [687, 355] on button "Next" at bounding box center [705, 355] width 101 height 42
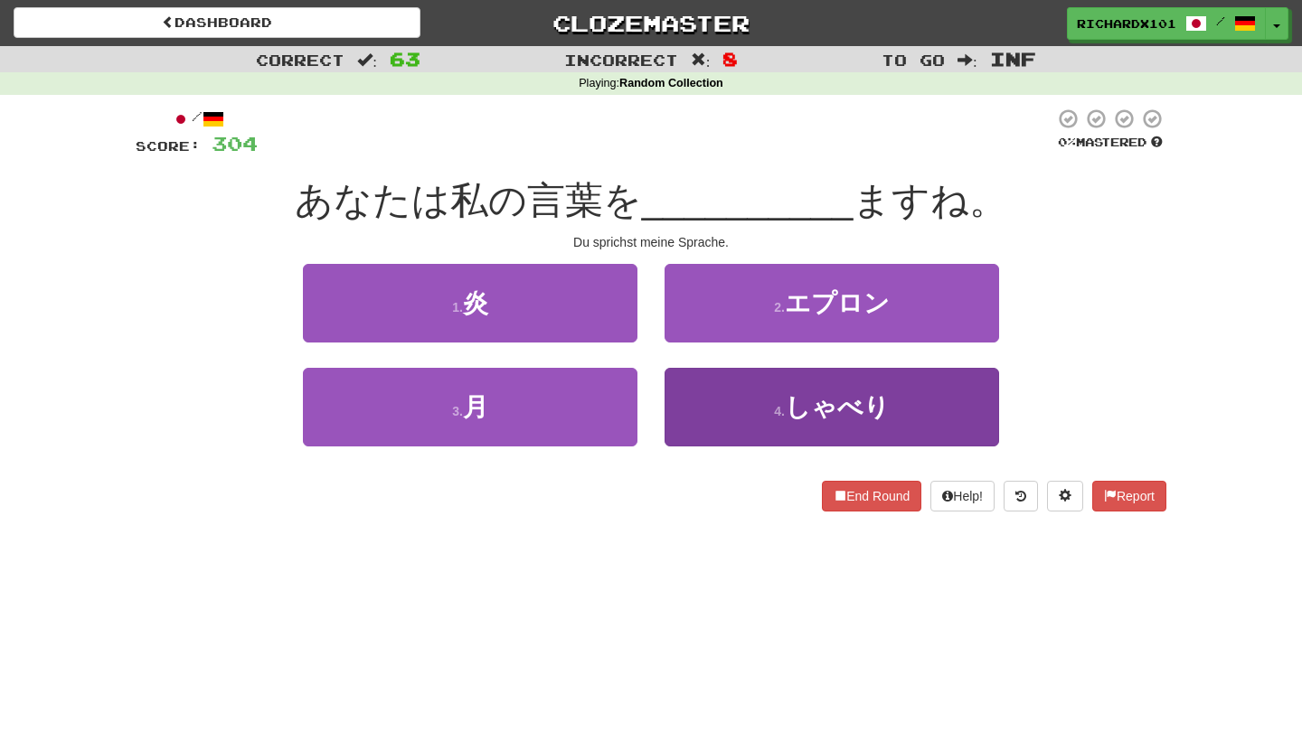
click at [724, 398] on button "4 . しゃべり" at bounding box center [831, 407] width 334 height 79
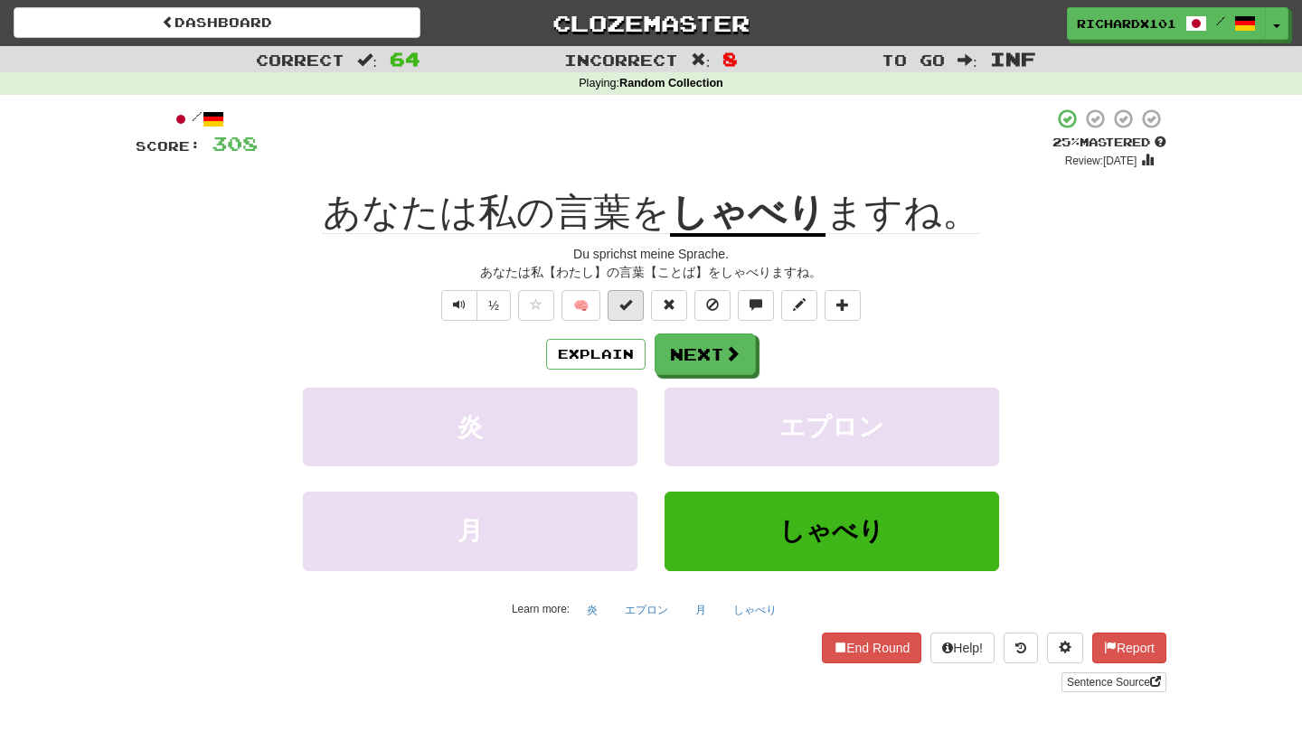
click at [634, 301] on button at bounding box center [625, 305] width 36 height 31
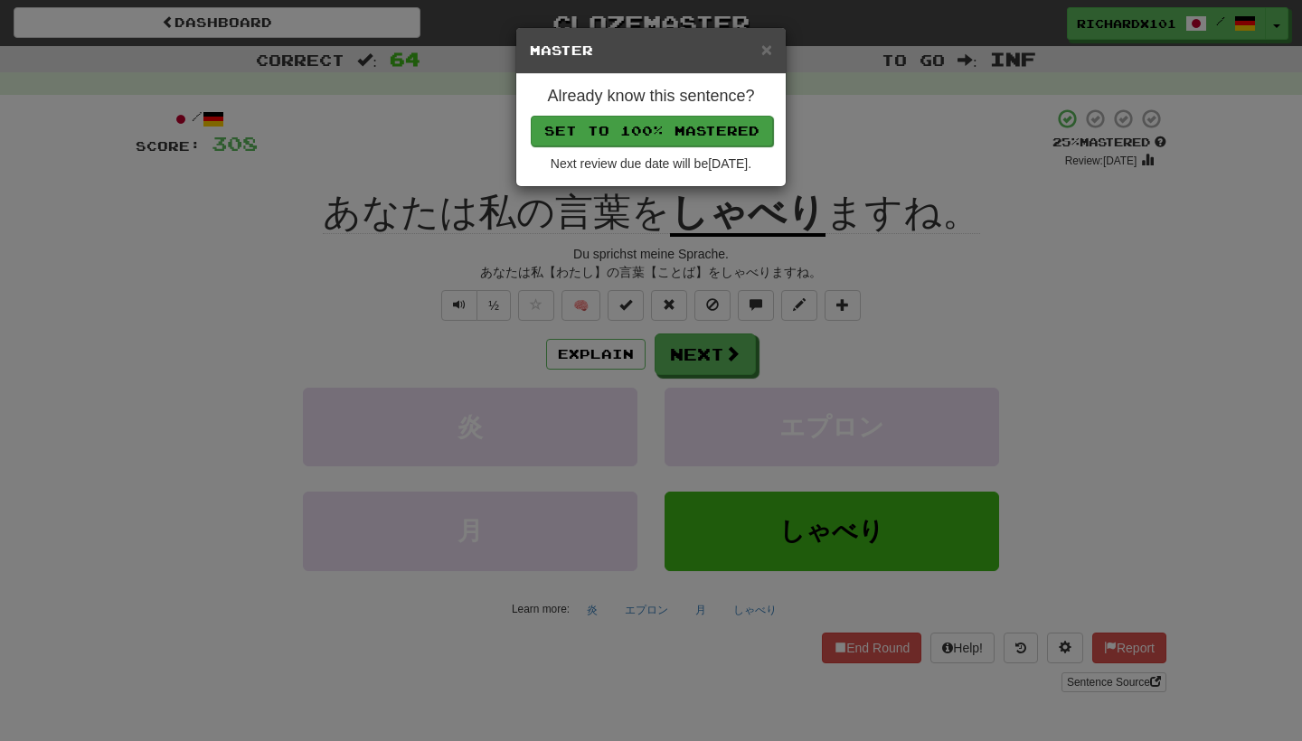
click at [706, 127] on button "Set to 100% Mastered" at bounding box center [652, 131] width 242 height 31
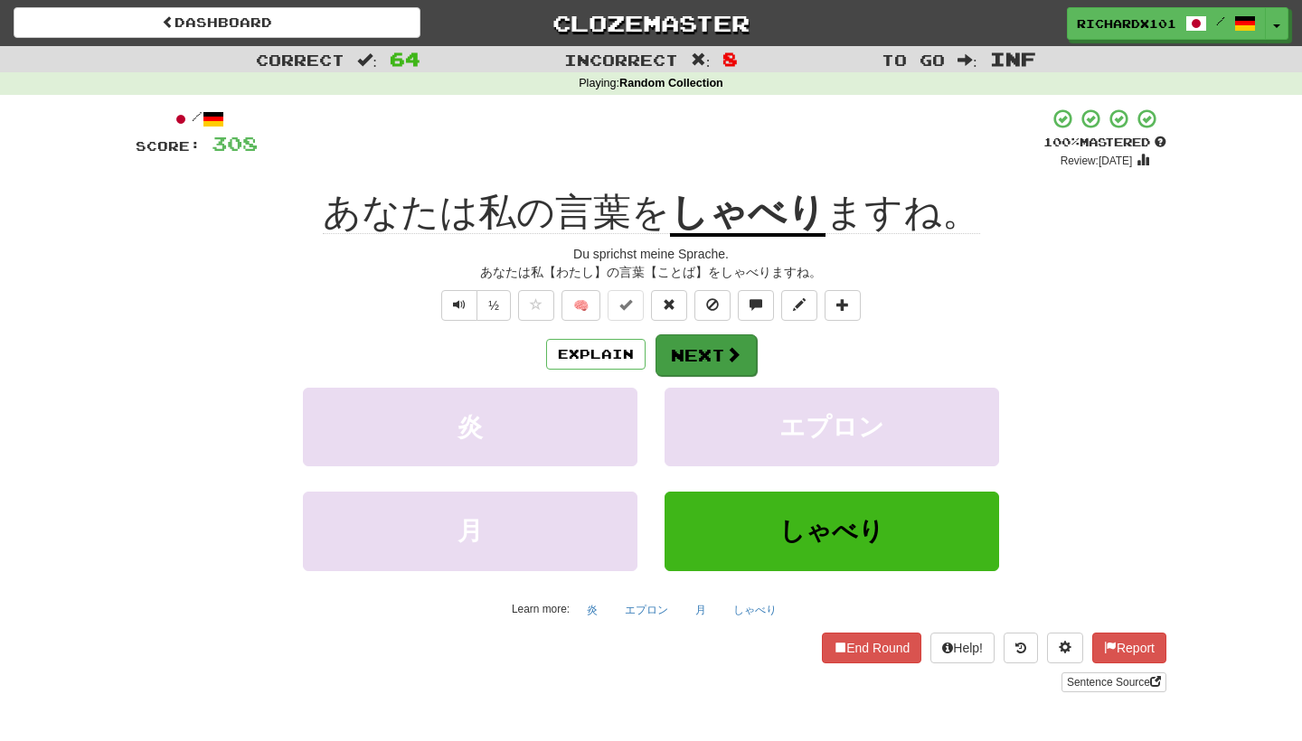
click at [688, 350] on button "Next" at bounding box center [705, 355] width 101 height 42
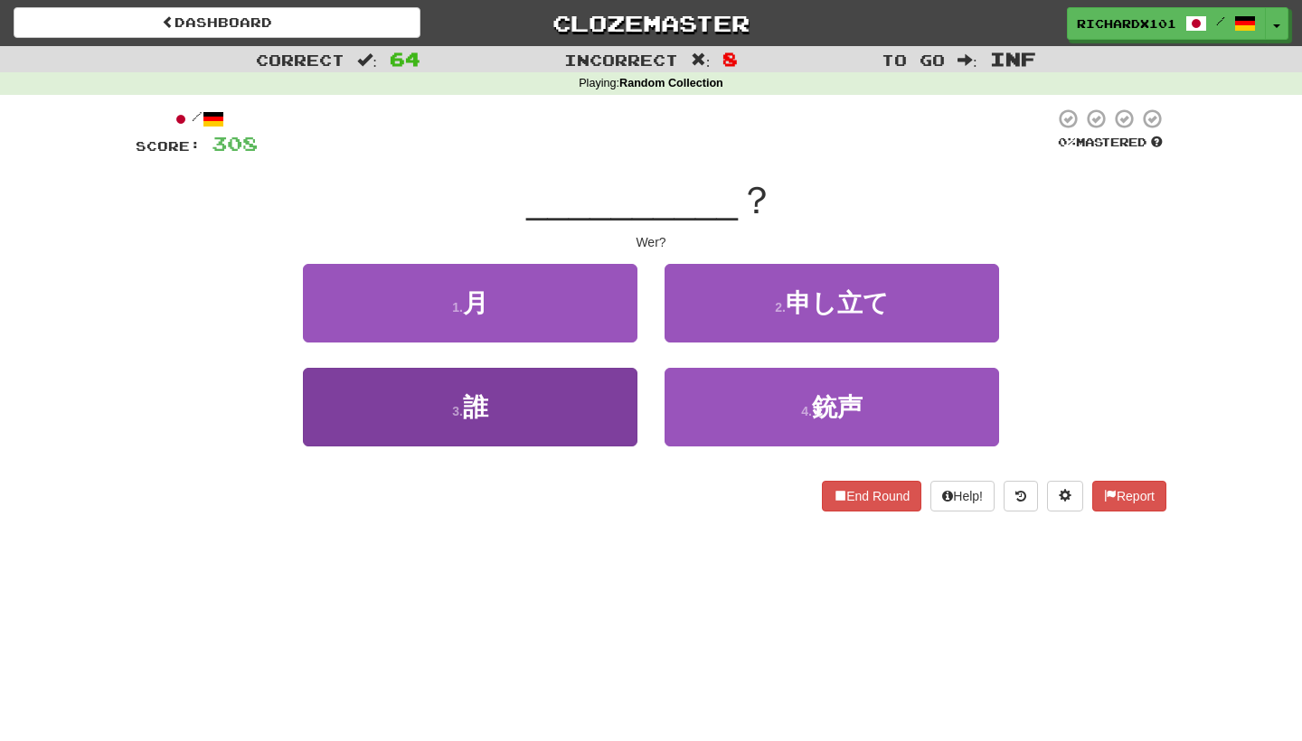
click at [606, 391] on button "3 . 誰" at bounding box center [470, 407] width 334 height 79
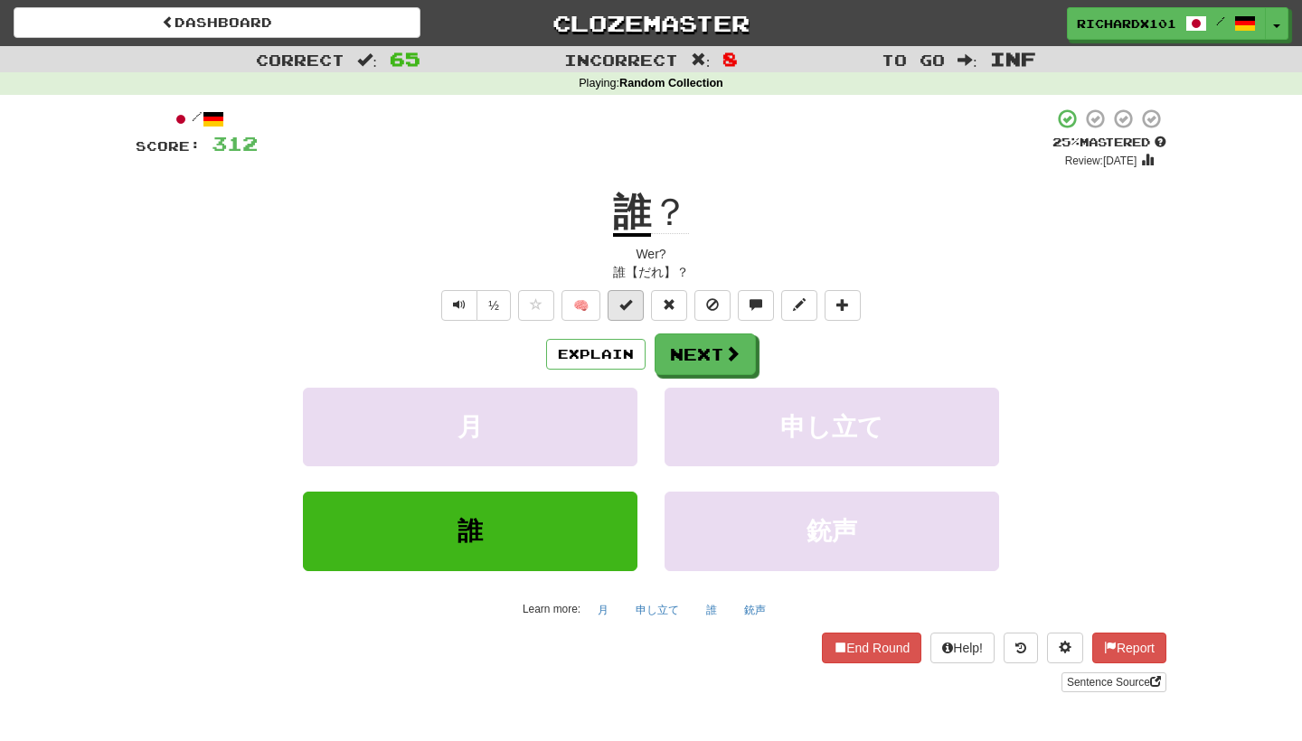
click at [626, 310] on button at bounding box center [625, 305] width 36 height 31
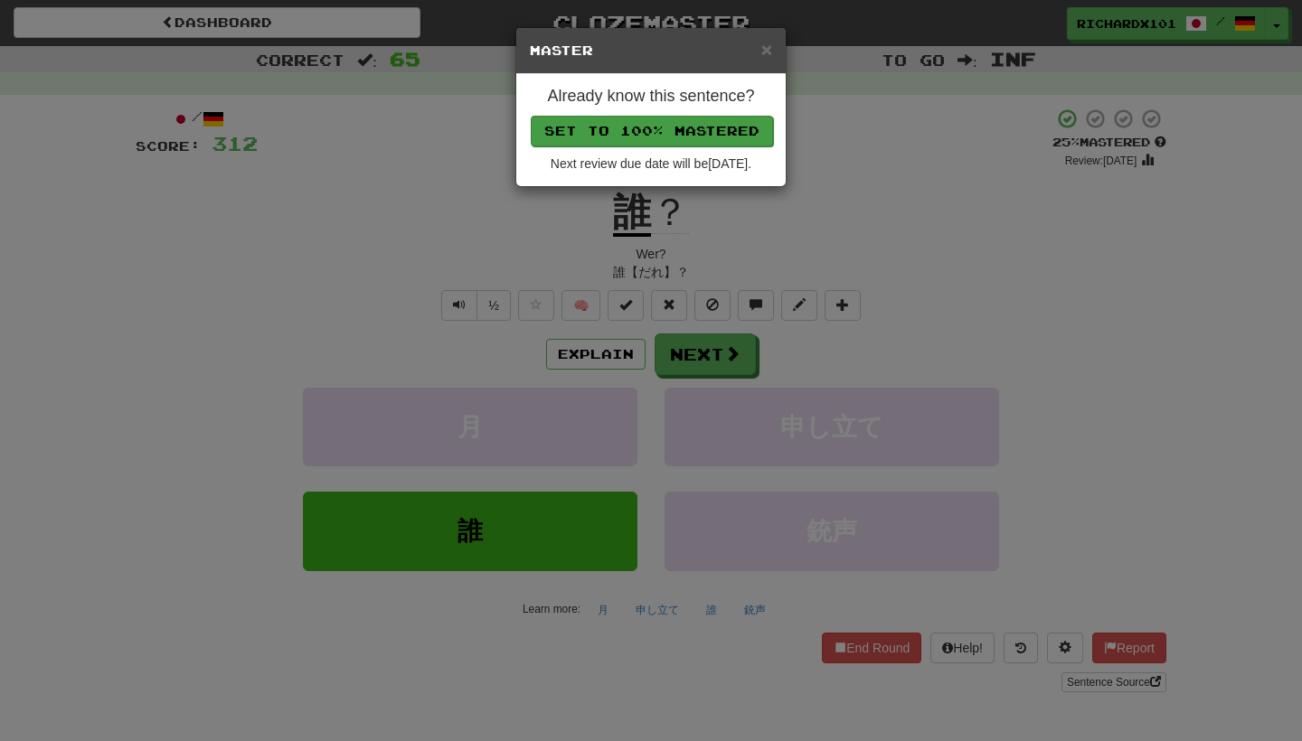
click at [711, 124] on button "Set to 100% Mastered" at bounding box center [652, 131] width 242 height 31
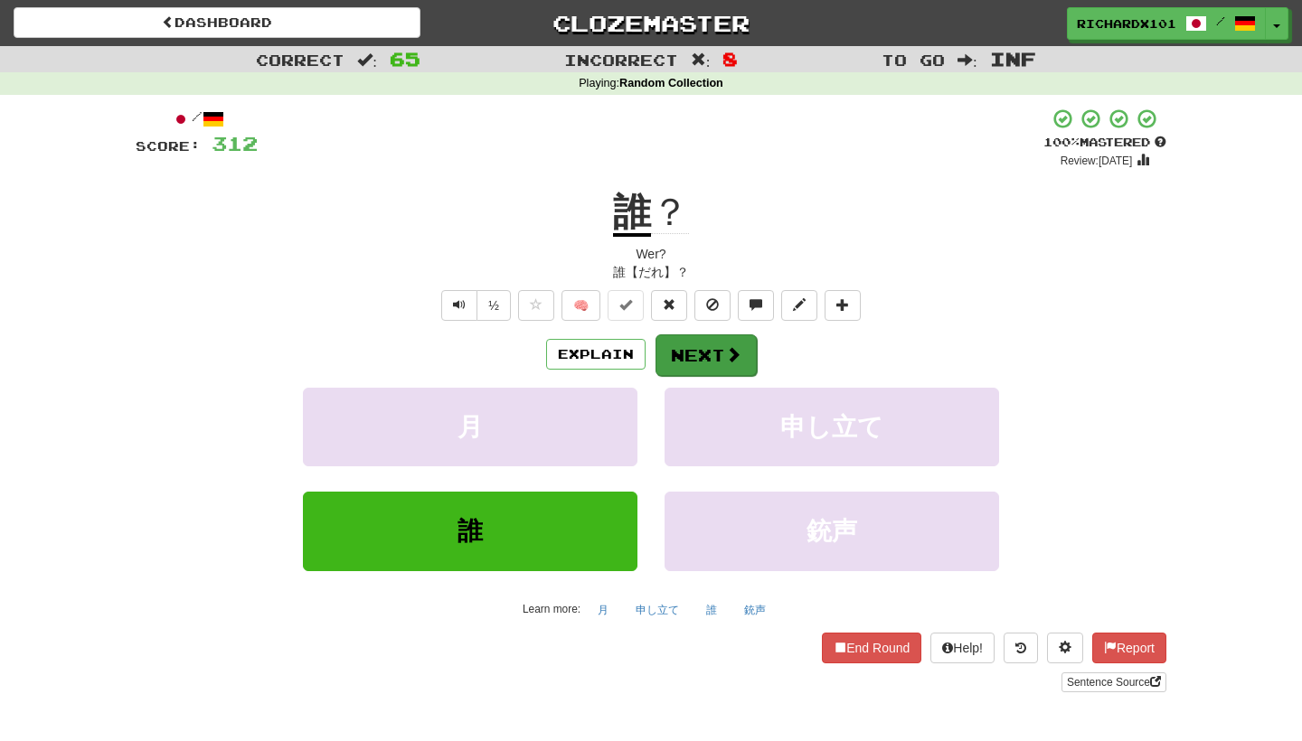
click at [694, 339] on button "Next" at bounding box center [705, 355] width 101 height 42
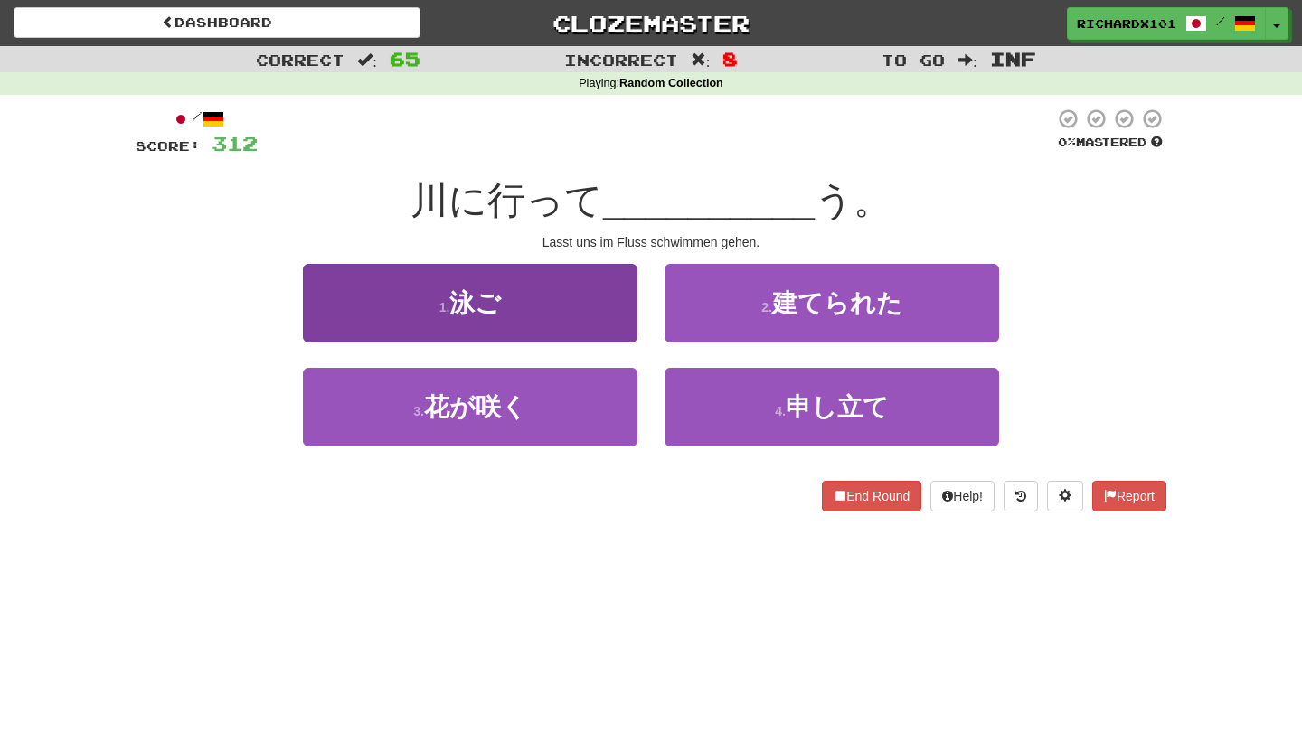
click at [596, 306] on button "1 . 泳ご" at bounding box center [470, 303] width 334 height 79
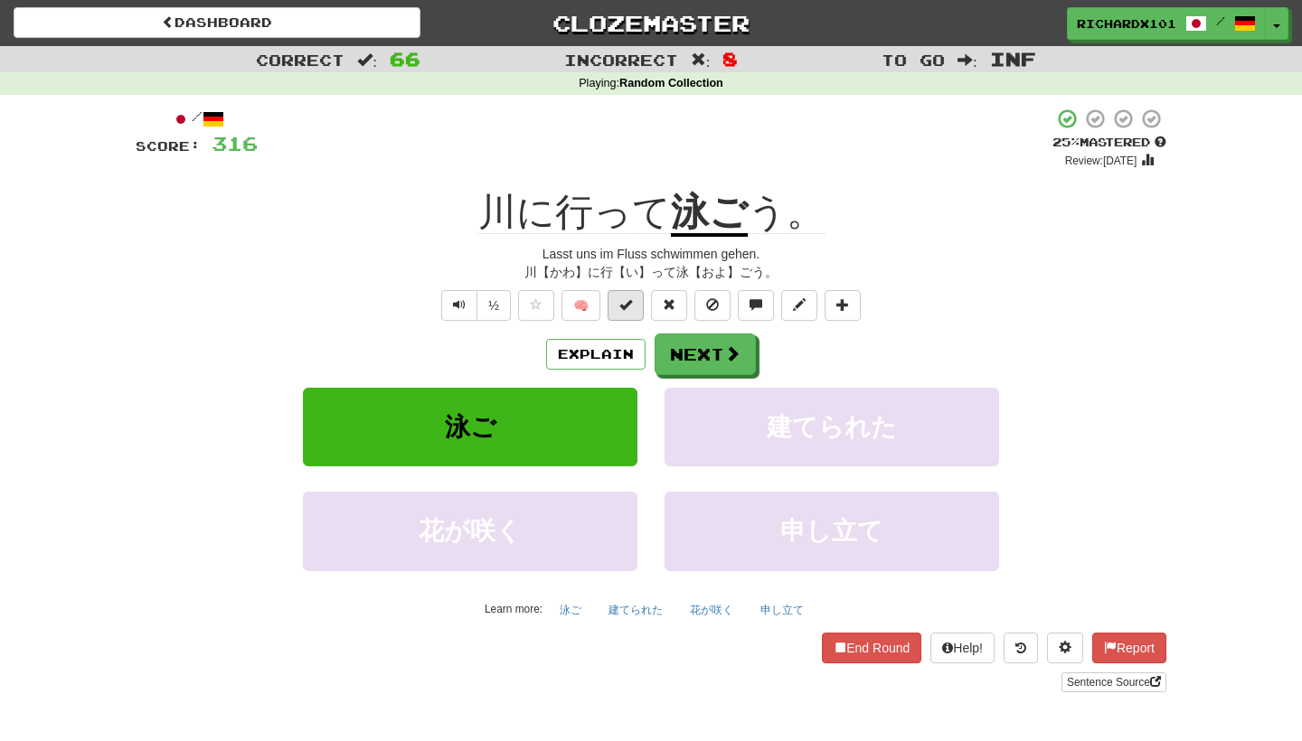
click at [622, 302] on span at bounding box center [625, 304] width 13 height 13
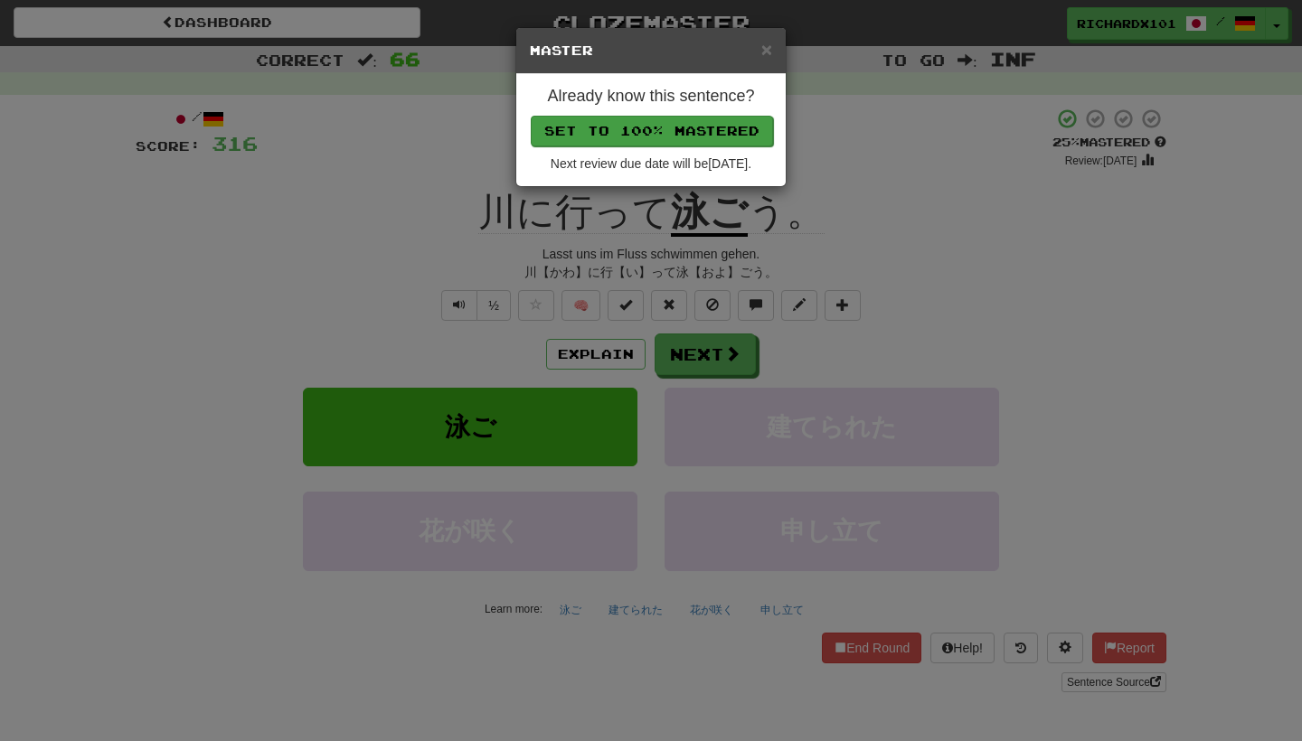
click at [679, 118] on button "Set to 100% Mastered" at bounding box center [652, 131] width 242 height 31
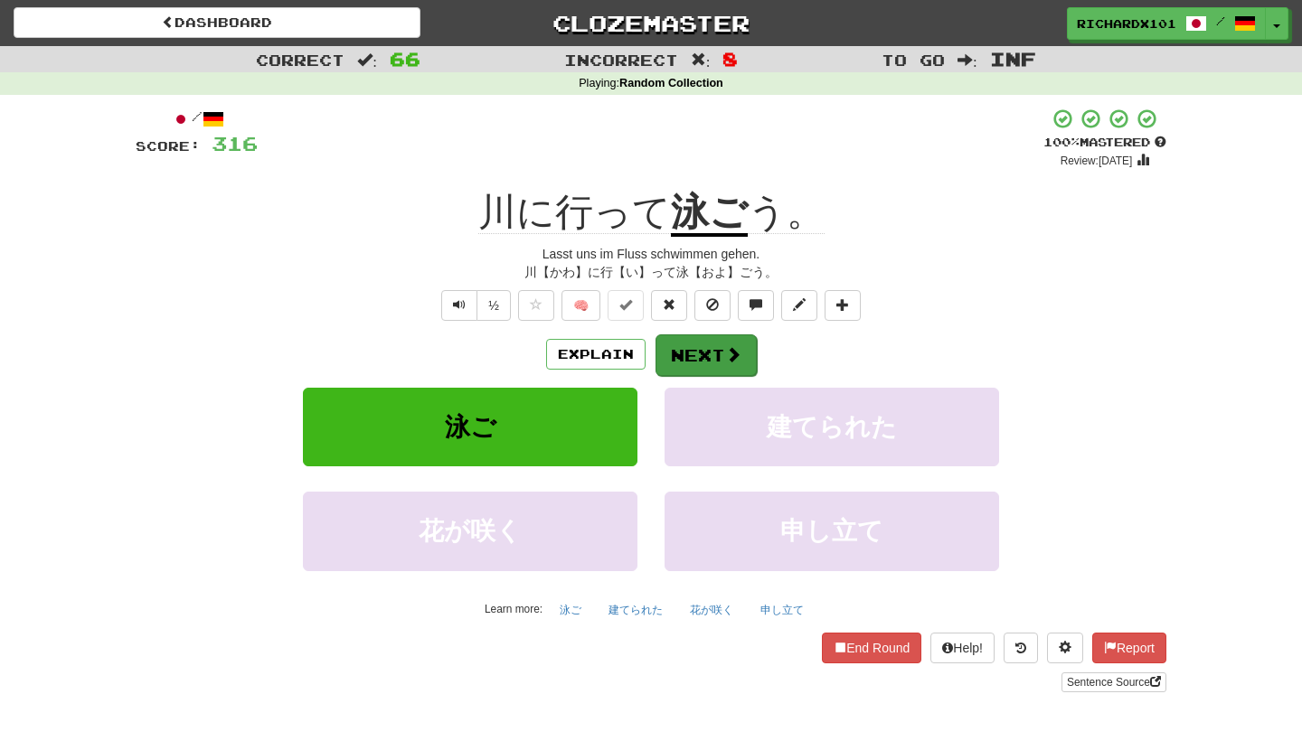
click at [700, 356] on button "Next" at bounding box center [705, 355] width 101 height 42
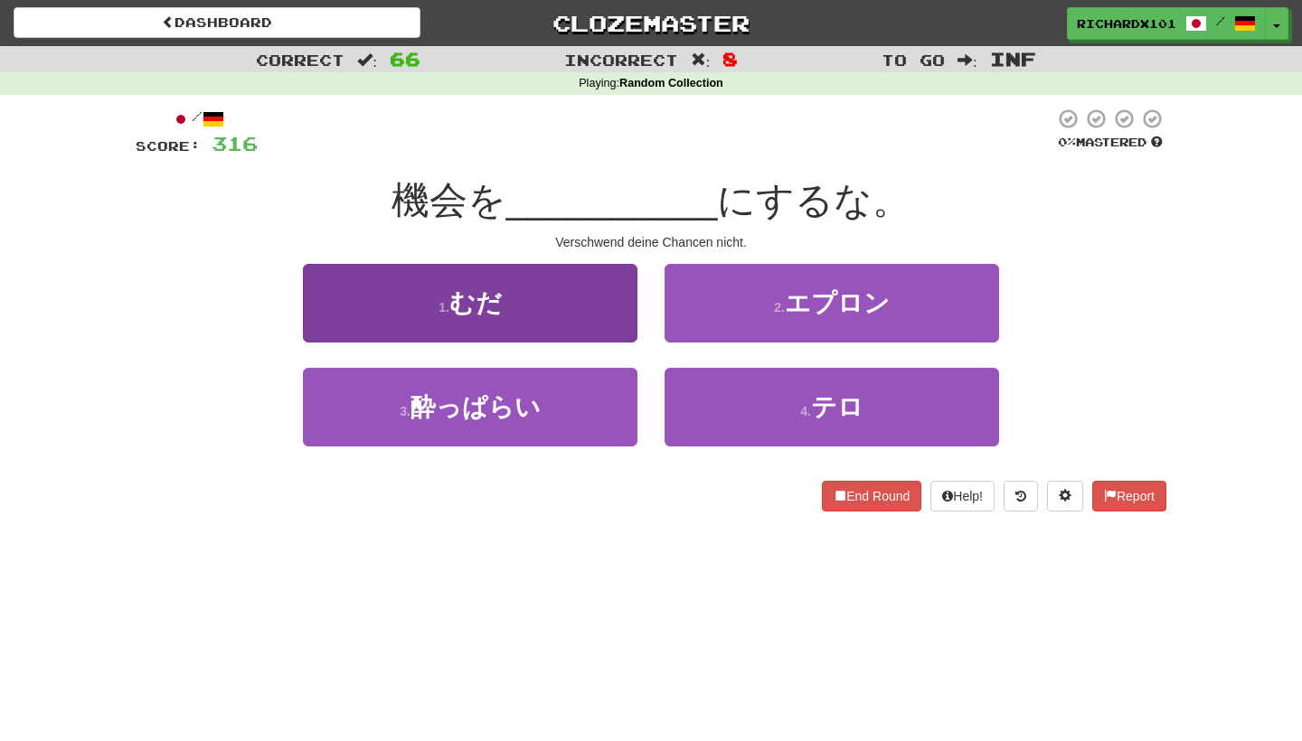
click at [608, 294] on button "1 . むだ" at bounding box center [470, 303] width 334 height 79
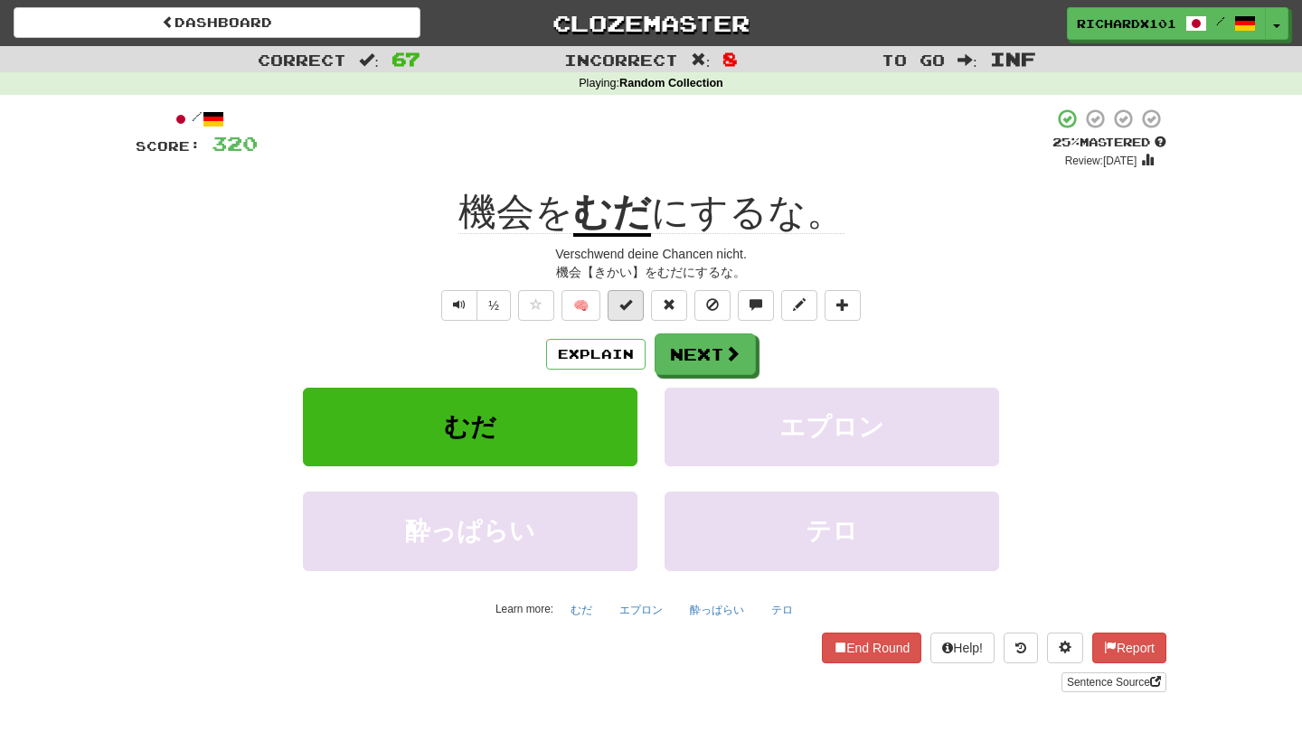
click at [618, 305] on button at bounding box center [625, 305] width 36 height 31
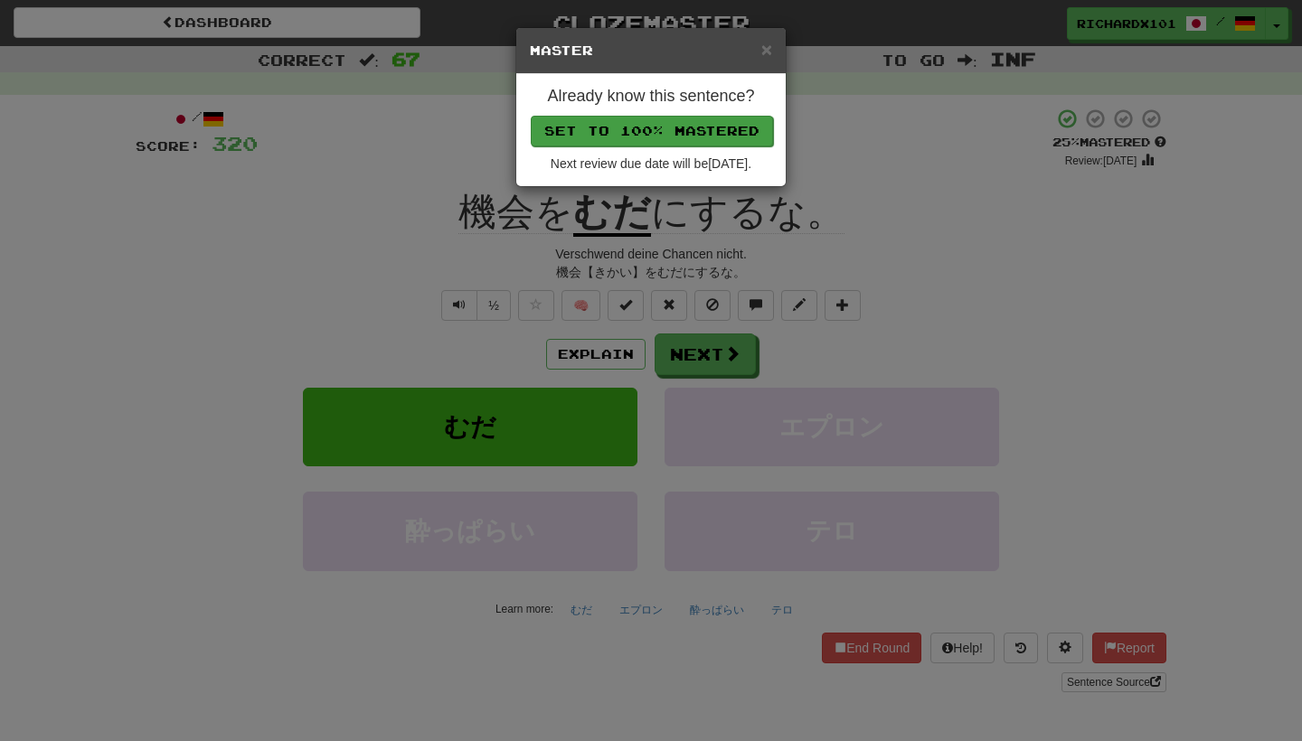
click at [666, 127] on button "Set to 100% Mastered" at bounding box center [652, 131] width 242 height 31
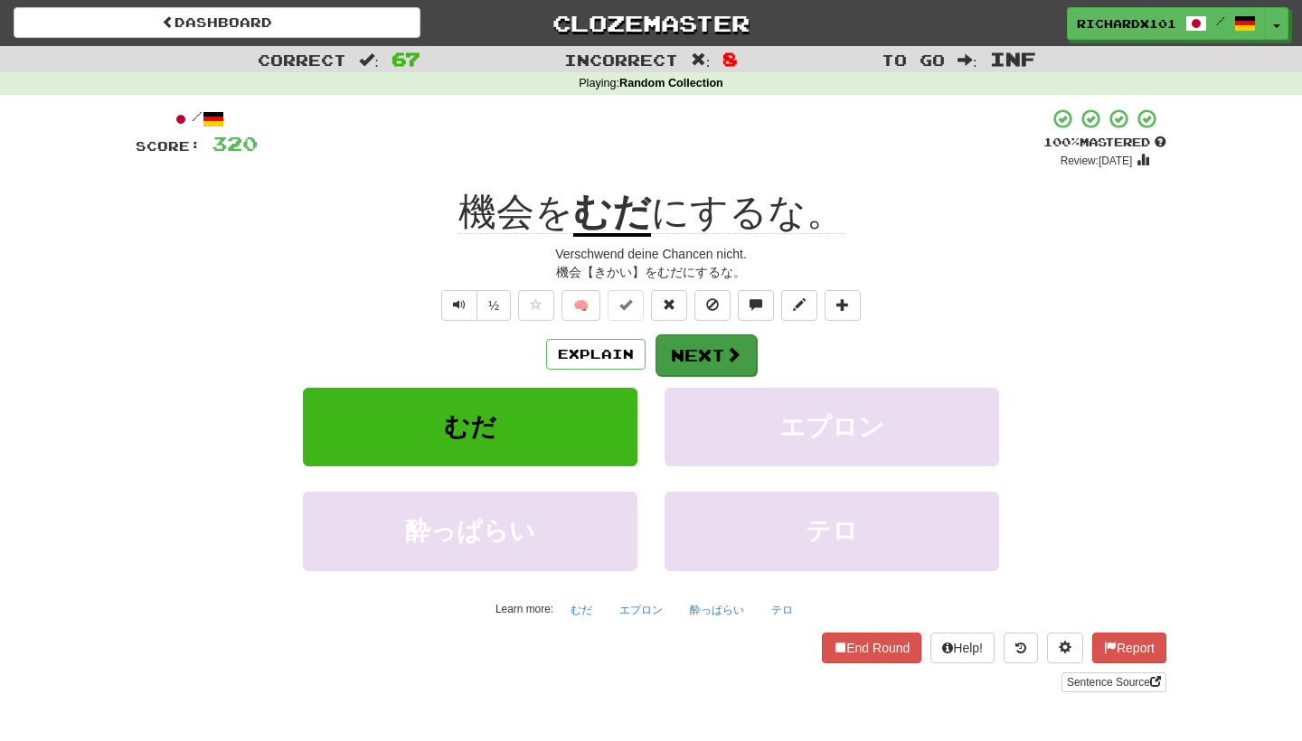
click at [694, 371] on button "Next" at bounding box center [705, 355] width 101 height 42
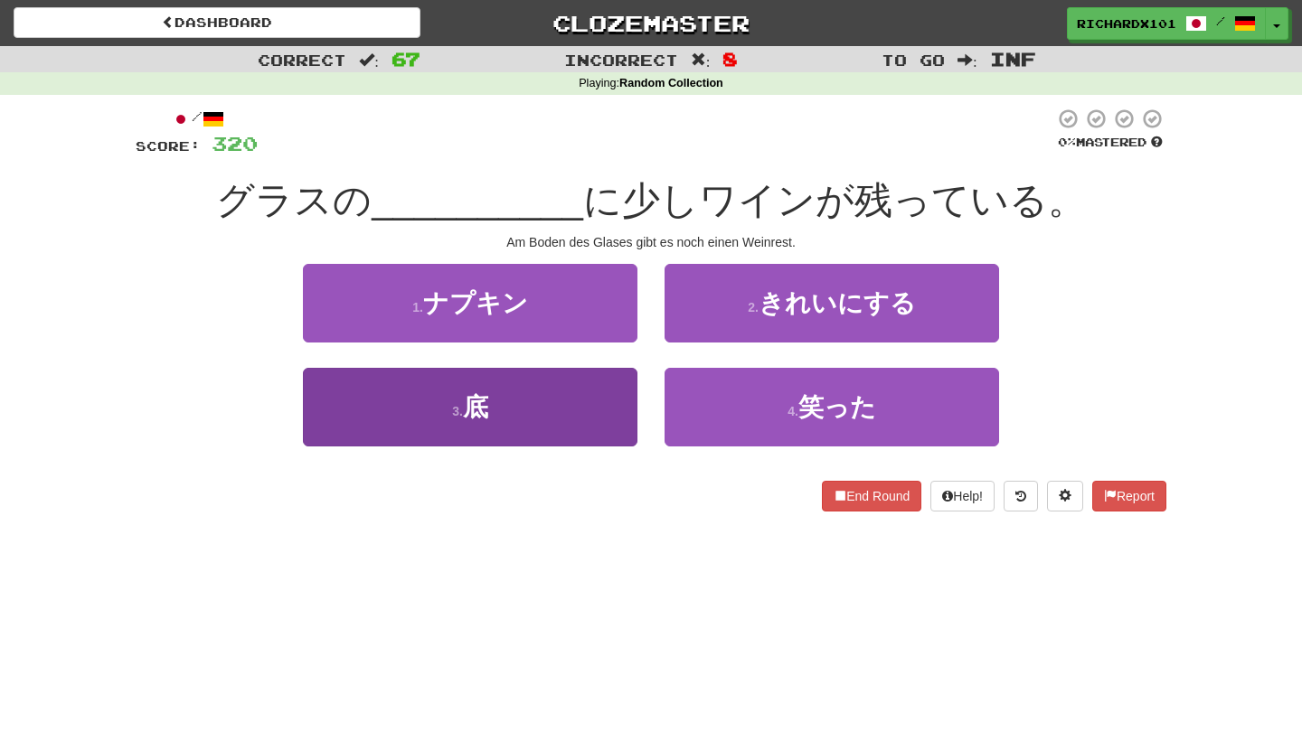
click at [601, 410] on button "3 . 底" at bounding box center [470, 407] width 334 height 79
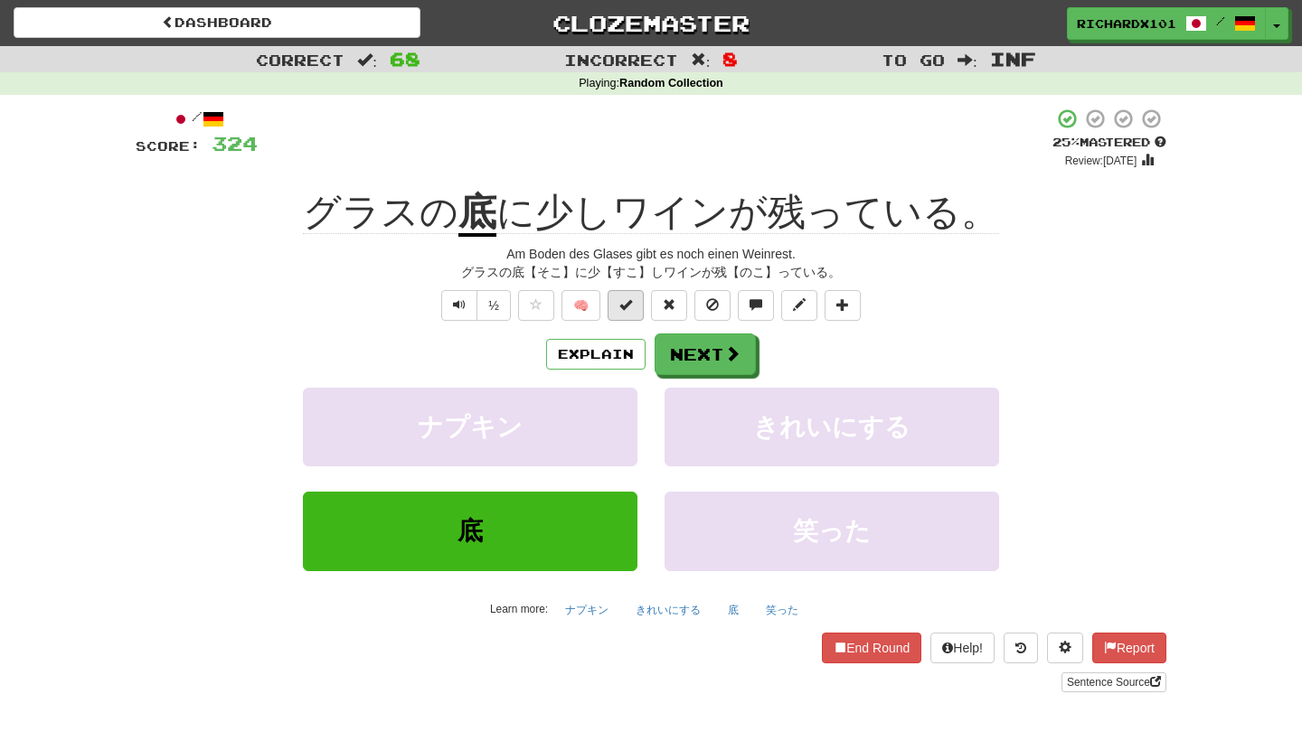
click at [639, 307] on button at bounding box center [625, 305] width 36 height 31
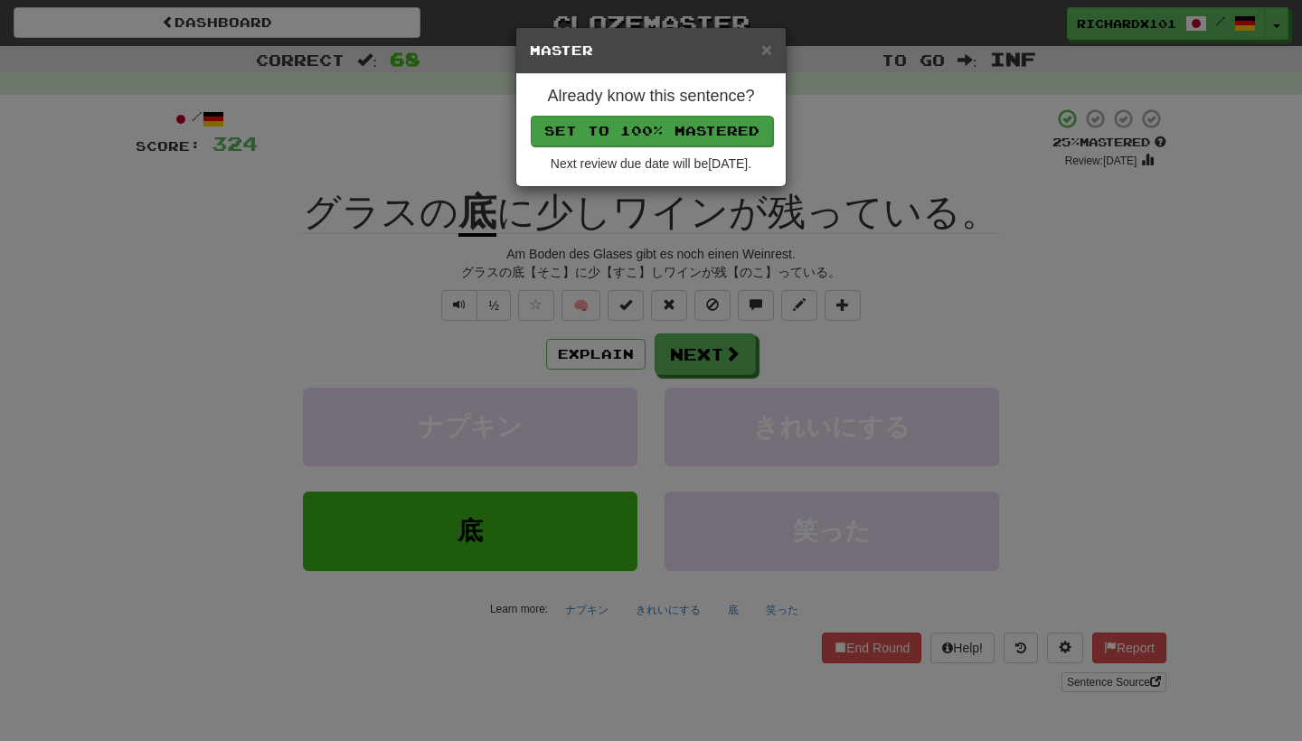
click at [735, 128] on button "Set to 100% Mastered" at bounding box center [652, 131] width 242 height 31
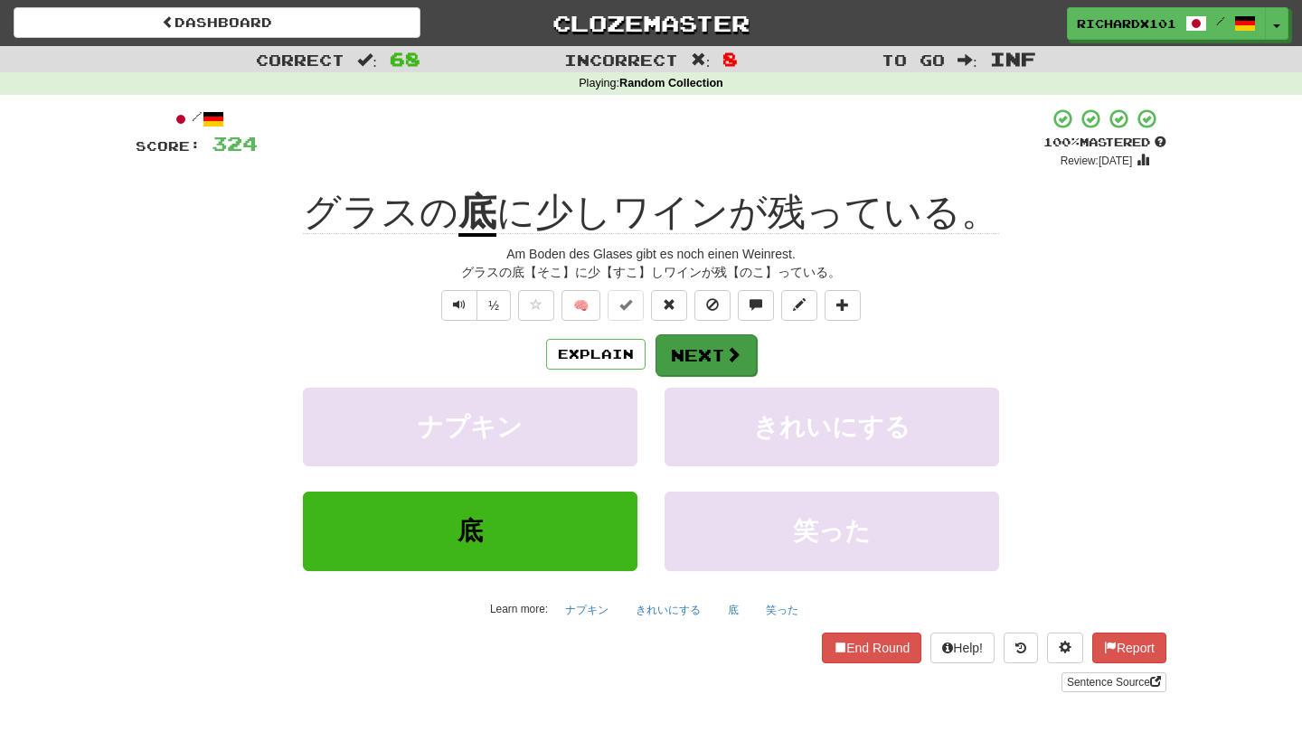
click at [700, 349] on button "Next" at bounding box center [705, 355] width 101 height 42
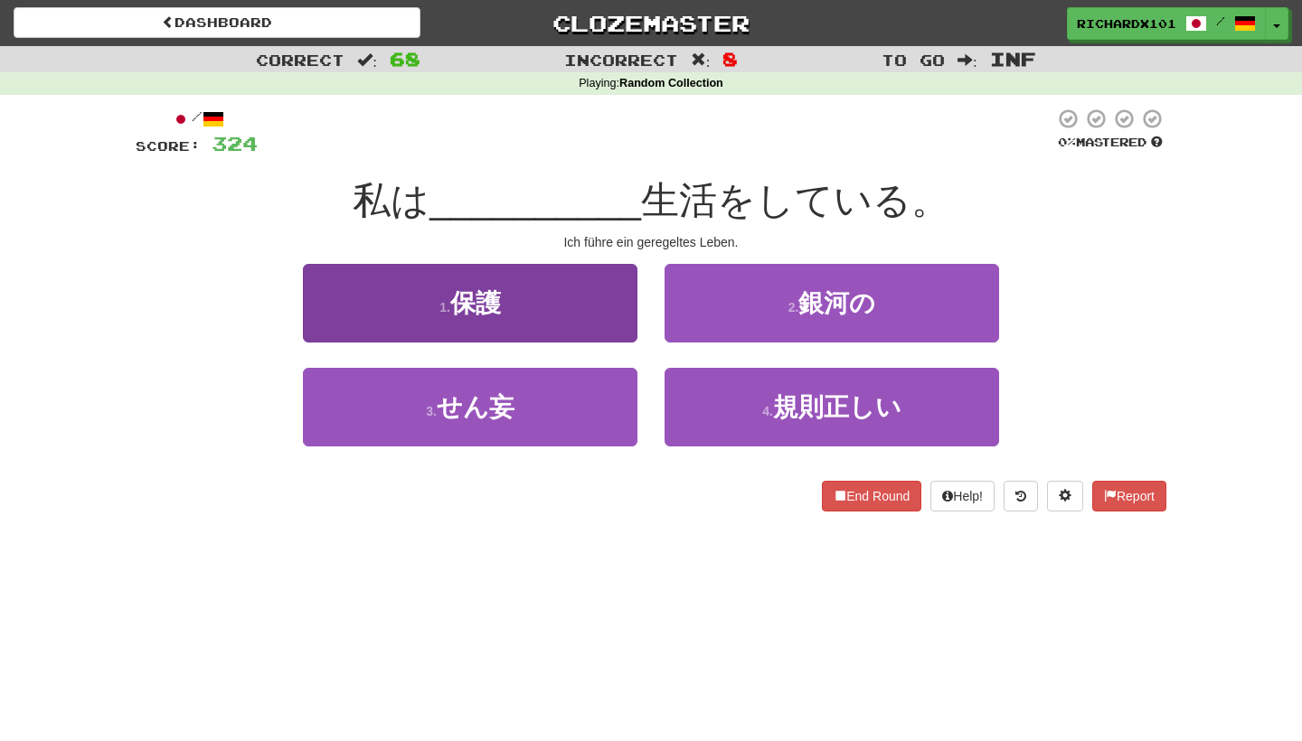
click at [627, 325] on button "1 . 保護" at bounding box center [470, 303] width 334 height 79
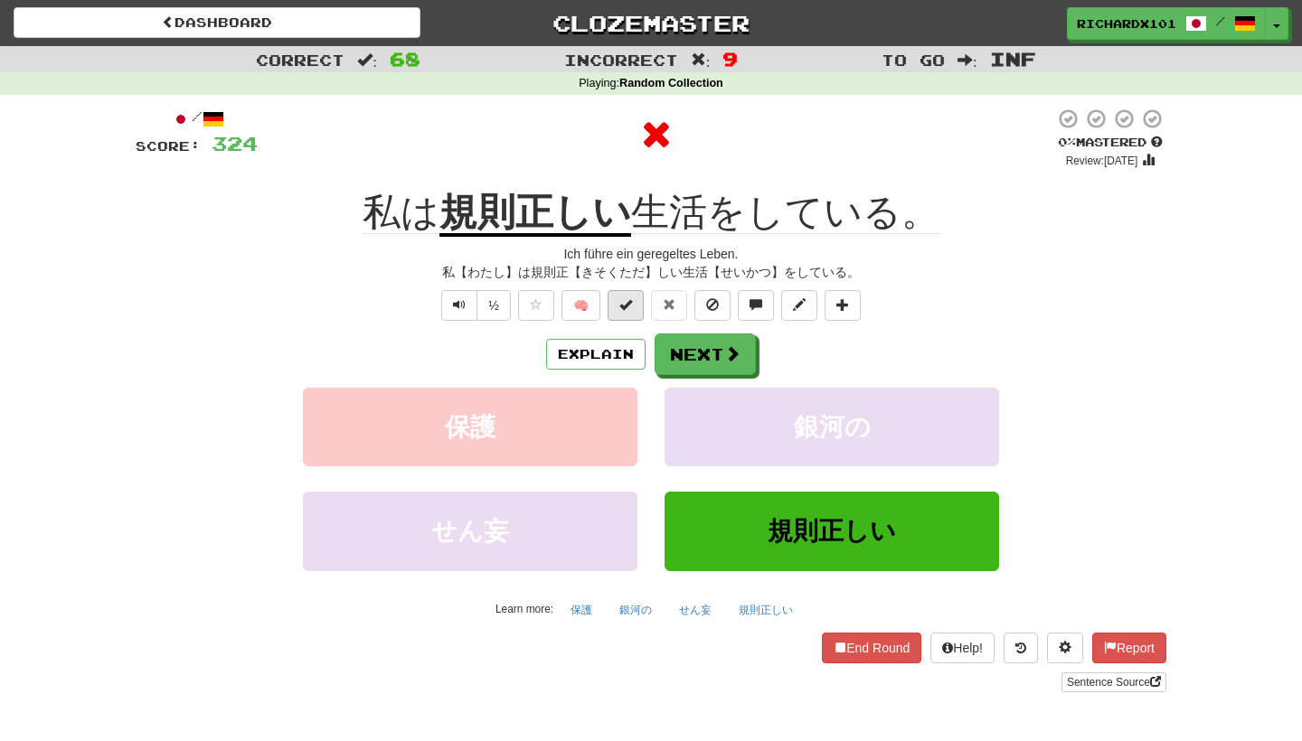
click at [634, 307] on button at bounding box center [625, 305] width 36 height 31
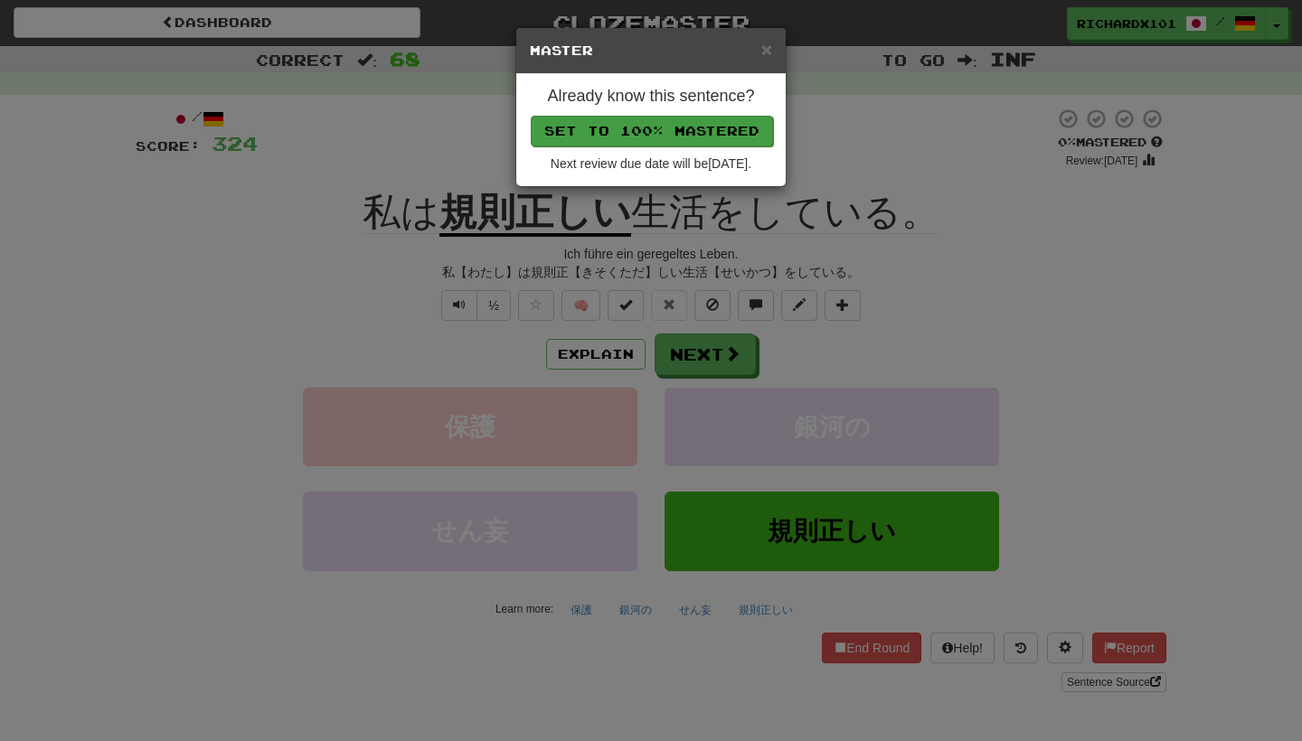
click at [710, 124] on button "Set to 100% Mastered" at bounding box center [652, 131] width 242 height 31
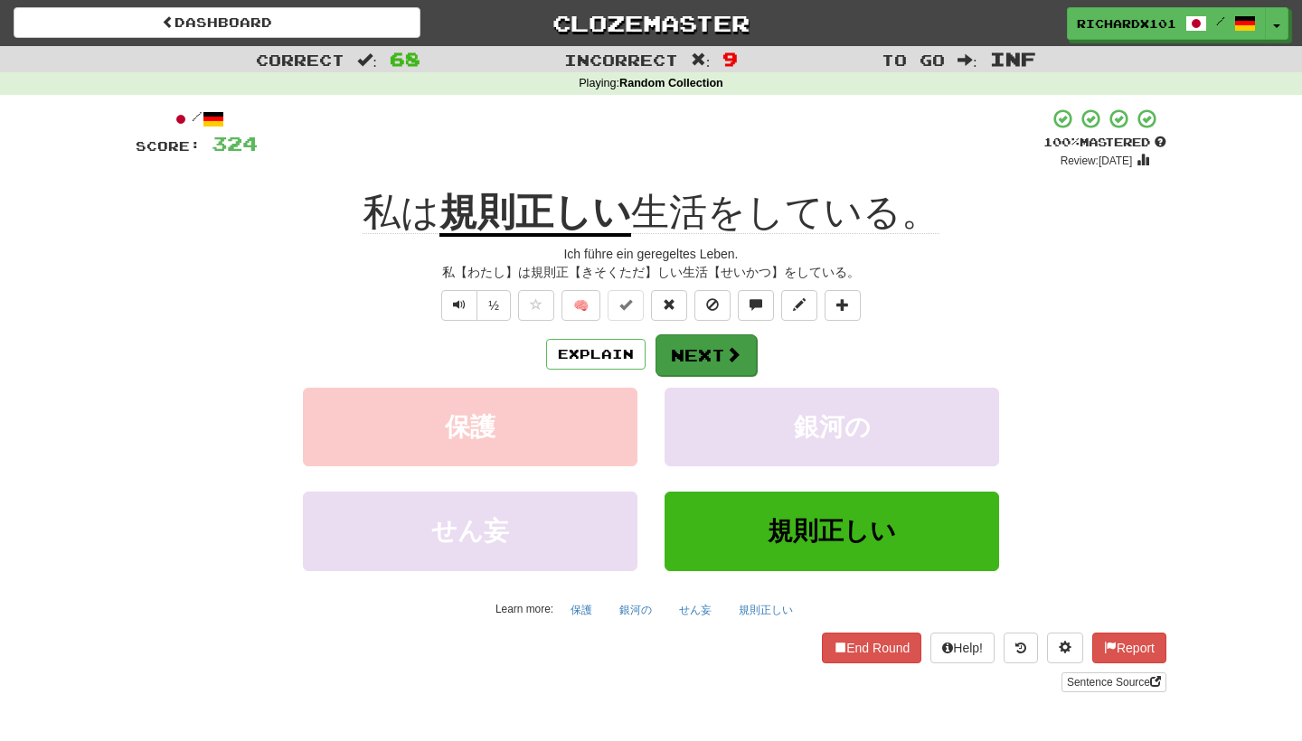
click at [711, 341] on button "Next" at bounding box center [705, 355] width 101 height 42
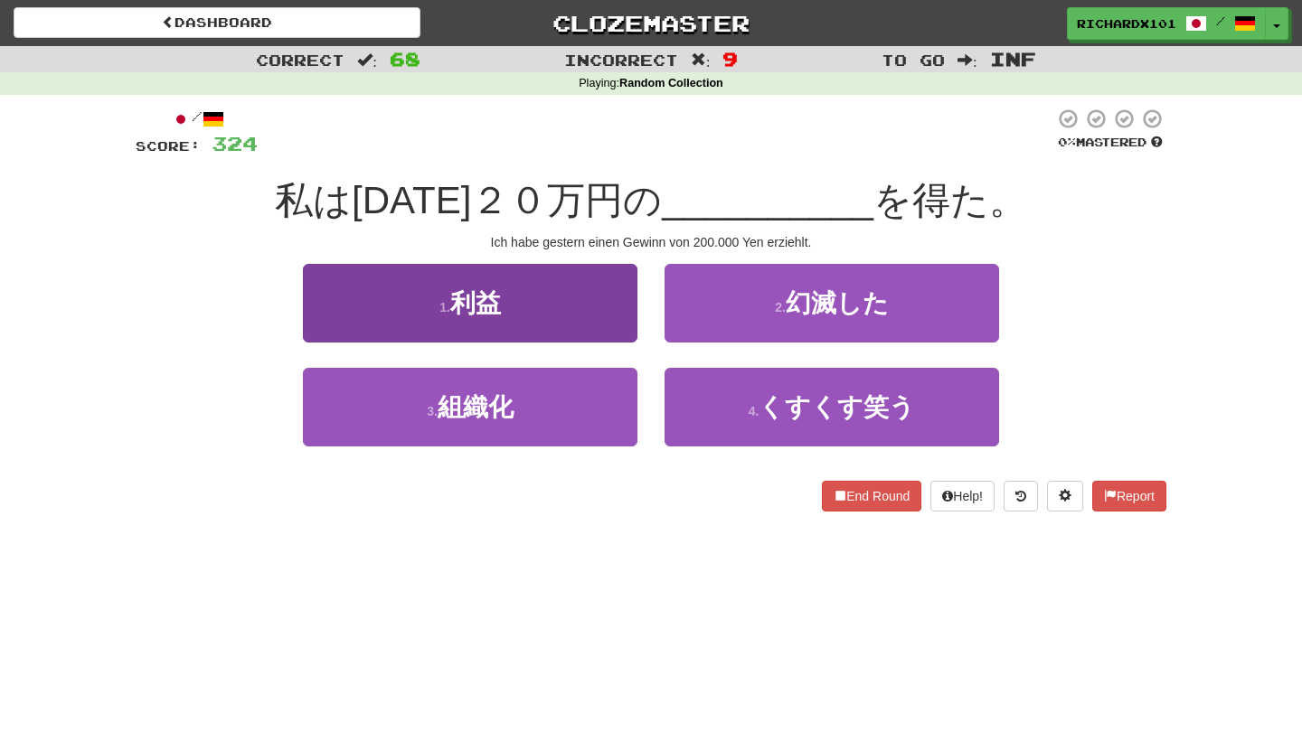
click at [621, 315] on button "1 . 利益" at bounding box center [470, 303] width 334 height 79
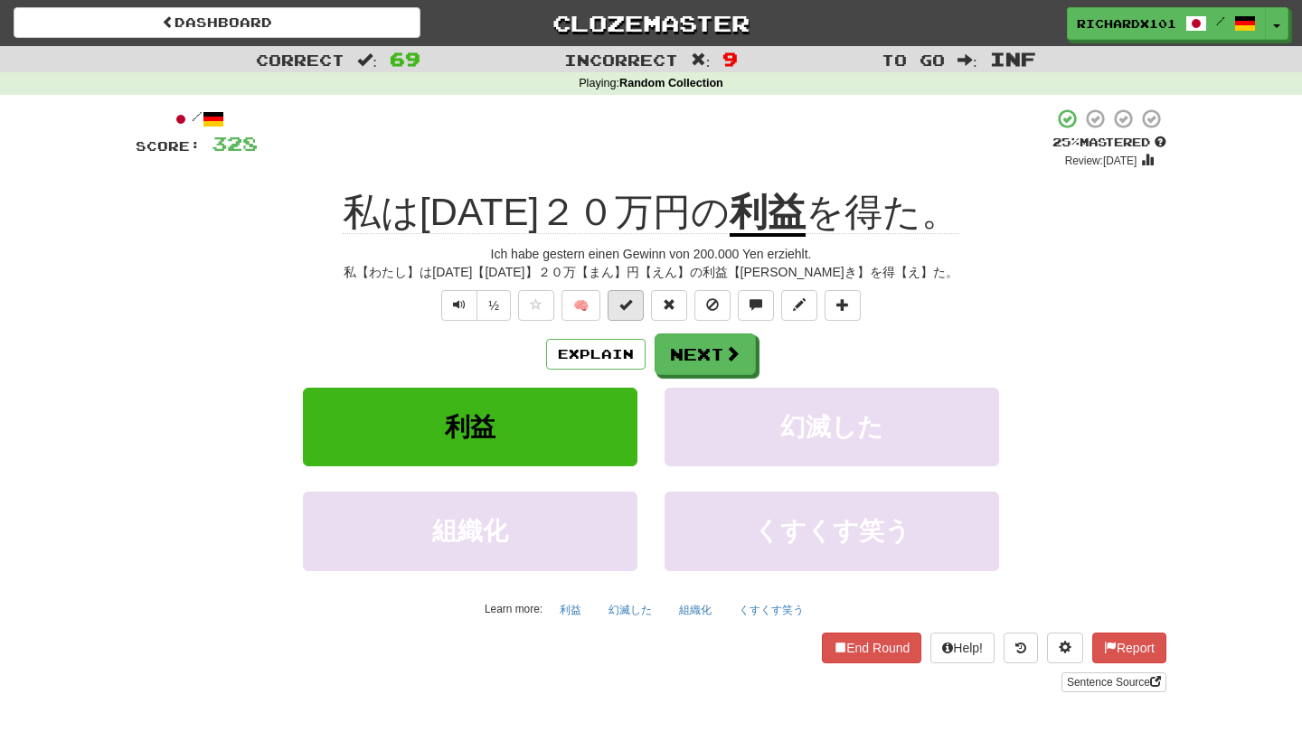
click at [626, 305] on span at bounding box center [625, 304] width 13 height 13
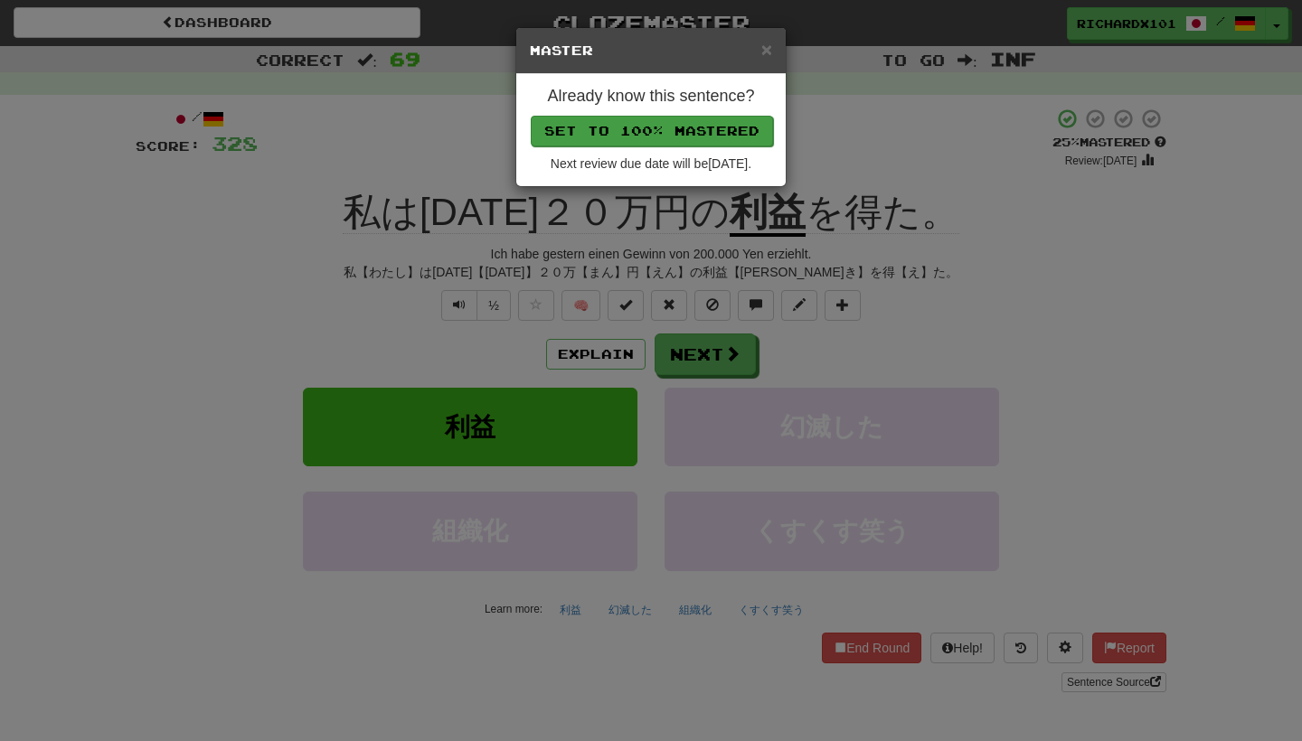
click at [696, 129] on button "Set to 100% Mastered" at bounding box center [652, 131] width 242 height 31
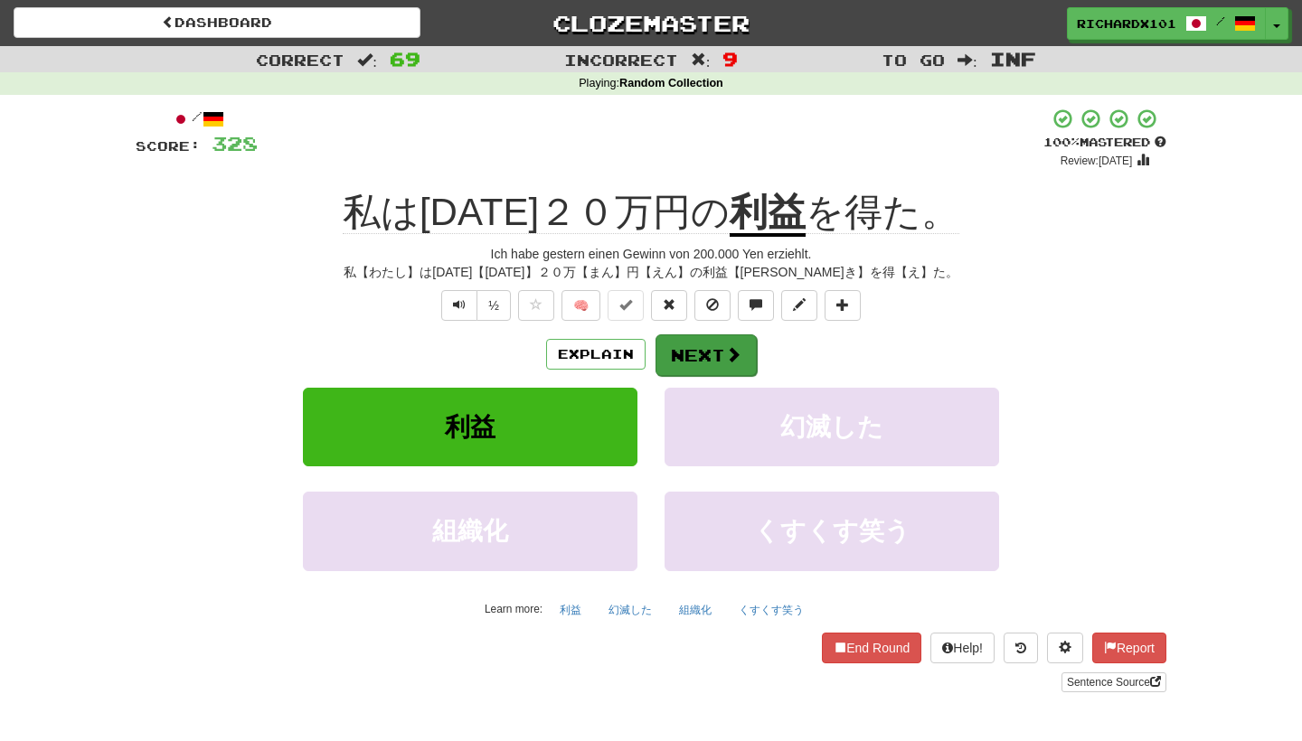
click at [685, 351] on button "Next" at bounding box center [705, 355] width 101 height 42
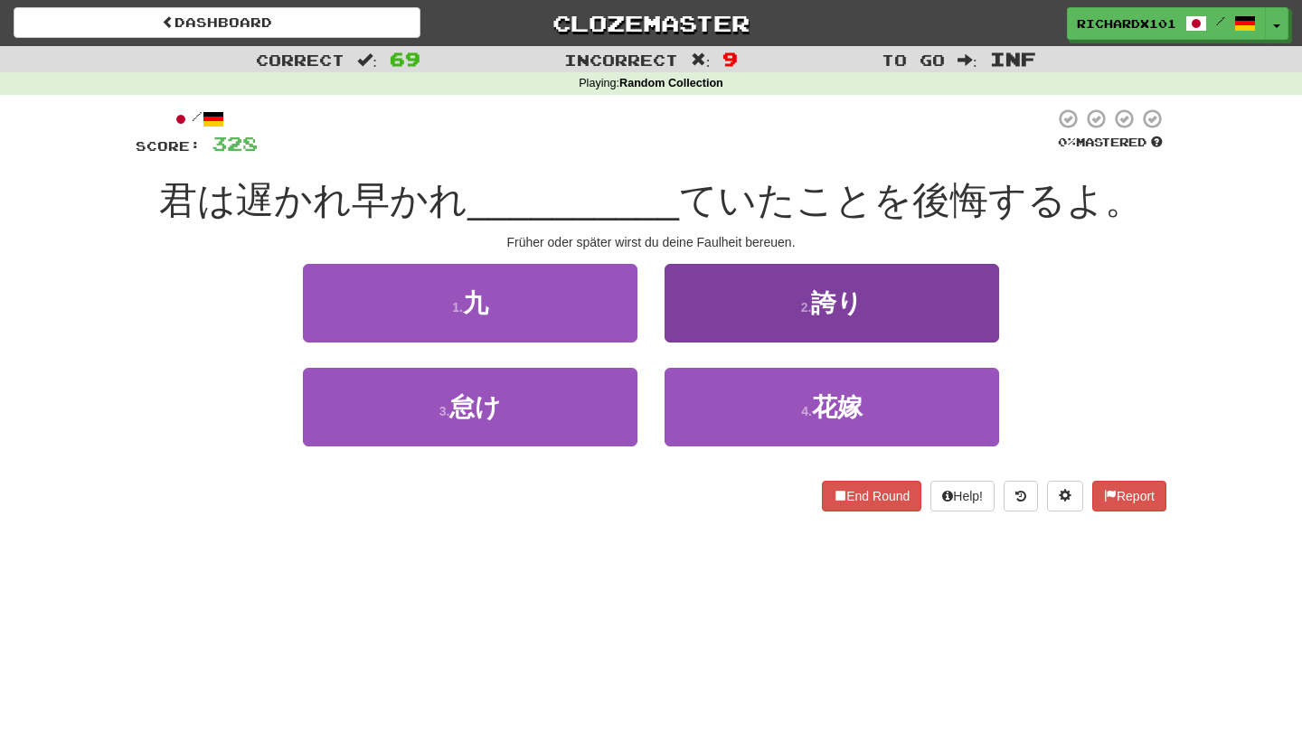
click at [720, 309] on button "2 . 誇り" at bounding box center [831, 303] width 334 height 79
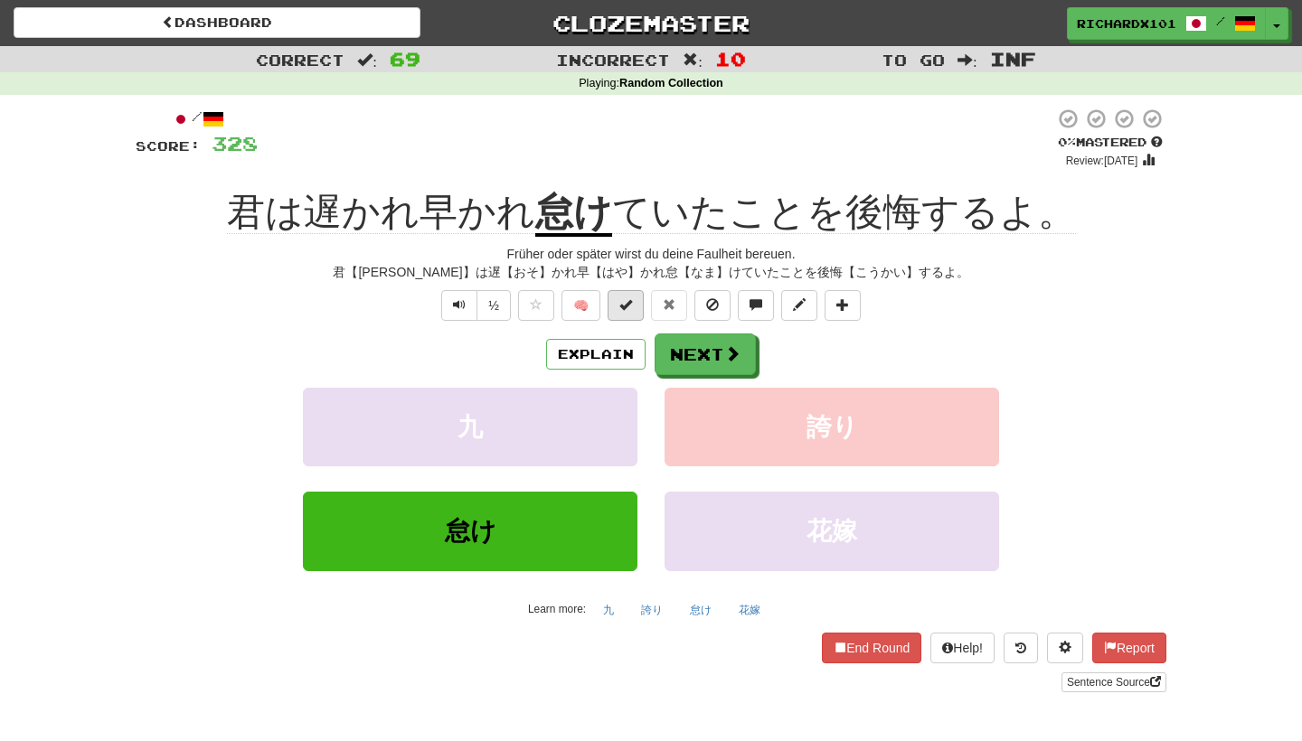
click at [638, 301] on button at bounding box center [625, 305] width 36 height 31
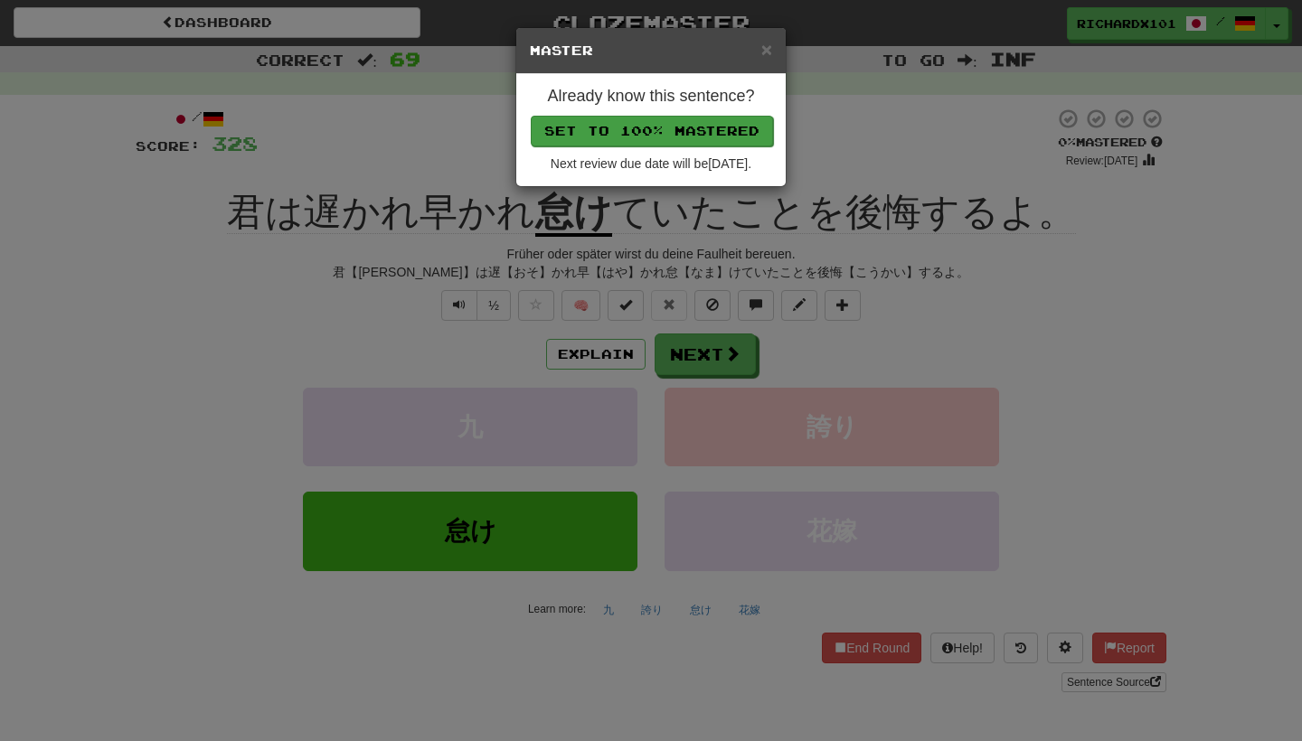
click at [727, 125] on button "Set to 100% Mastered" at bounding box center [652, 131] width 242 height 31
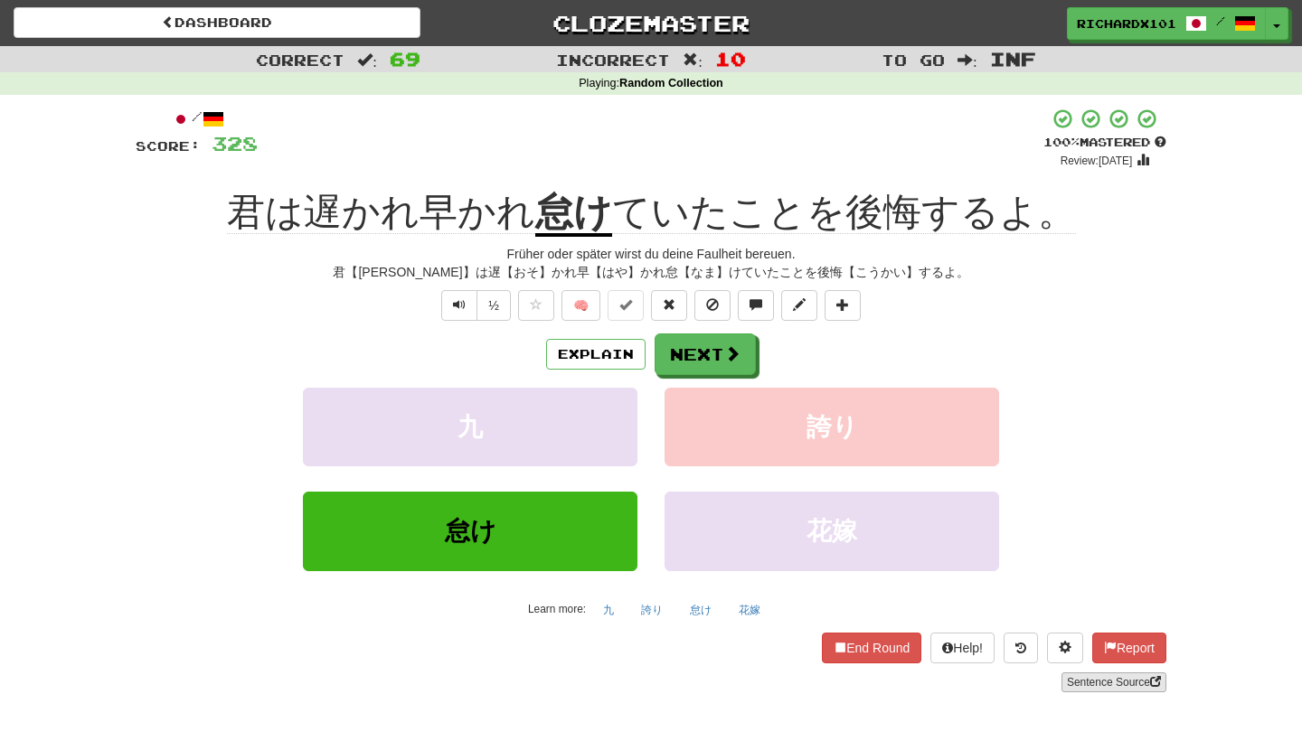
click at [1103, 680] on link "Sentence Source" at bounding box center [1113, 683] width 105 height 20
click at [704, 339] on button "Next" at bounding box center [705, 355] width 101 height 42
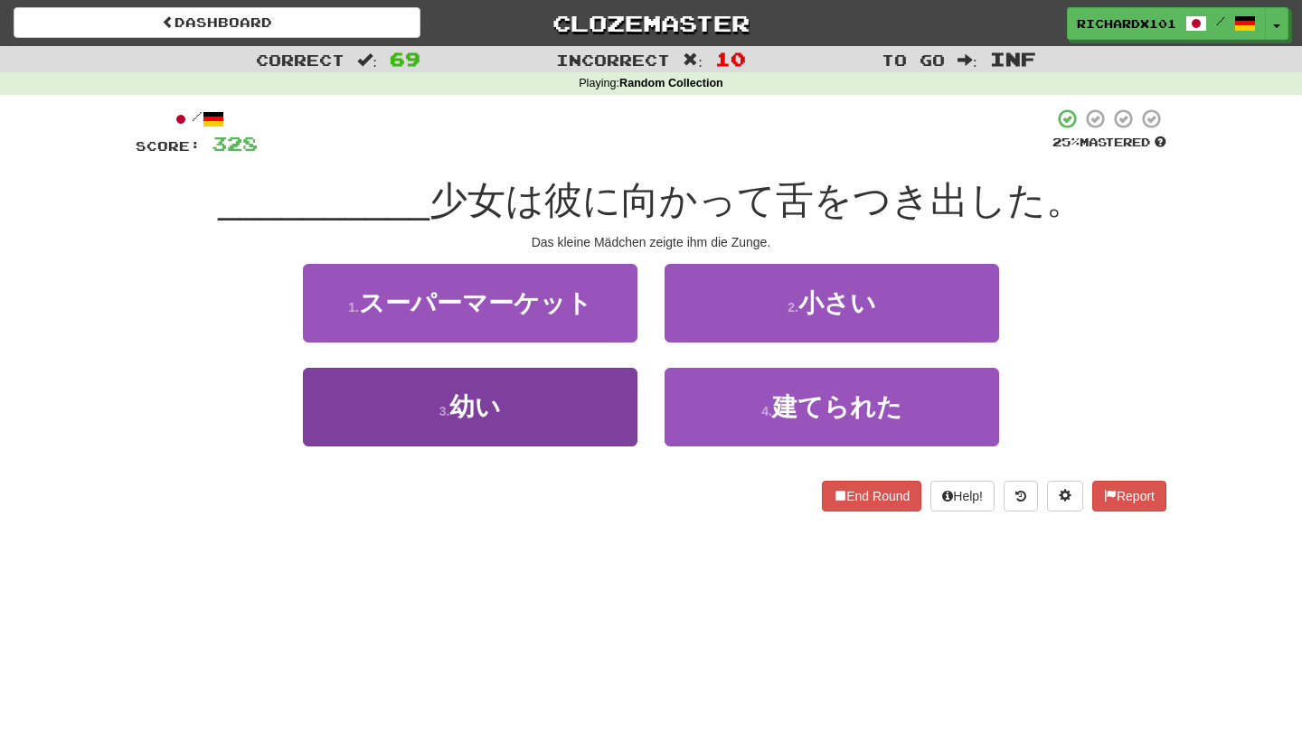
click at [589, 428] on button "3 . 幼い" at bounding box center [470, 407] width 334 height 79
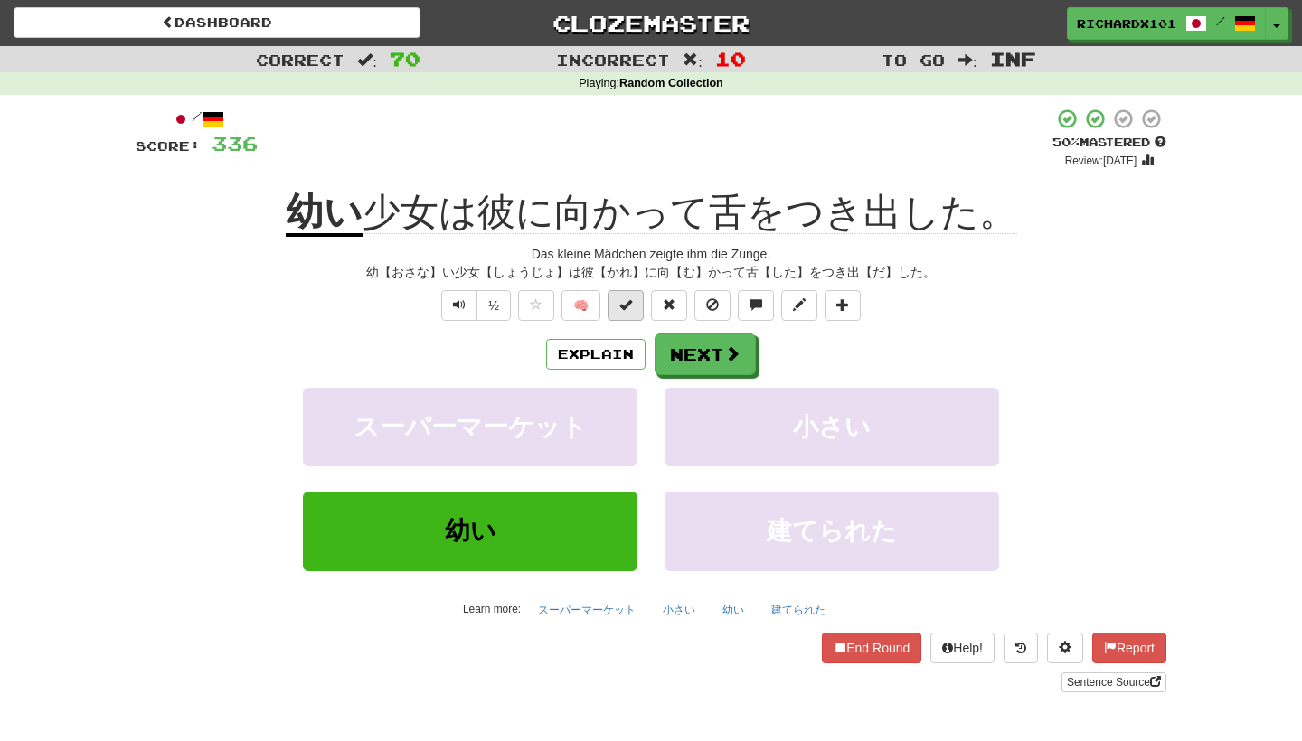
click at [636, 305] on button at bounding box center [625, 305] width 36 height 31
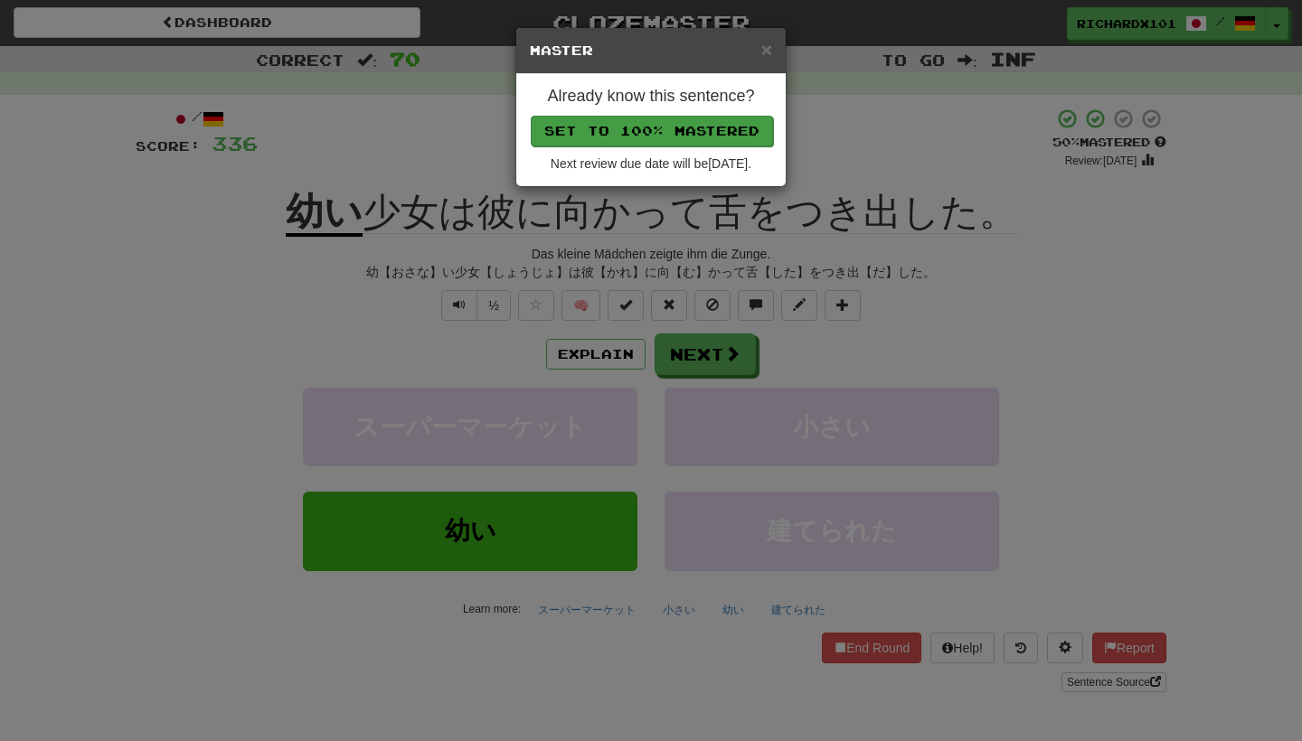
click at [712, 127] on button "Set to 100% Mastered" at bounding box center [652, 131] width 242 height 31
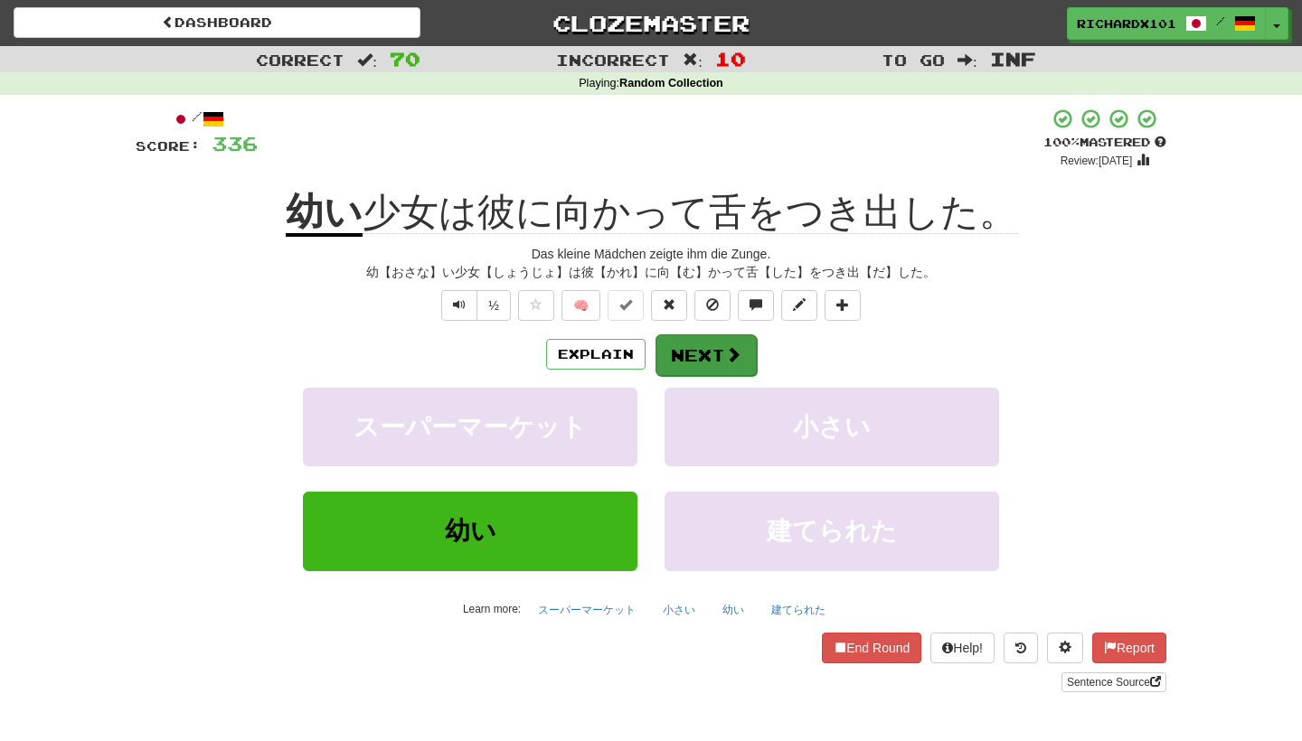
click at [707, 352] on button "Next" at bounding box center [705, 355] width 101 height 42
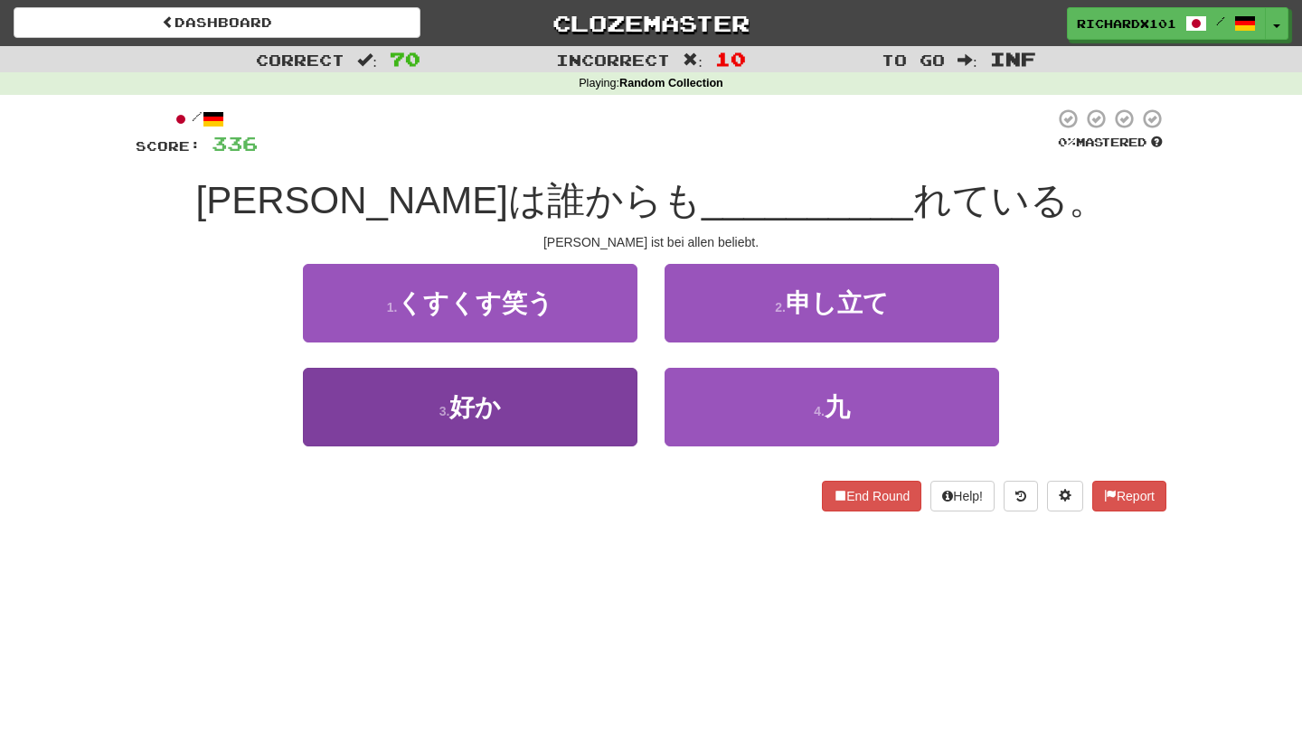
click at [622, 402] on button "3 . 好か" at bounding box center [470, 407] width 334 height 79
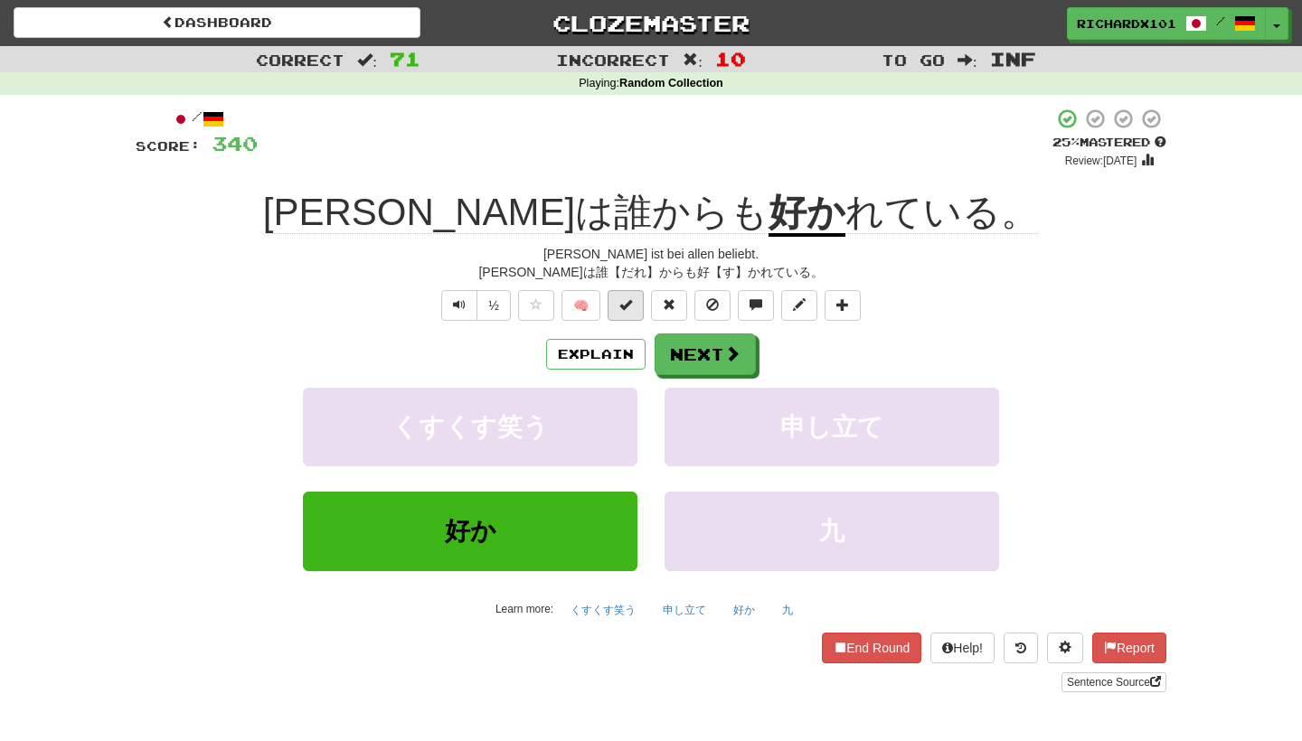
click at [627, 298] on span at bounding box center [625, 304] width 13 height 13
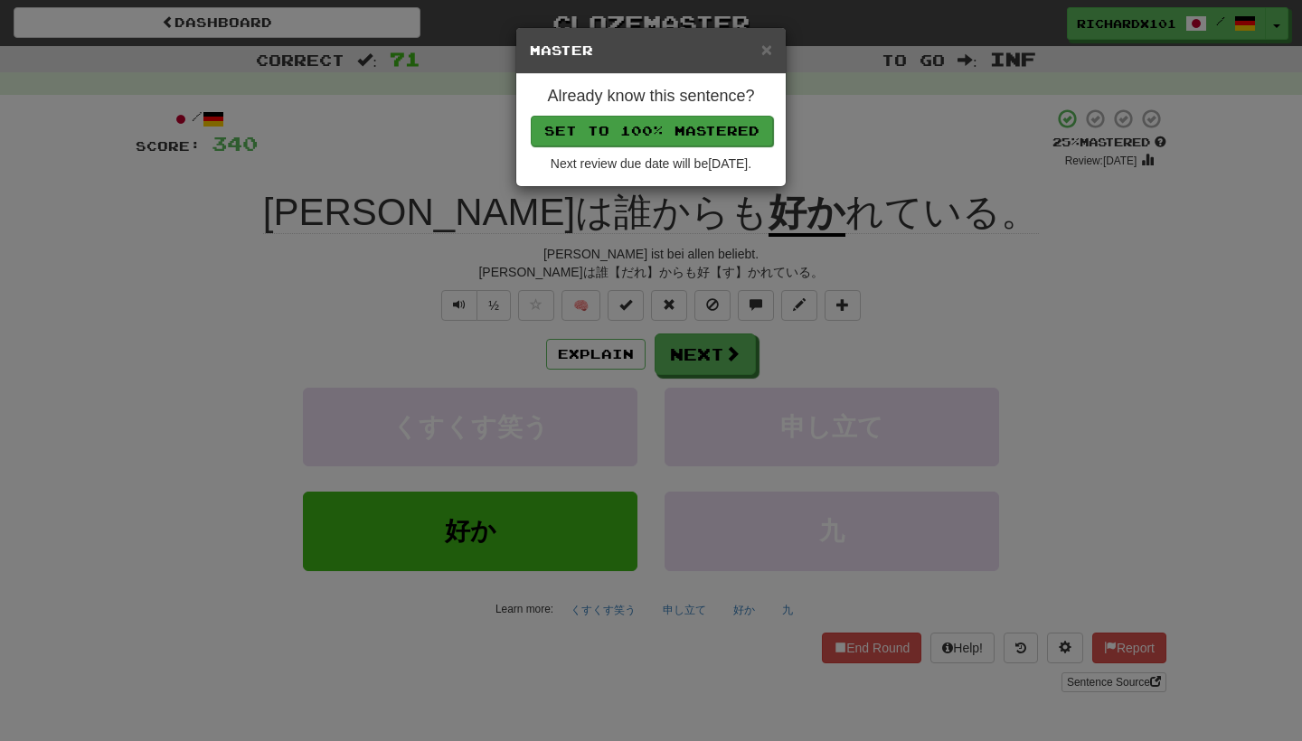
click at [690, 122] on button "Set to 100% Mastered" at bounding box center [652, 131] width 242 height 31
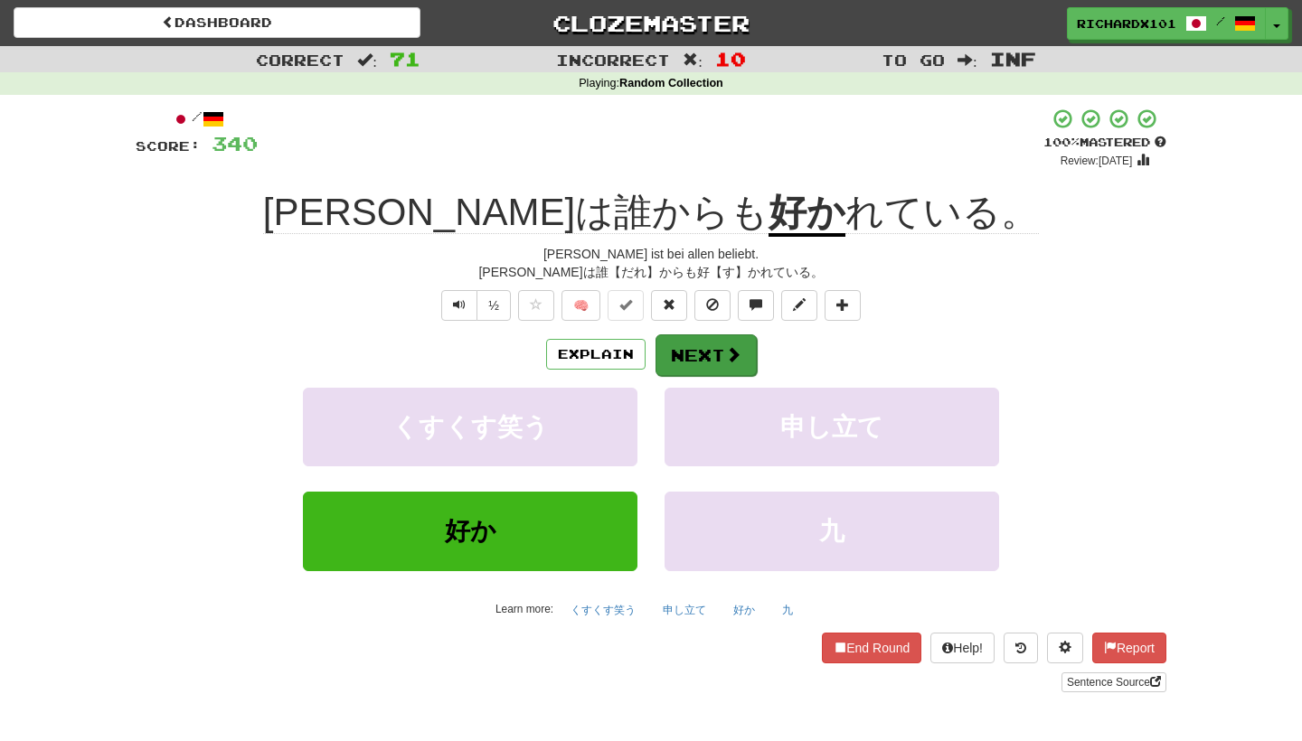
click at [682, 358] on button "Next" at bounding box center [705, 355] width 101 height 42
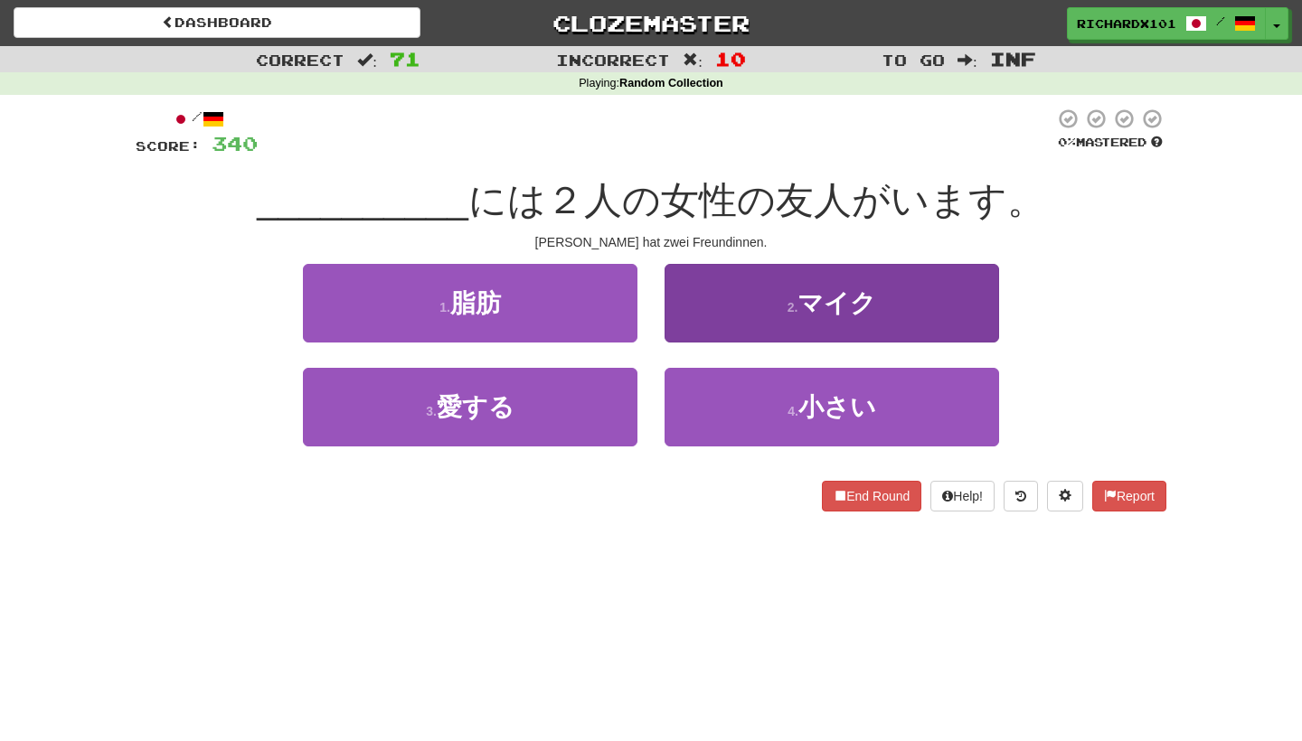
click at [717, 302] on button "2 . マイク" at bounding box center [831, 303] width 334 height 79
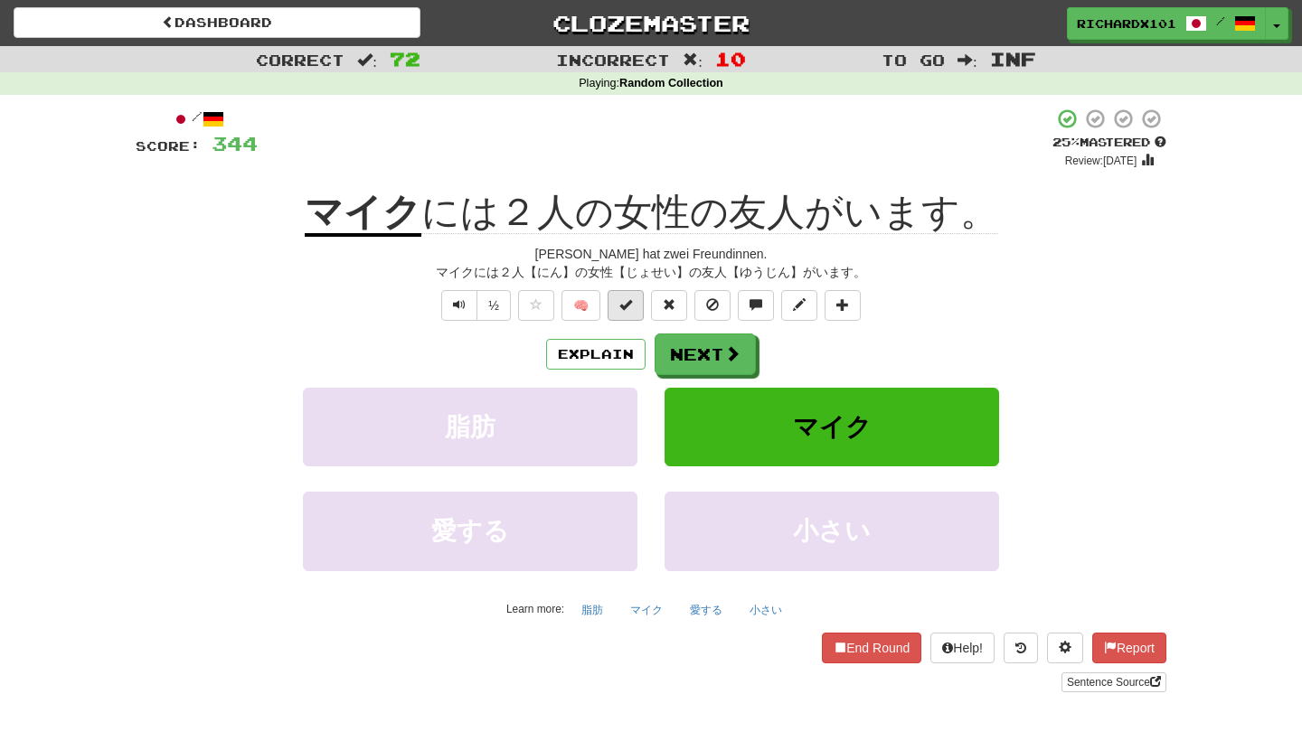
click at [635, 307] on button at bounding box center [625, 305] width 36 height 31
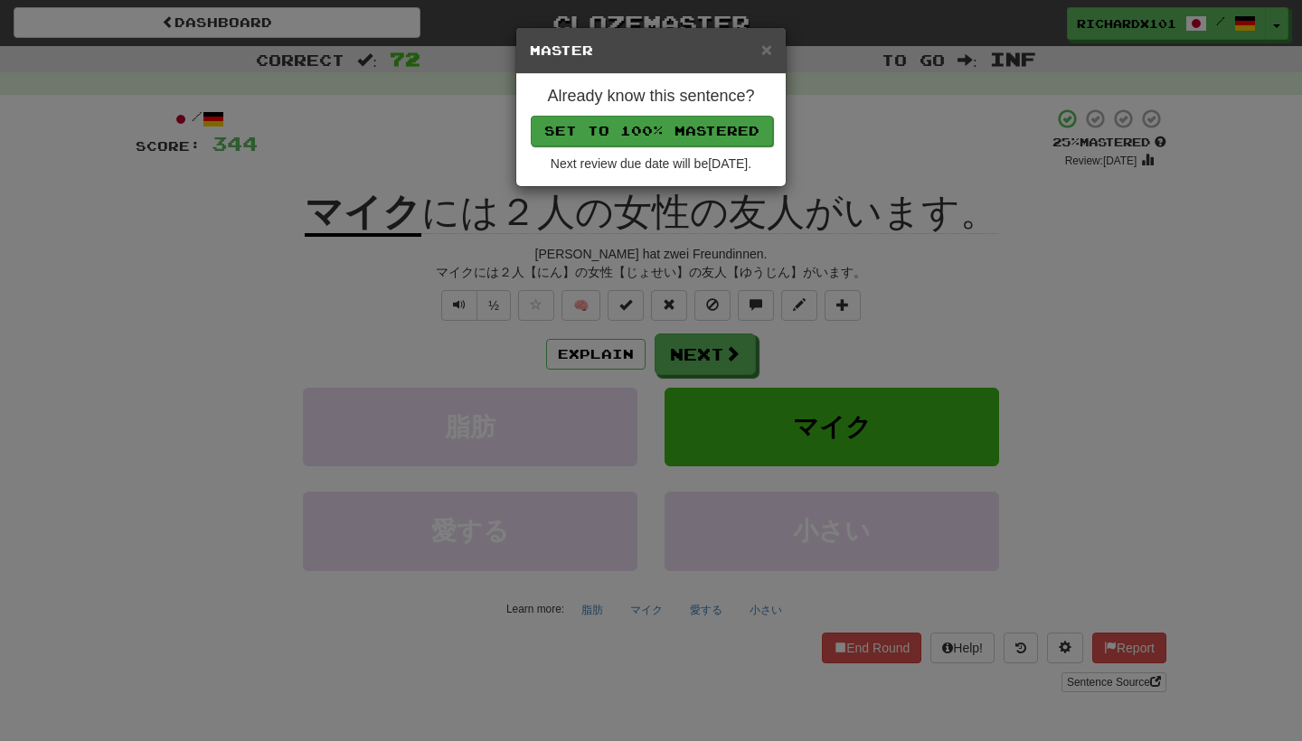
click at [735, 124] on button "Set to 100% Mastered" at bounding box center [652, 131] width 242 height 31
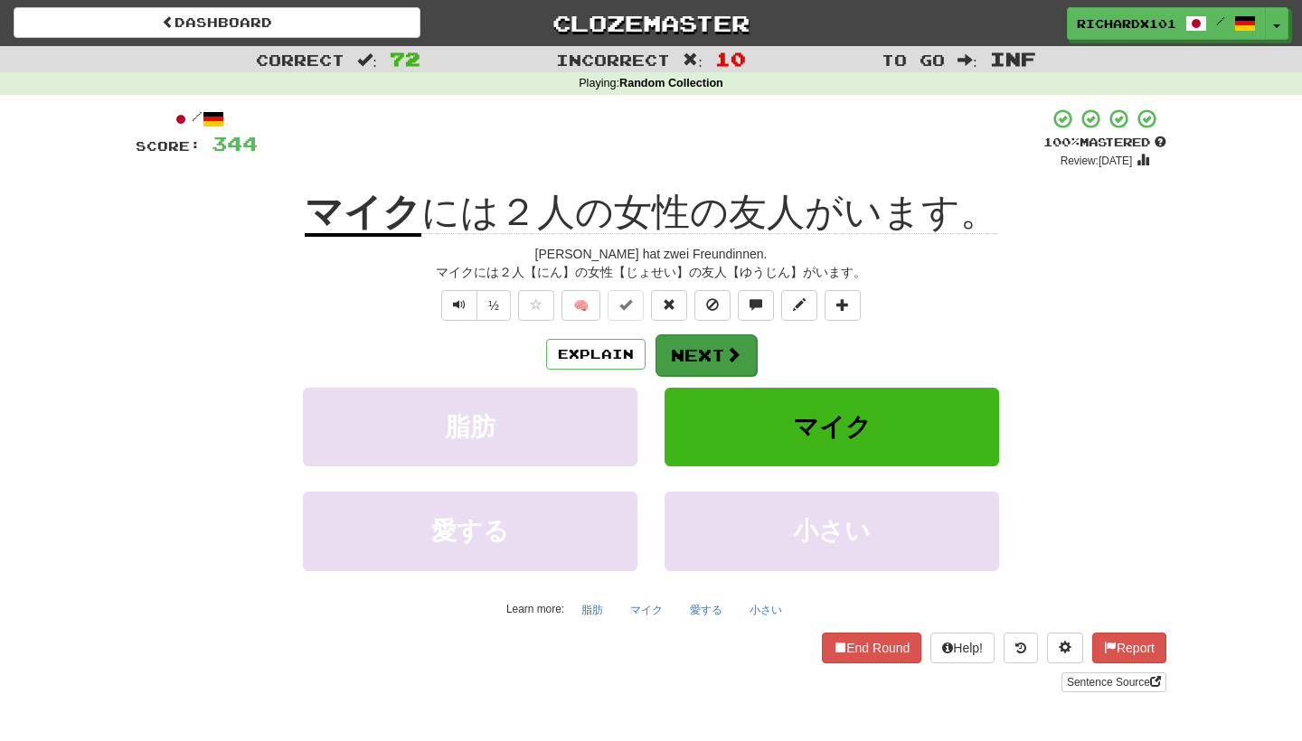
click at [710, 357] on button "Next" at bounding box center [705, 355] width 101 height 42
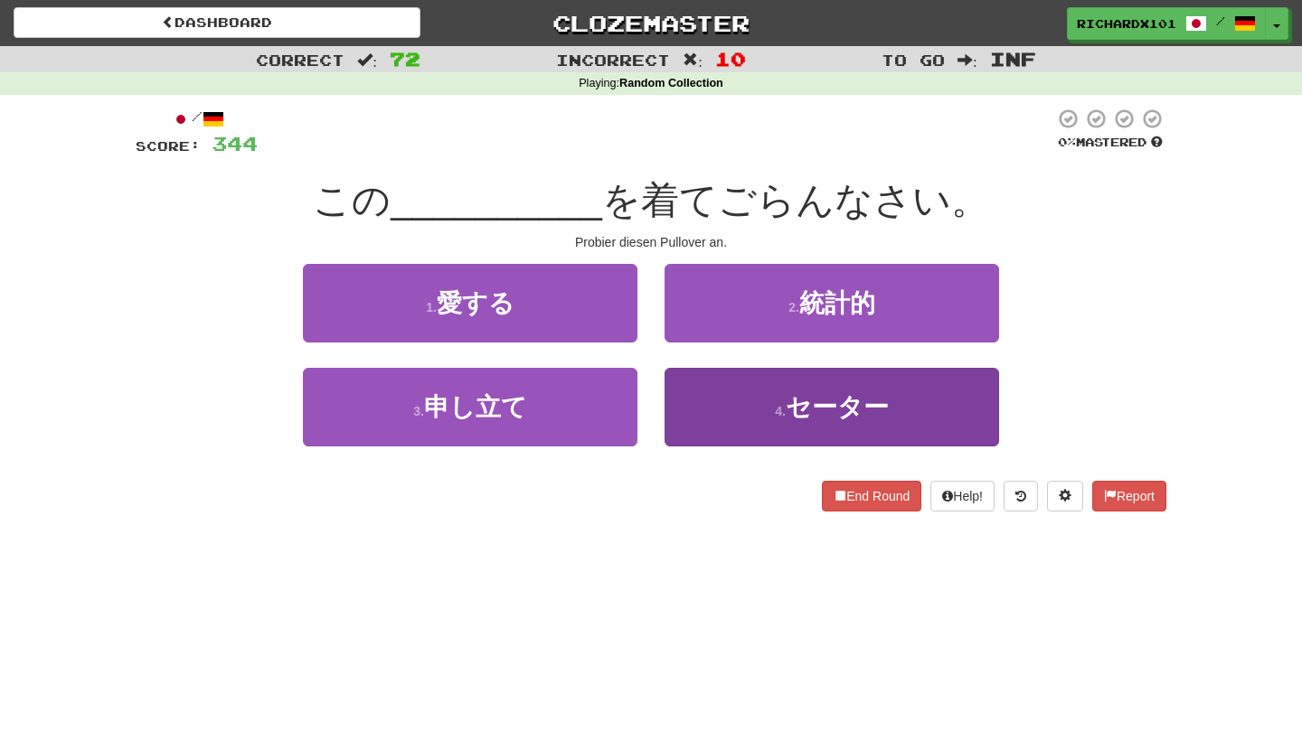
click at [719, 402] on button "4 . セーター" at bounding box center [831, 407] width 334 height 79
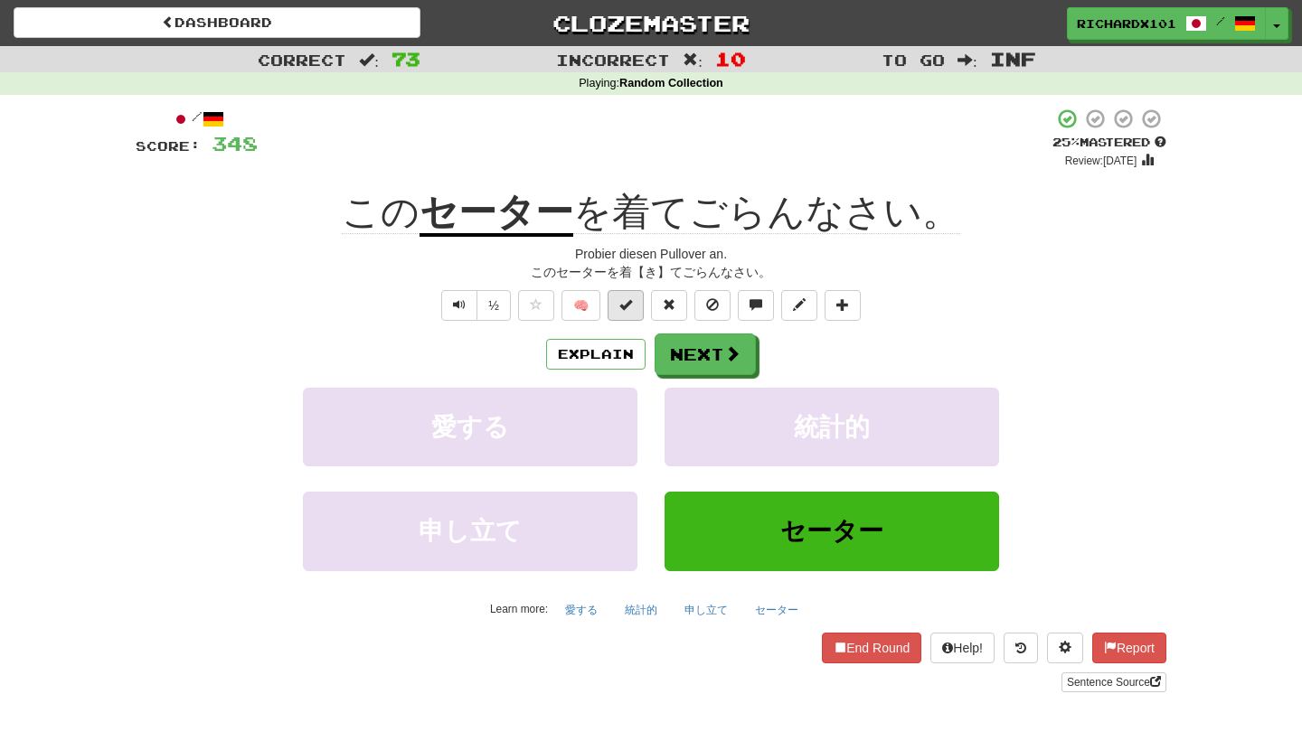
click at [638, 295] on button at bounding box center [625, 305] width 36 height 31
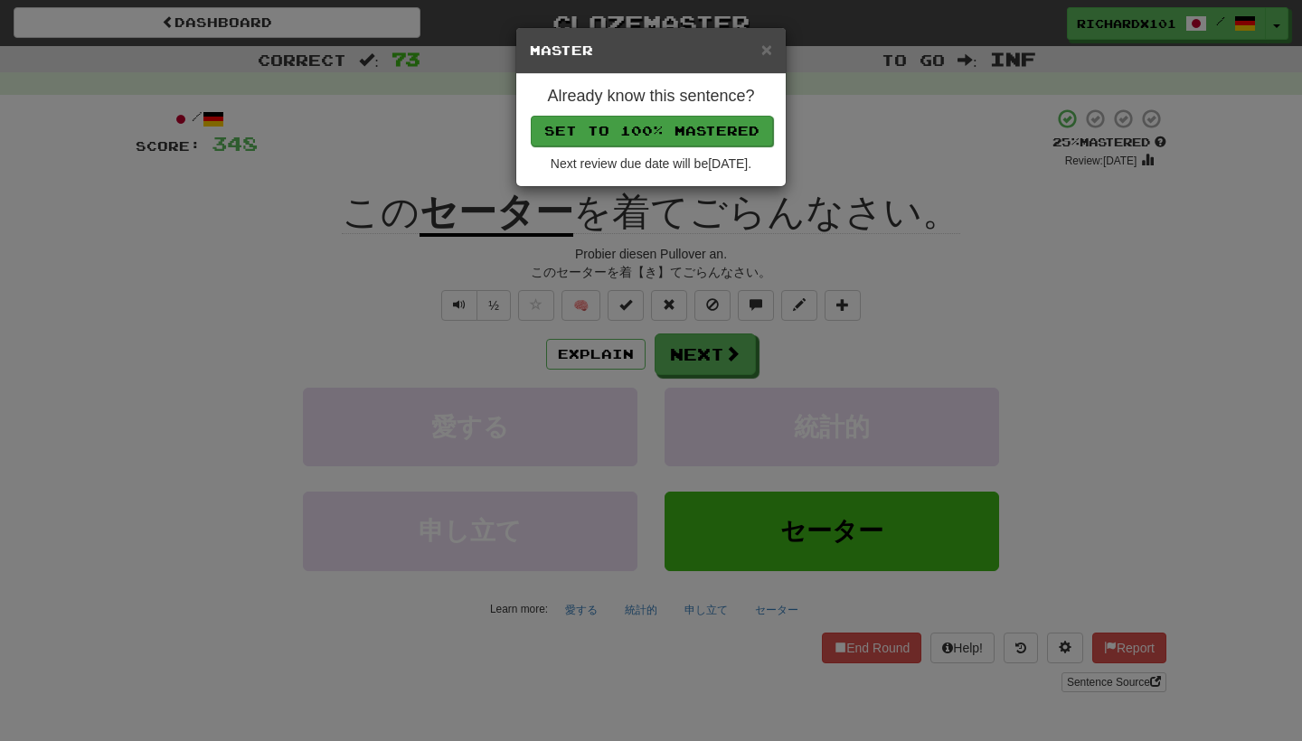
click at [711, 129] on button "Set to 100% Mastered" at bounding box center [652, 131] width 242 height 31
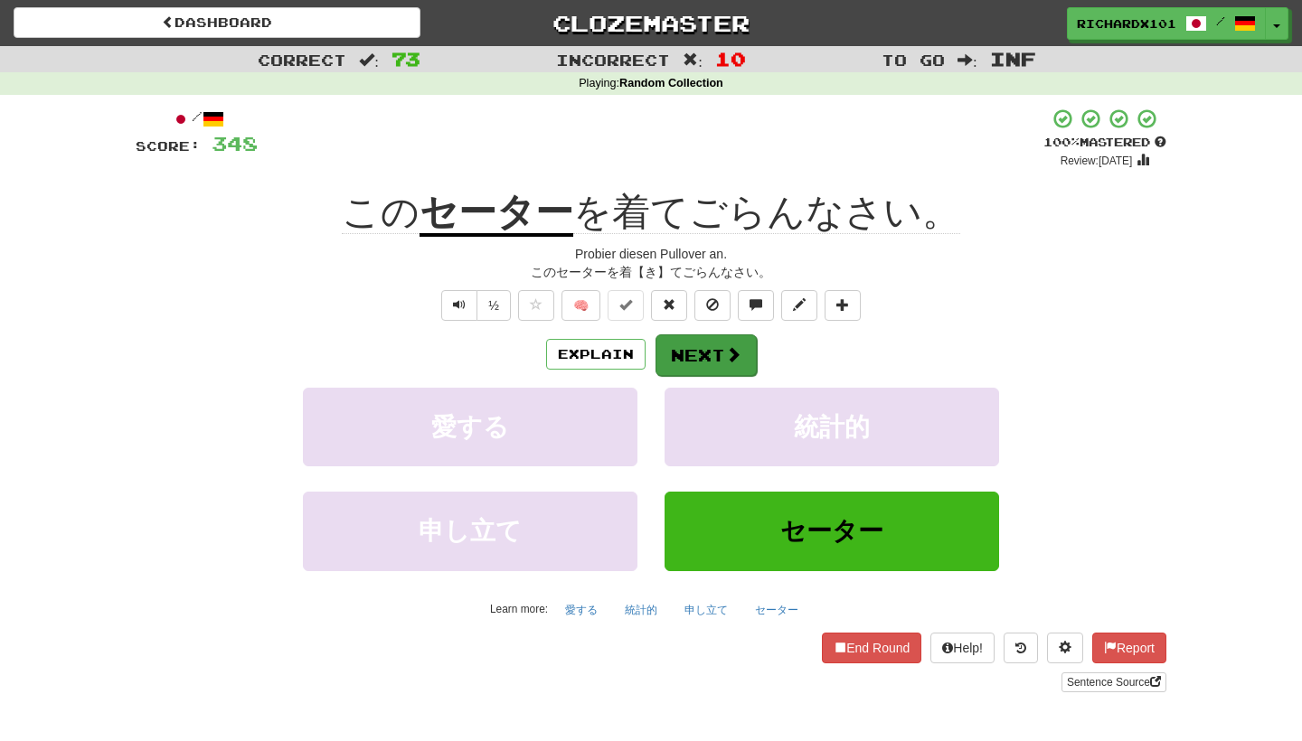
click at [694, 349] on button "Next" at bounding box center [705, 355] width 101 height 42
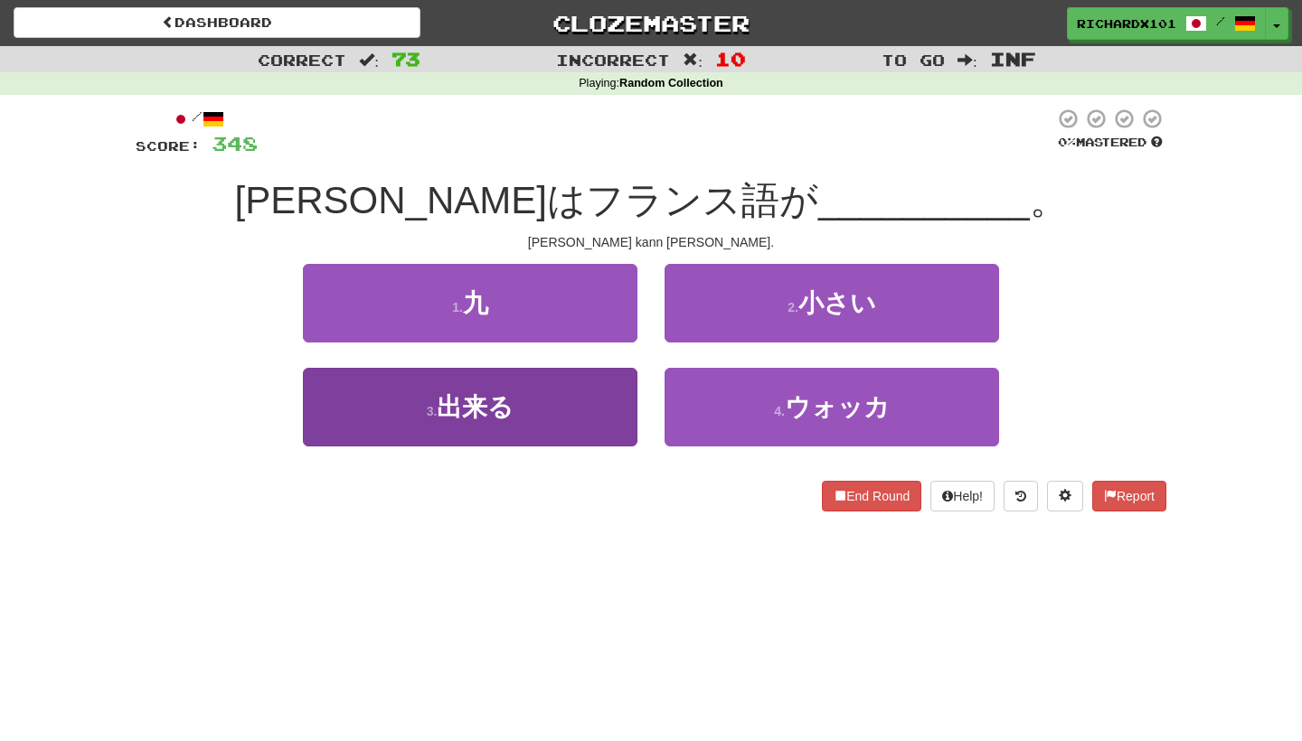
click at [589, 415] on button "3 . 出来る" at bounding box center [470, 407] width 334 height 79
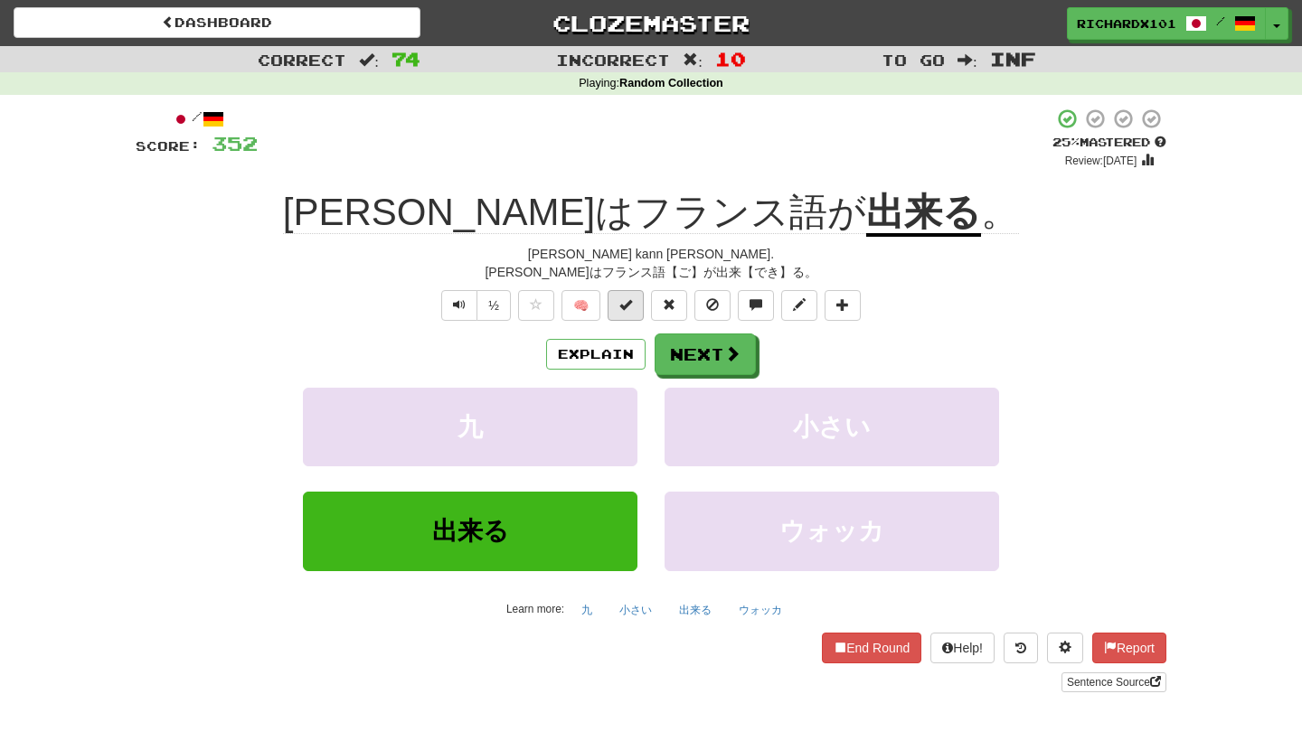
click at [630, 302] on span at bounding box center [625, 304] width 13 height 13
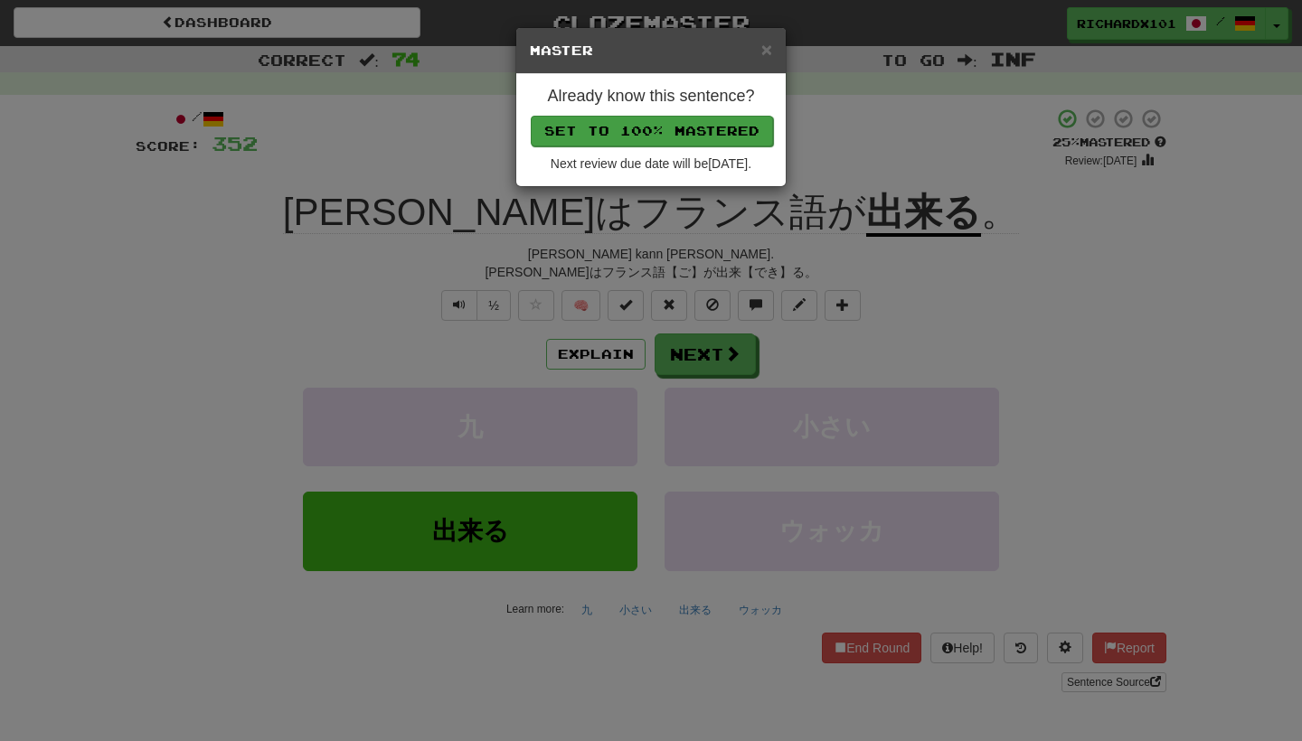
click at [719, 119] on button "Set to 100% Mastered" at bounding box center [652, 131] width 242 height 31
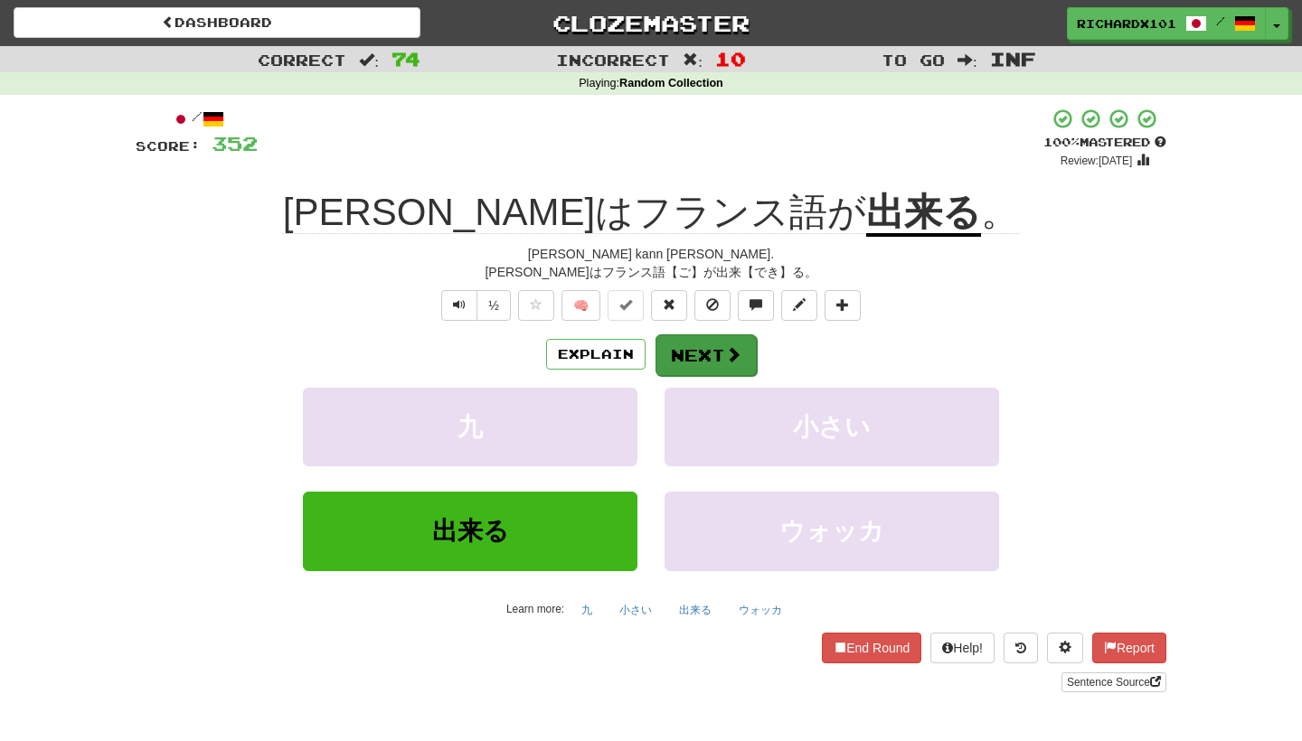
click at [704, 346] on button "Next" at bounding box center [705, 355] width 101 height 42
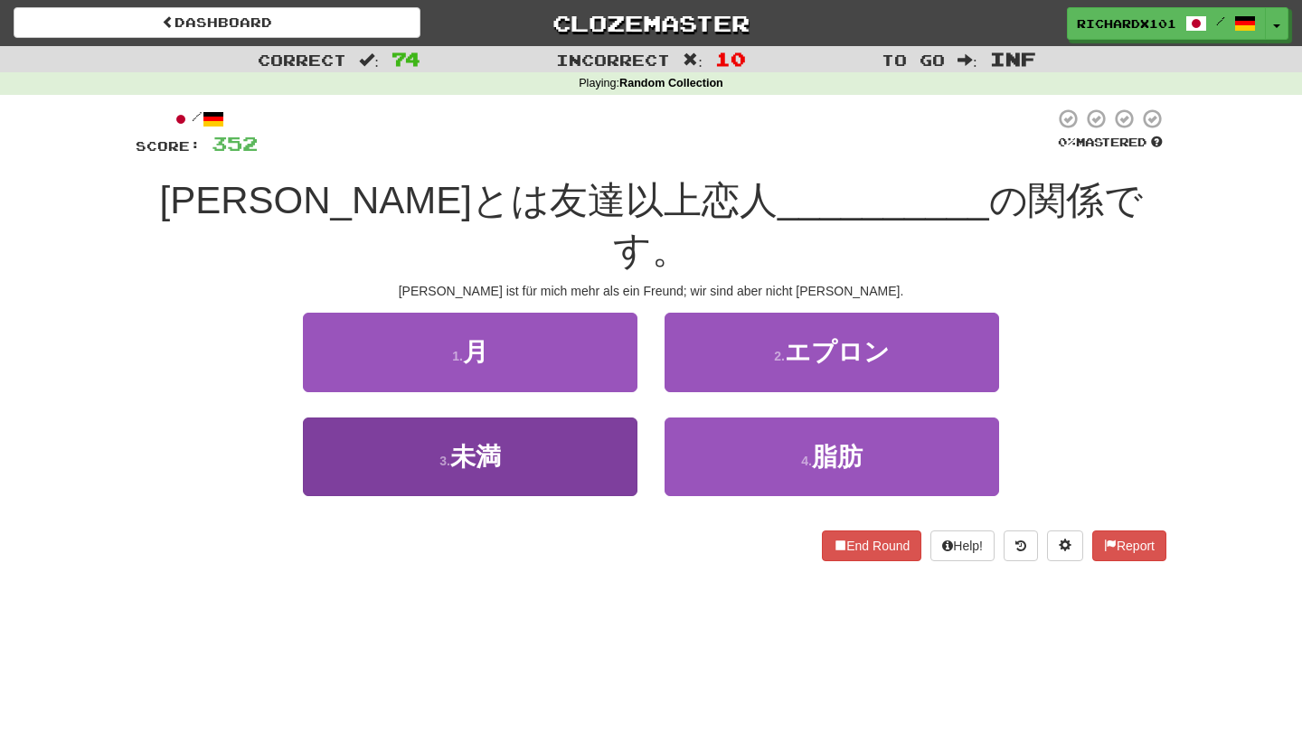
click at [622, 418] on button "3 . 未満" at bounding box center [470, 457] width 334 height 79
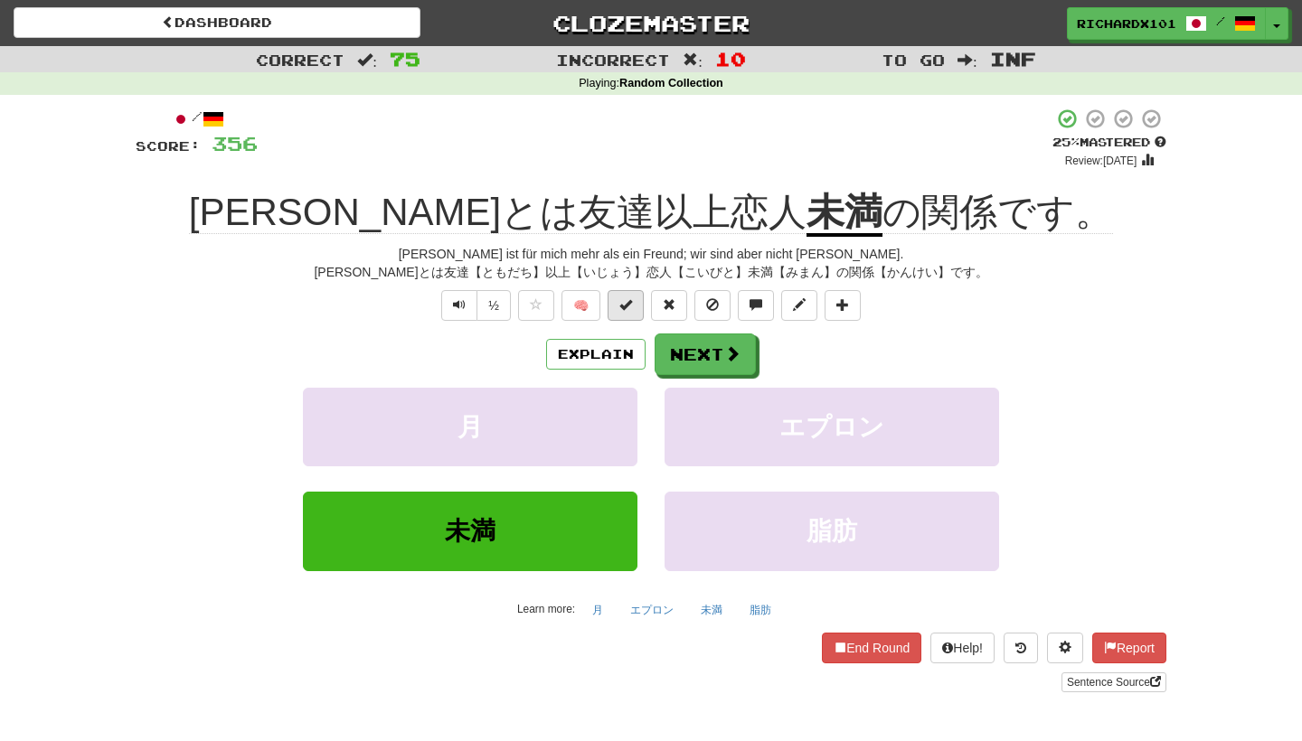
click at [635, 312] on button at bounding box center [625, 305] width 36 height 31
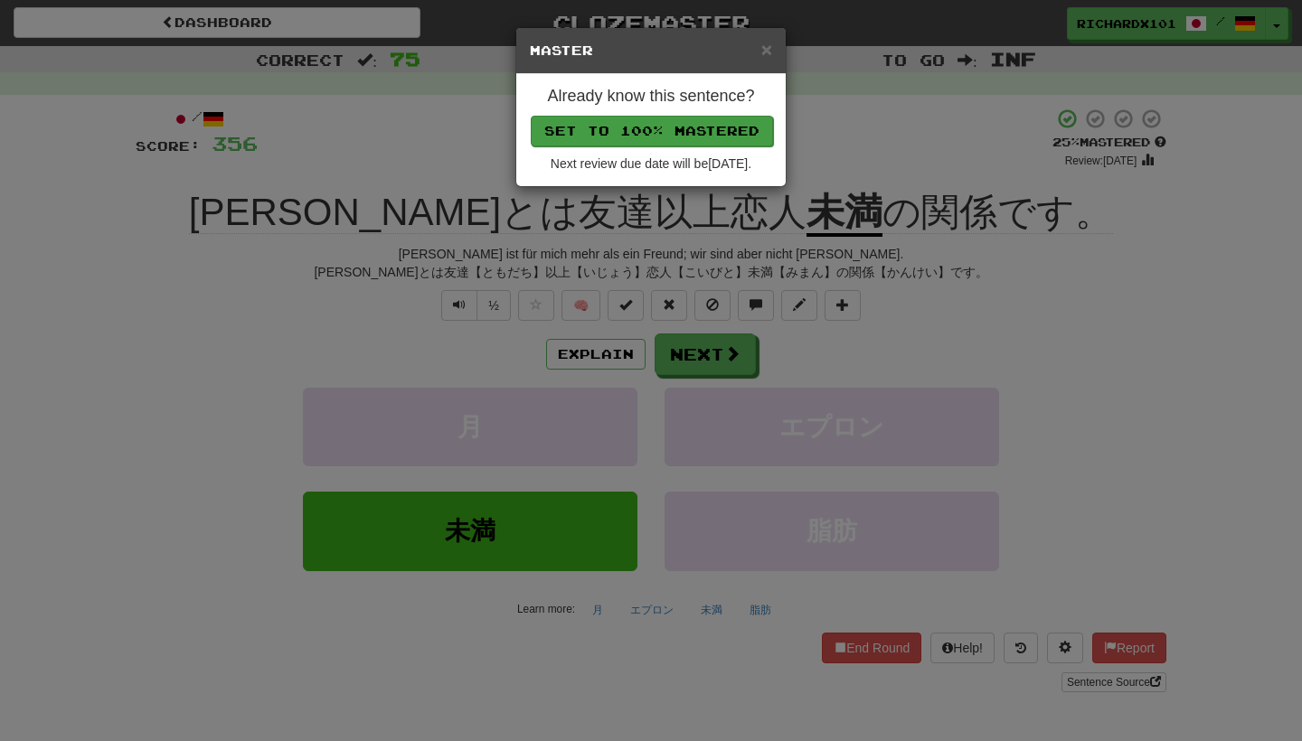
click at [721, 129] on button "Set to 100% Mastered" at bounding box center [652, 131] width 242 height 31
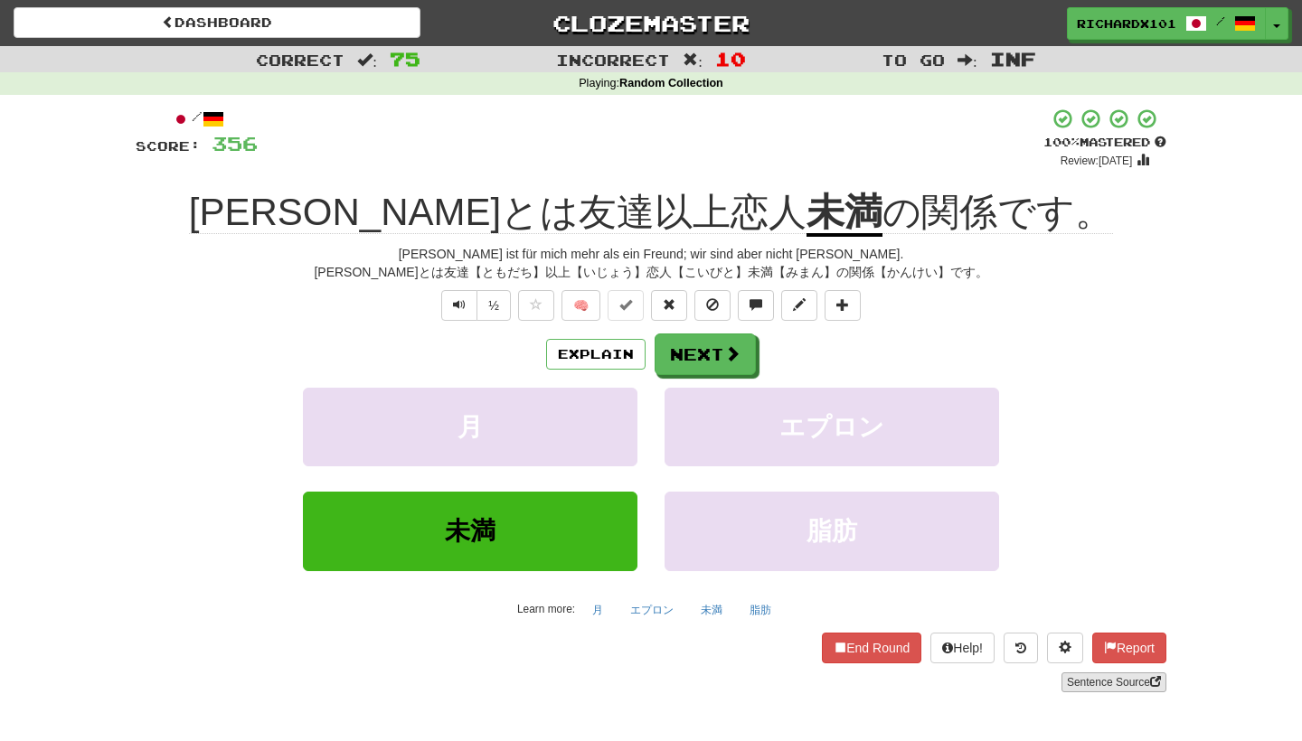
click at [1079, 673] on link "Sentence Source" at bounding box center [1113, 683] width 105 height 20
click at [858, 301] on button at bounding box center [842, 305] width 36 height 31
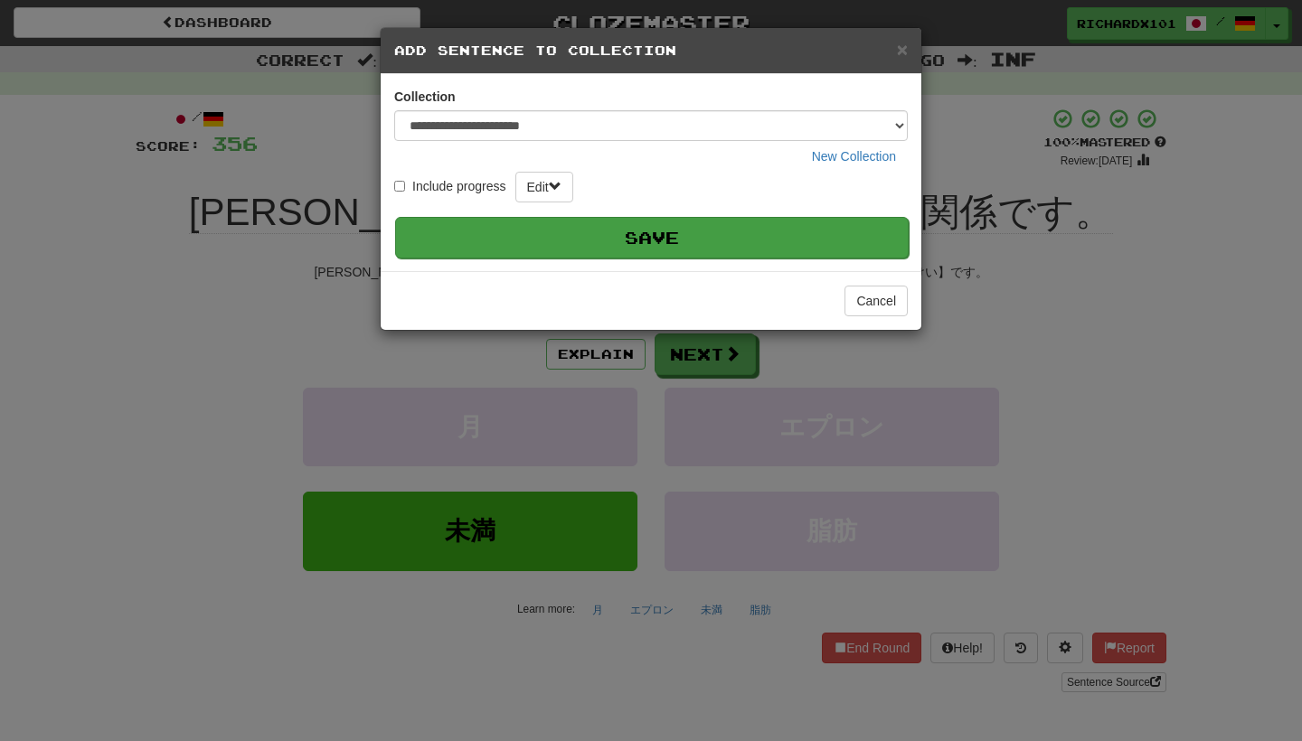
click at [840, 237] on button "Save" at bounding box center [651, 238] width 513 height 42
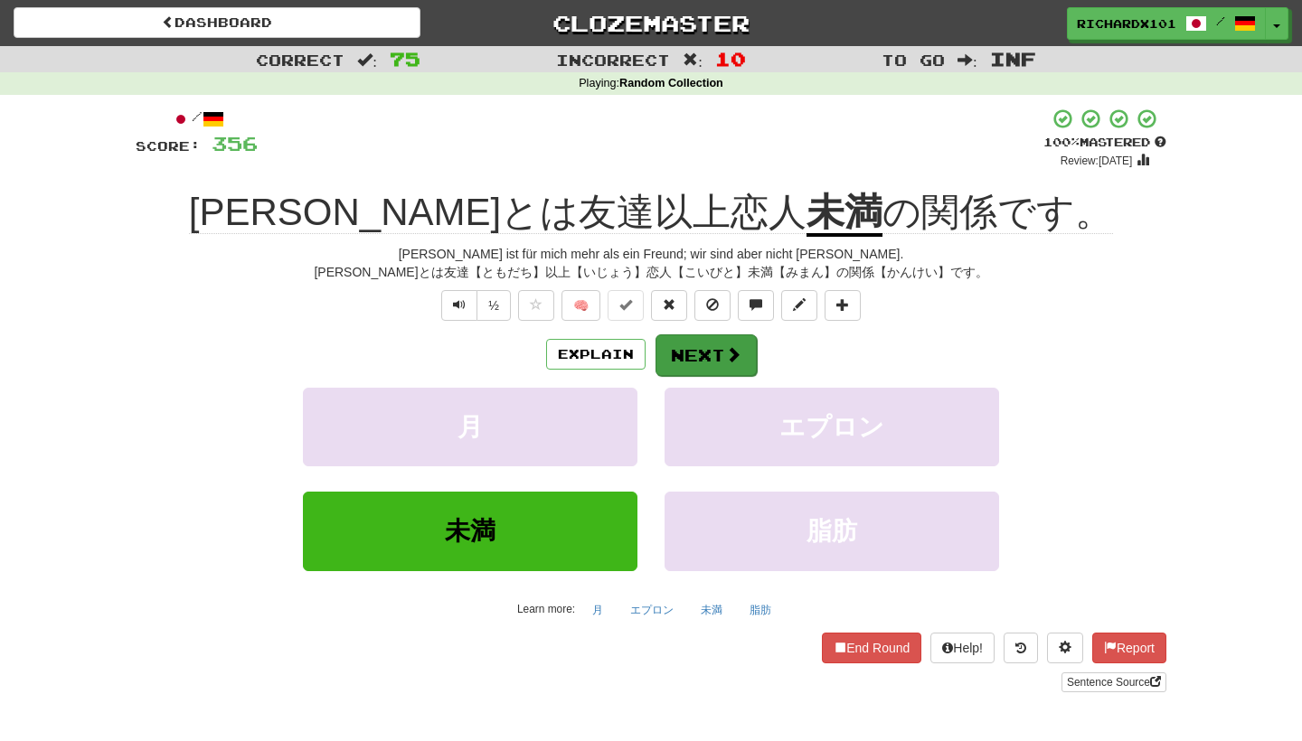
click at [697, 351] on button "Next" at bounding box center [705, 355] width 101 height 42
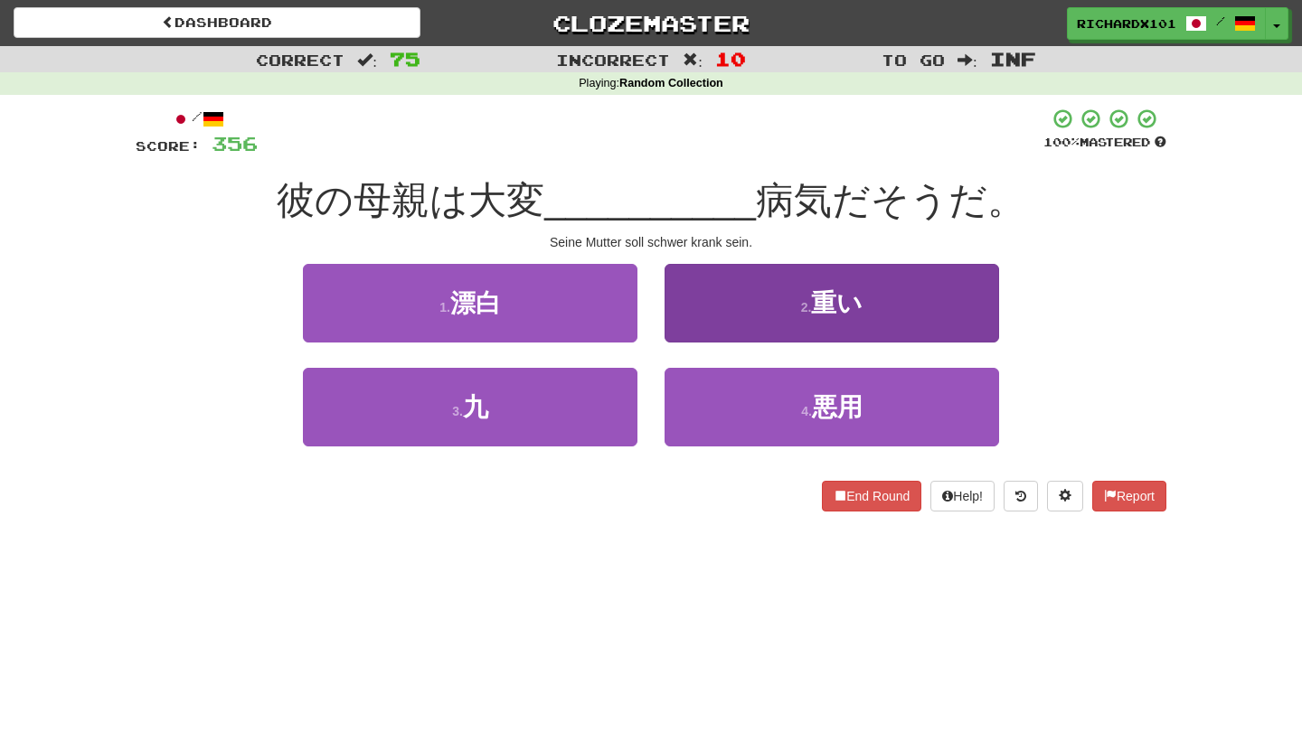
click at [735, 294] on button "2 . 重い" at bounding box center [831, 303] width 334 height 79
